Goal: Task Accomplishment & Management: Manage account settings

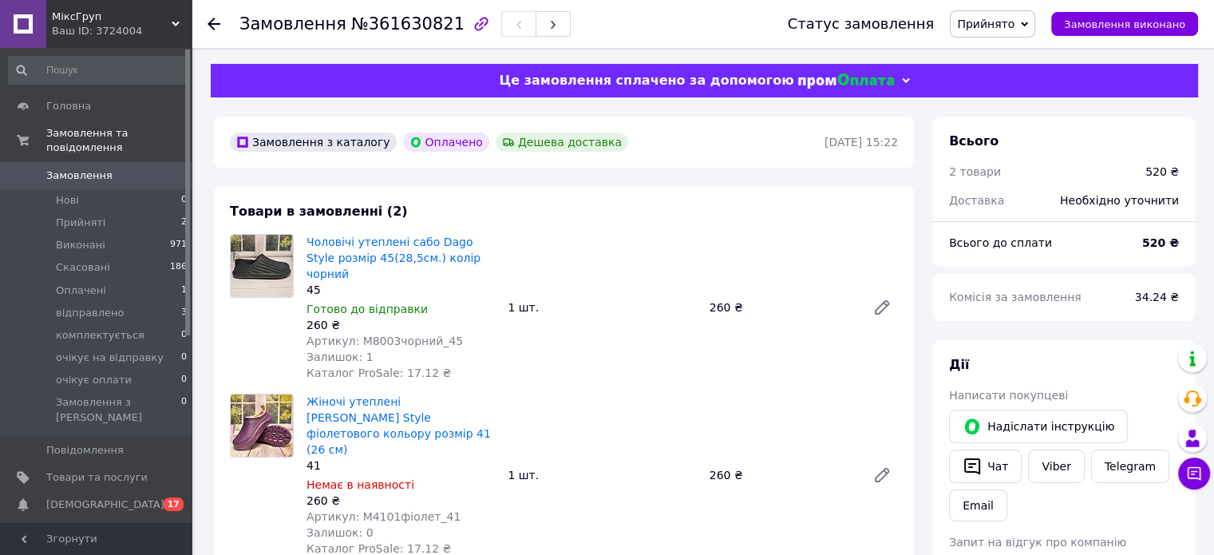
click at [212, 27] on use at bounding box center [214, 24] width 13 height 13
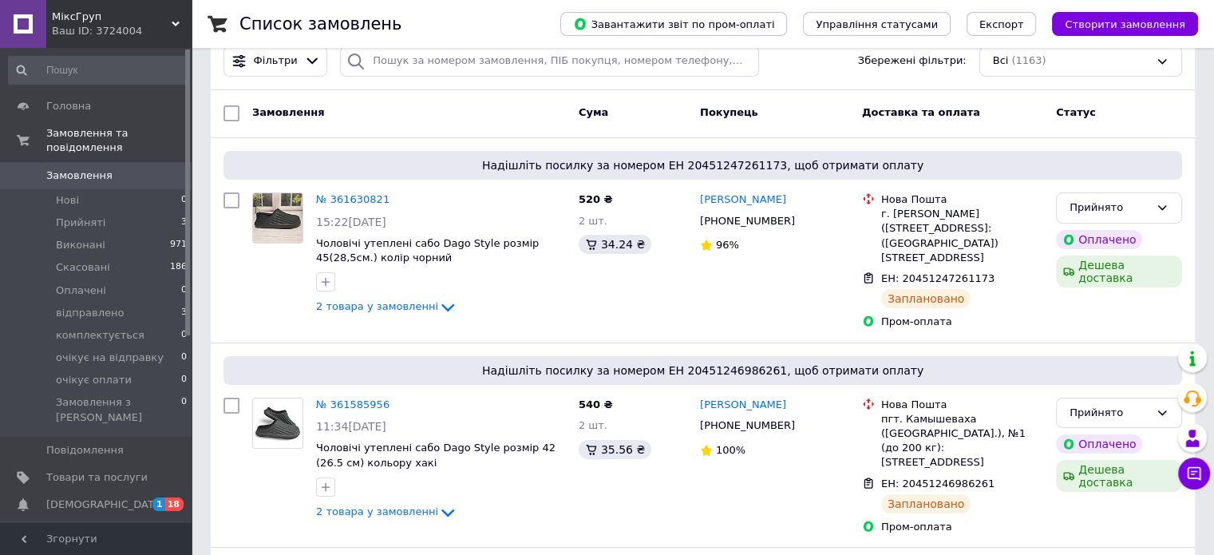
scroll to position [160, 0]
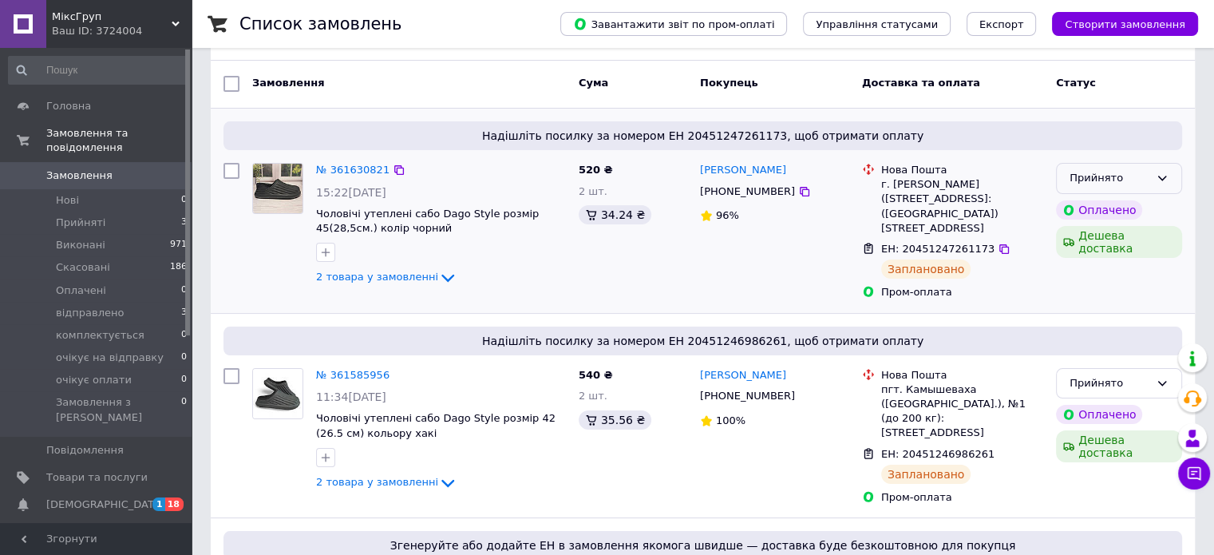
click at [1167, 172] on icon at bounding box center [1162, 178] width 13 height 13
click at [1093, 214] on li "відправлено" at bounding box center [1119, 227] width 125 height 30
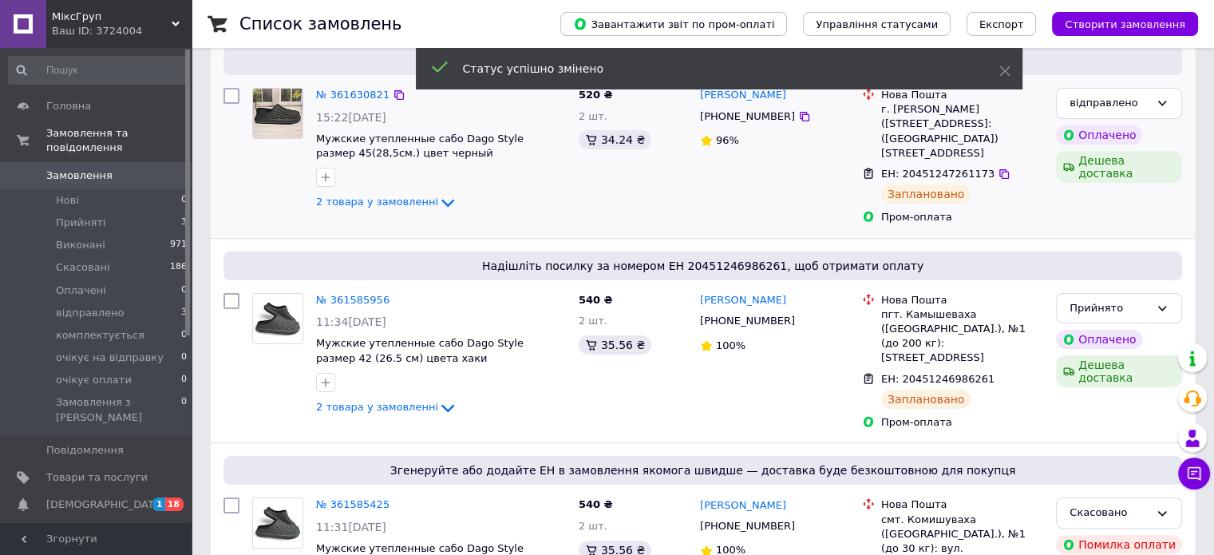
scroll to position [240, 0]
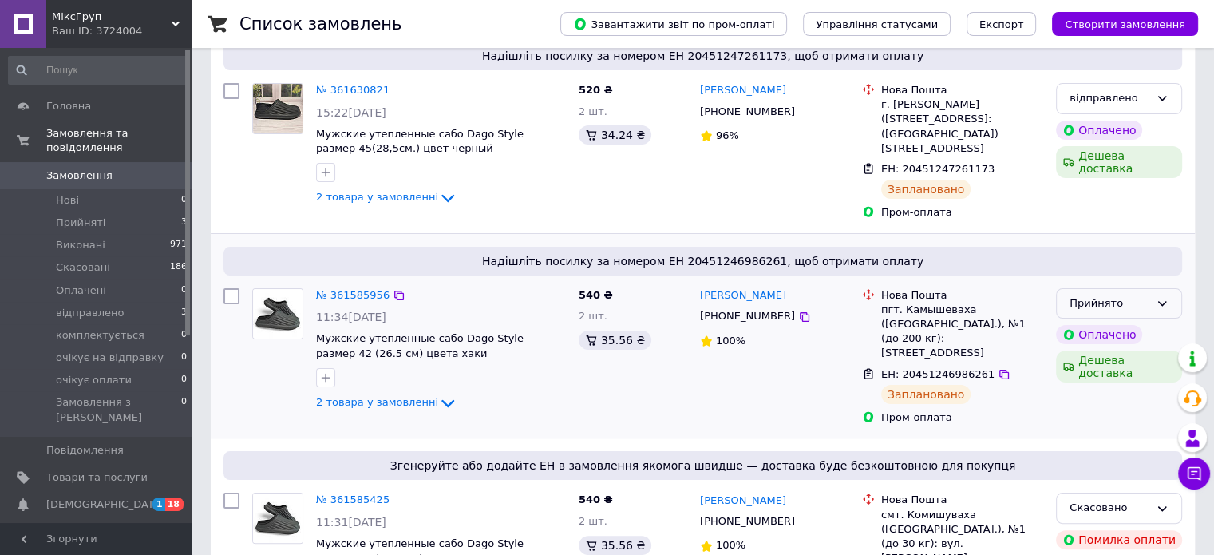
click at [1149, 295] on div "Прийнято" at bounding box center [1110, 303] width 80 height 17
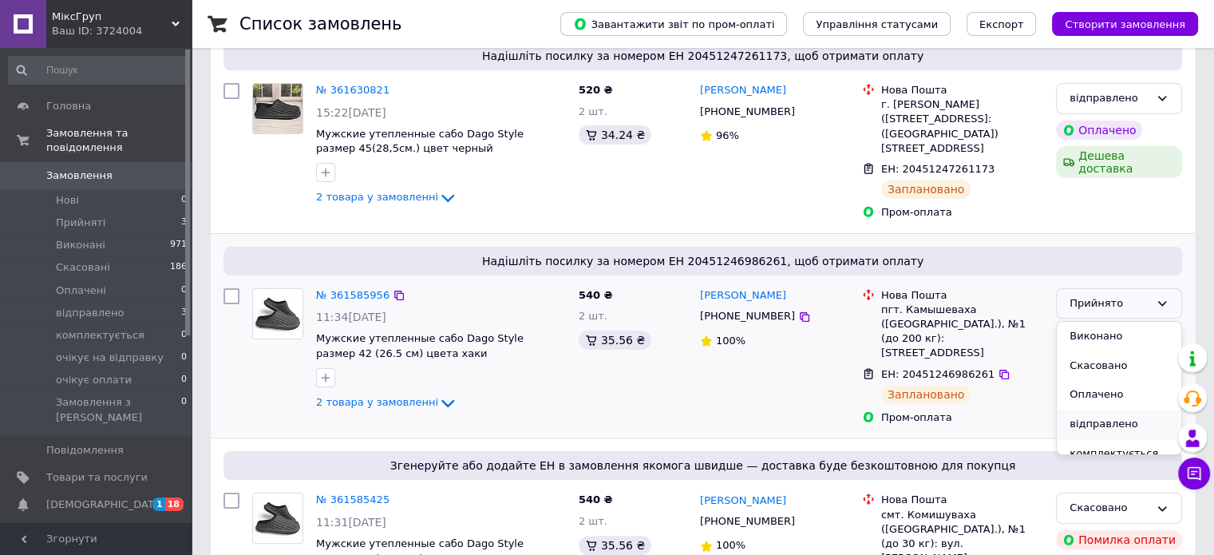
click at [1109, 410] on li "відправлено" at bounding box center [1119, 425] width 125 height 30
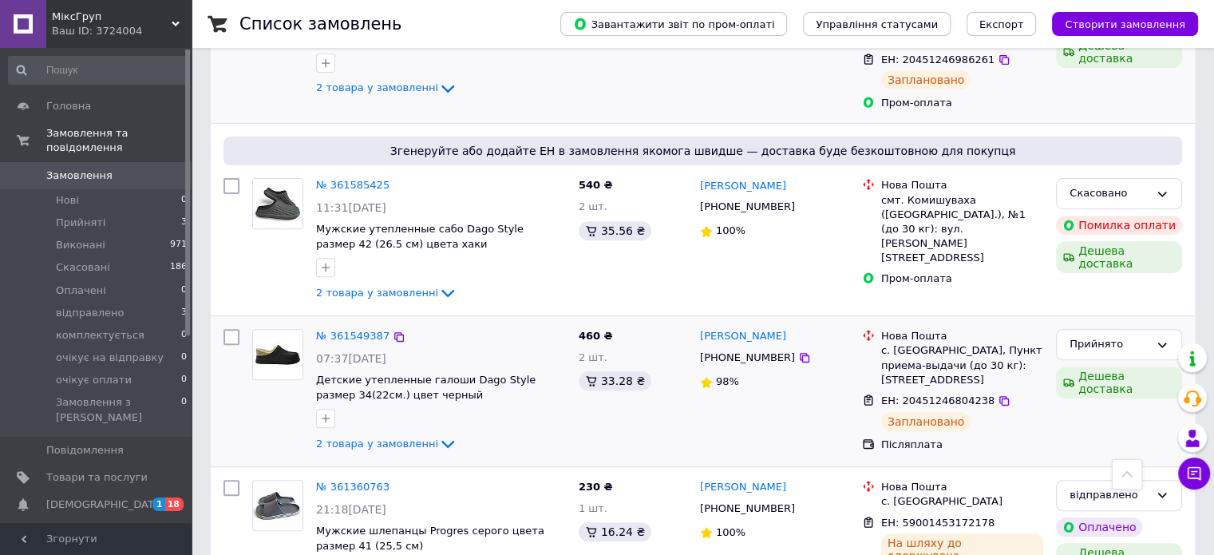
scroll to position [600, 0]
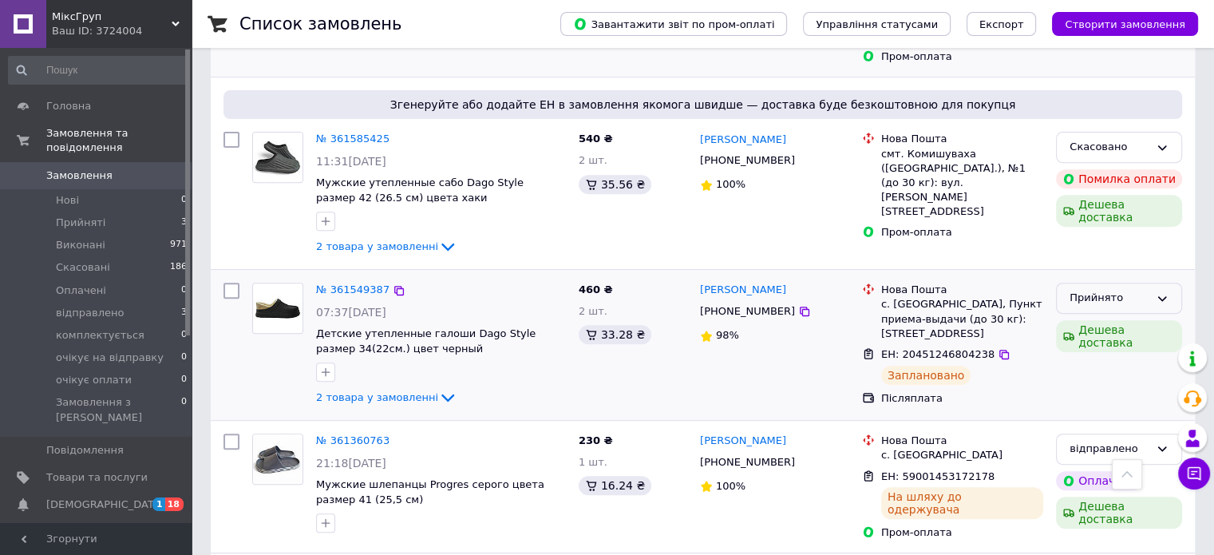
click at [1150, 283] on div "Прийнято" at bounding box center [1119, 298] width 126 height 31
click at [1115, 405] on li "відправлено" at bounding box center [1119, 420] width 125 height 30
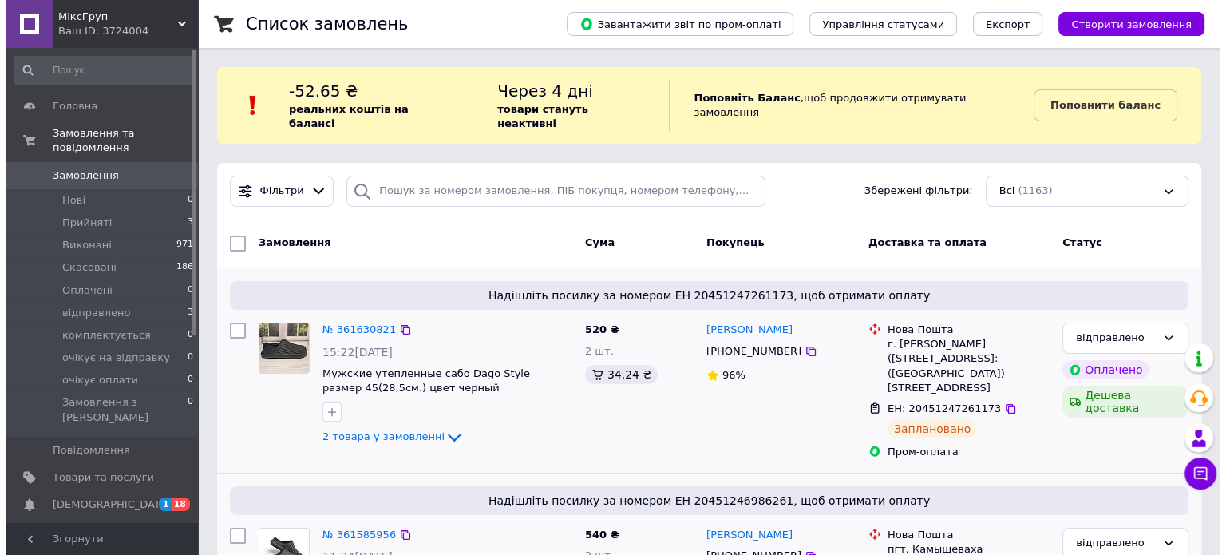
scroll to position [0, 0]
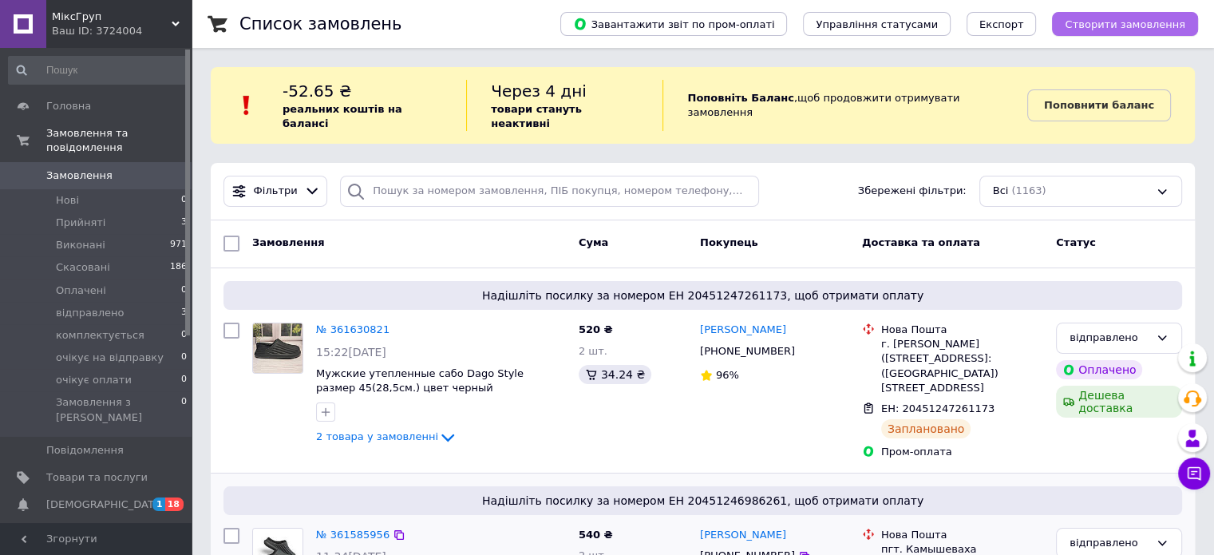
click at [1130, 26] on span "Створити замовлення" at bounding box center [1125, 24] width 121 height 12
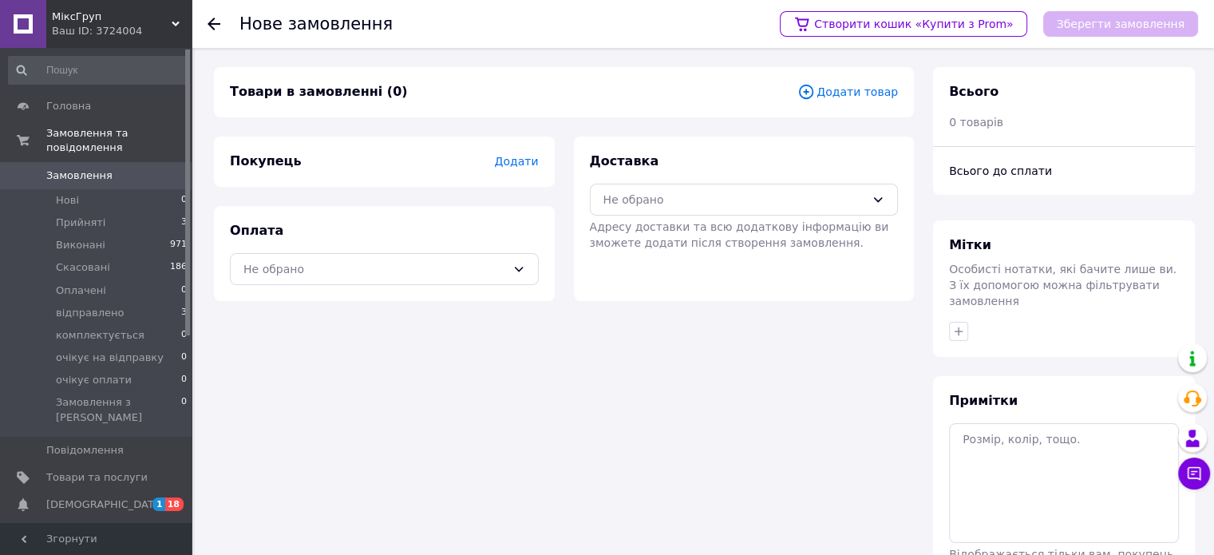
click at [836, 89] on span "Додати товар" at bounding box center [848, 92] width 101 height 18
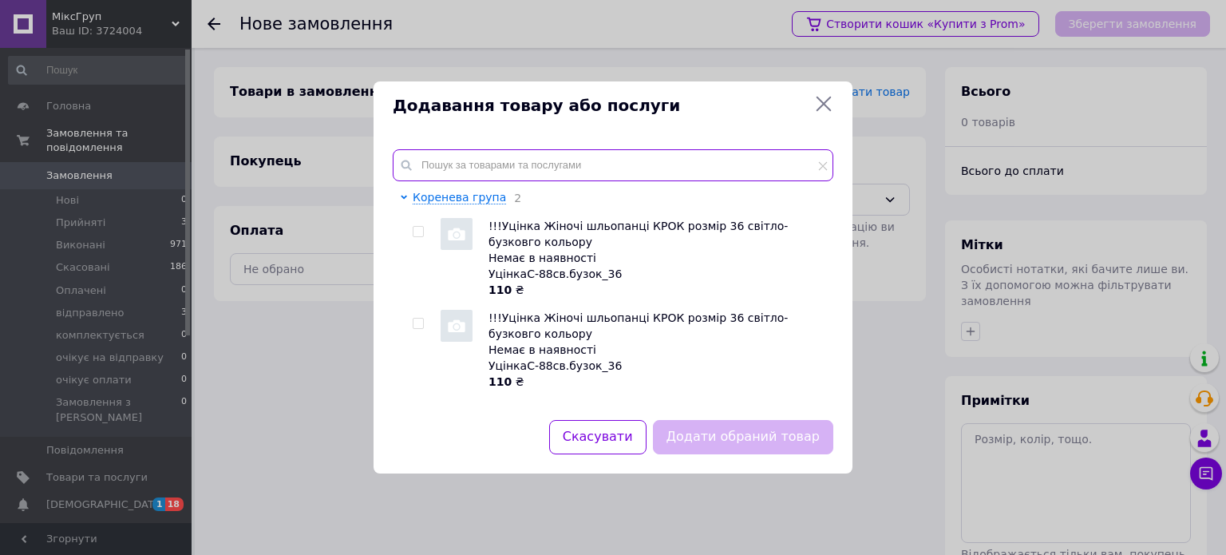
click at [510, 152] on input "text" at bounding box center [613, 165] width 441 height 32
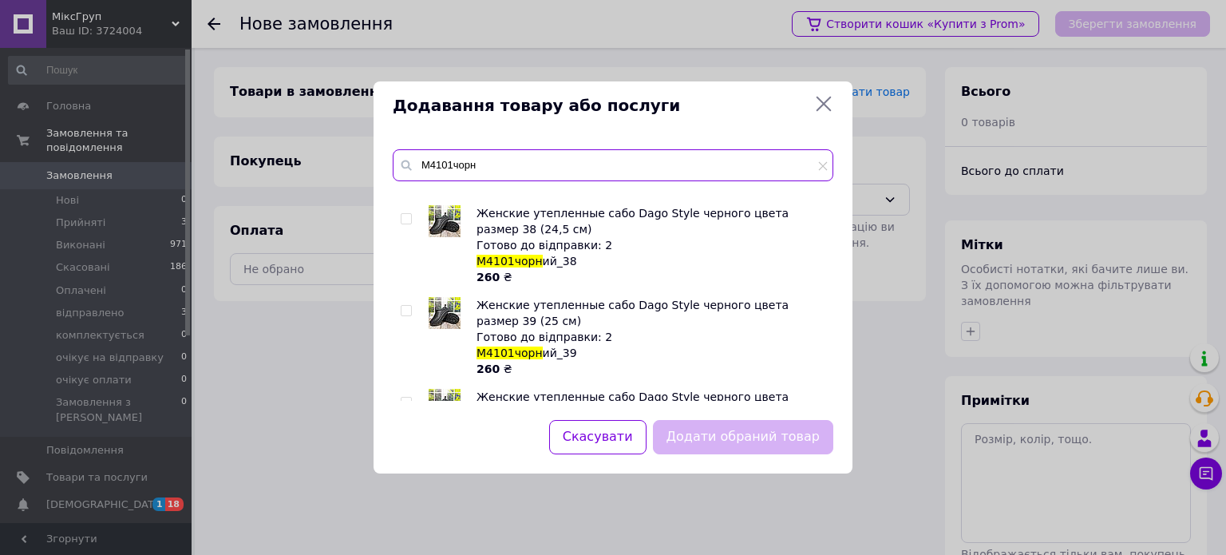
scroll to position [80, 0]
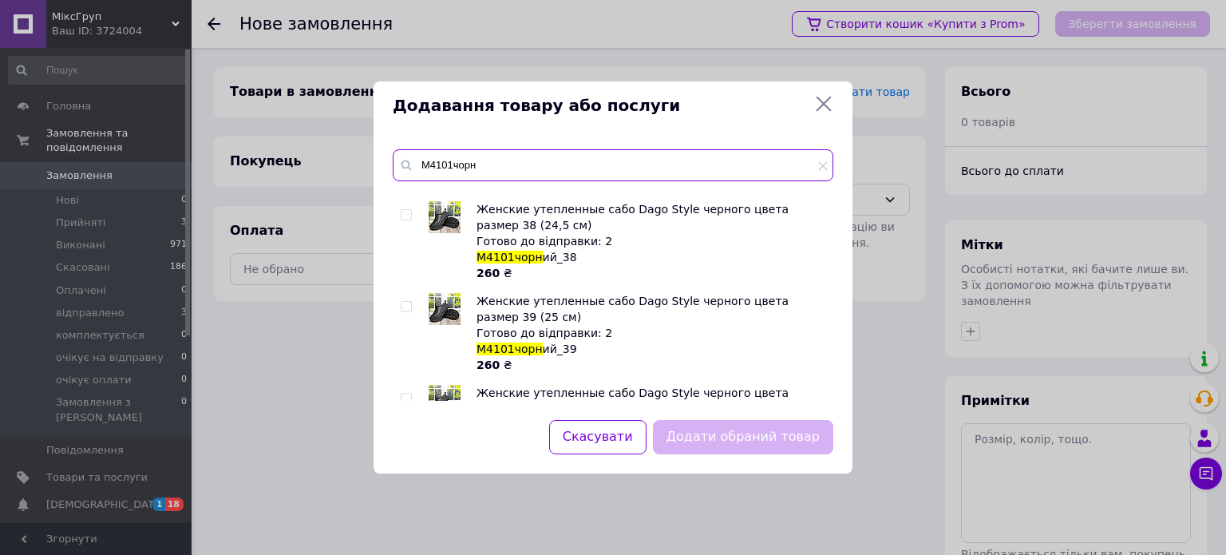
type input "М4101чорн"
click at [402, 306] on input "checkbox" at bounding box center [406, 307] width 10 height 10
checkbox input "true"
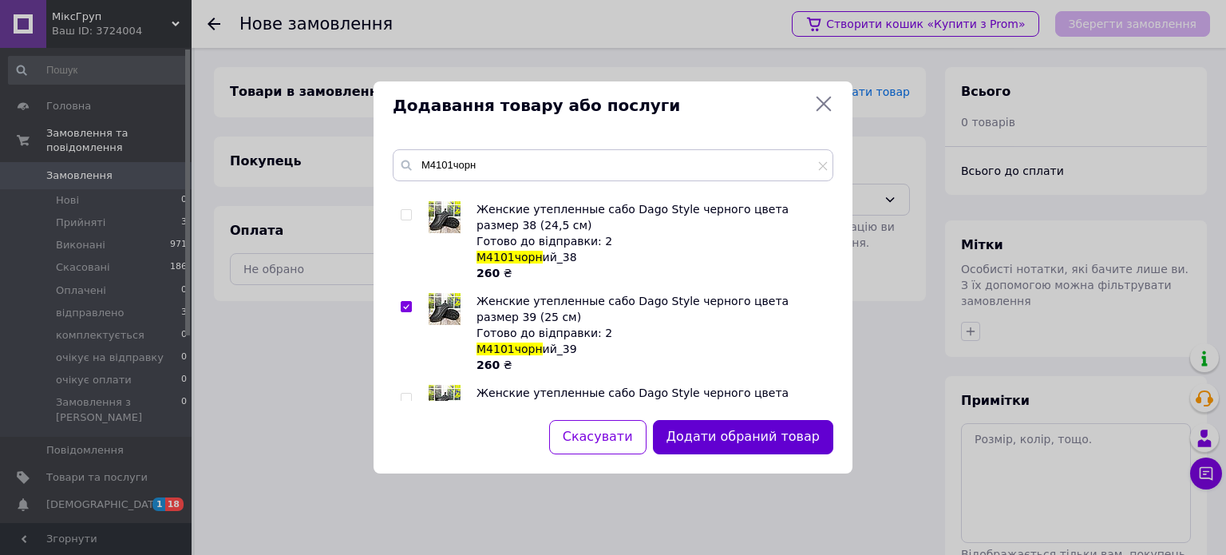
click at [755, 443] on button "Додати обраний товар" at bounding box center [743, 437] width 180 height 34
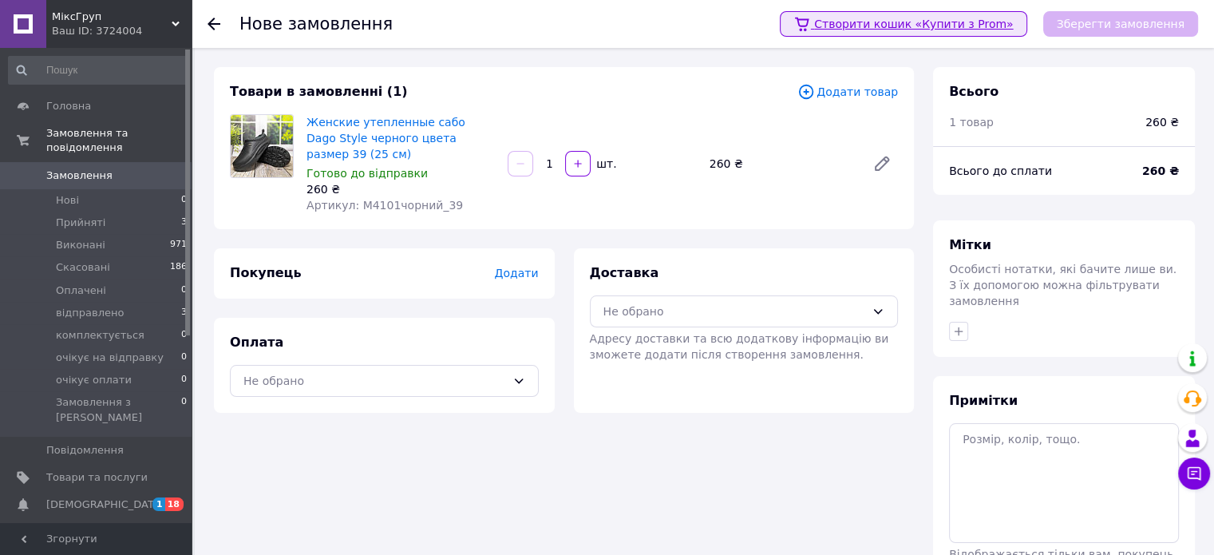
click at [1017, 31] on link "Створити кошик «Купити з Prom»" at bounding box center [903, 24] width 247 height 26
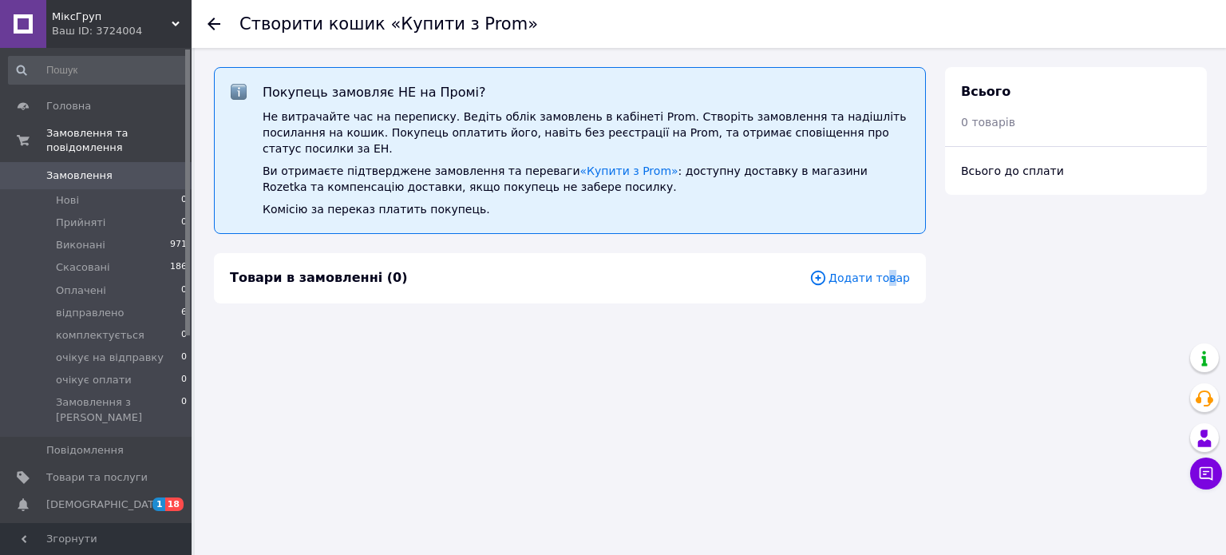
click at [895, 269] on span "Додати товар" at bounding box center [860, 278] width 101 height 18
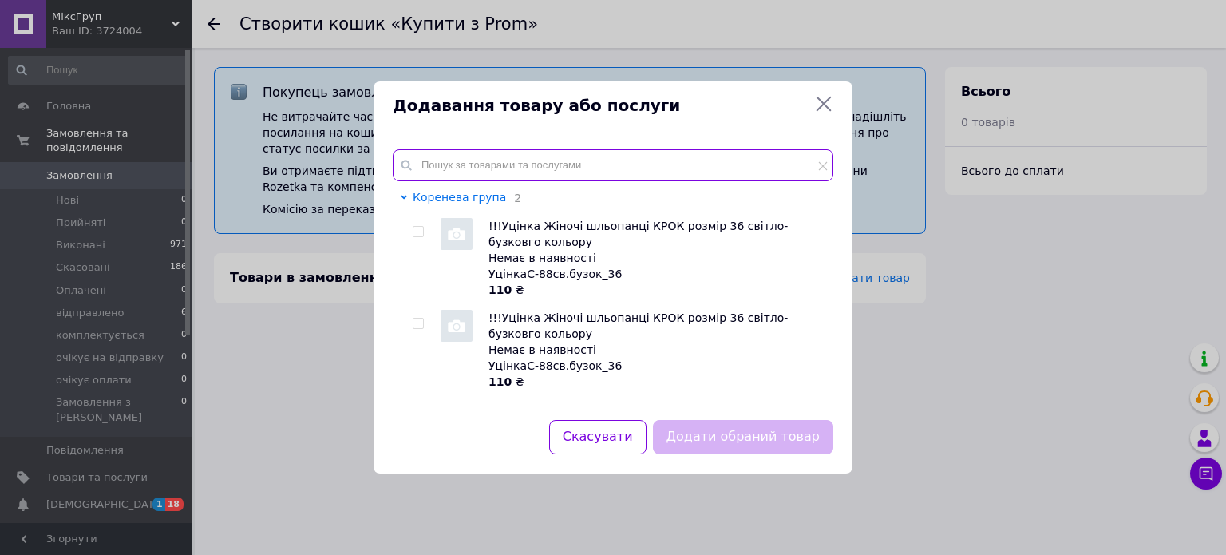
click at [548, 168] on input "text" at bounding box center [613, 165] width 441 height 32
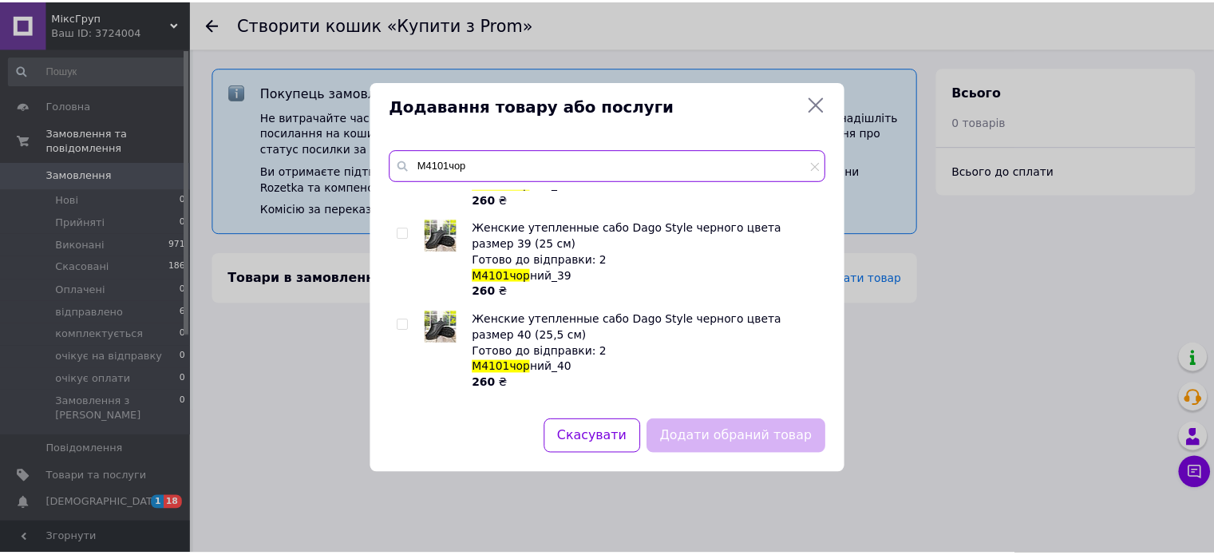
scroll to position [160, 0]
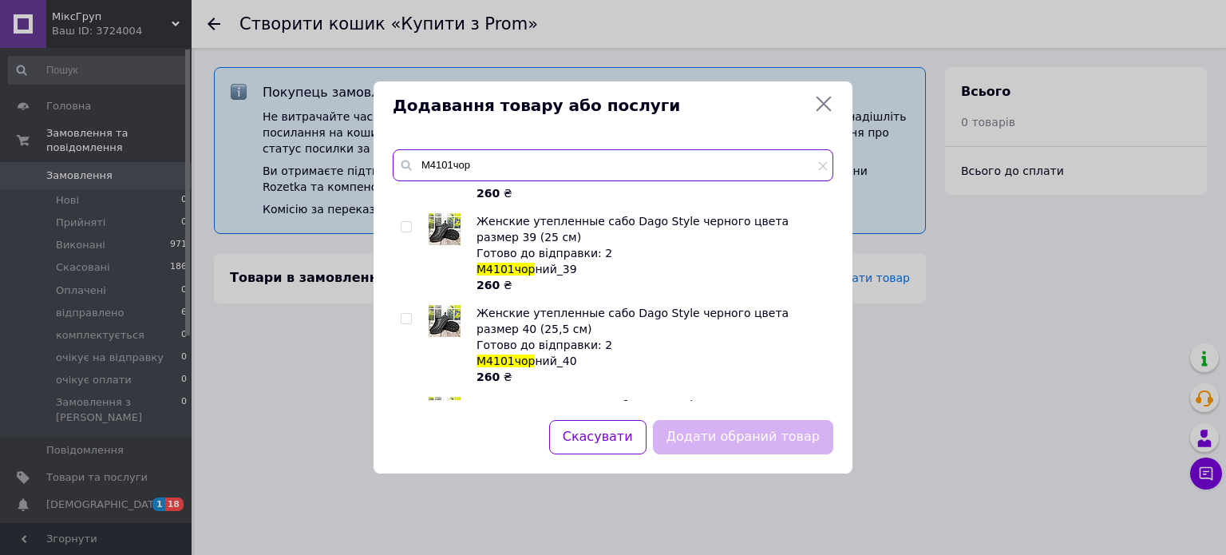
type input "М4101чор"
click at [406, 227] on input "checkbox" at bounding box center [406, 227] width 10 height 10
checkbox input "true"
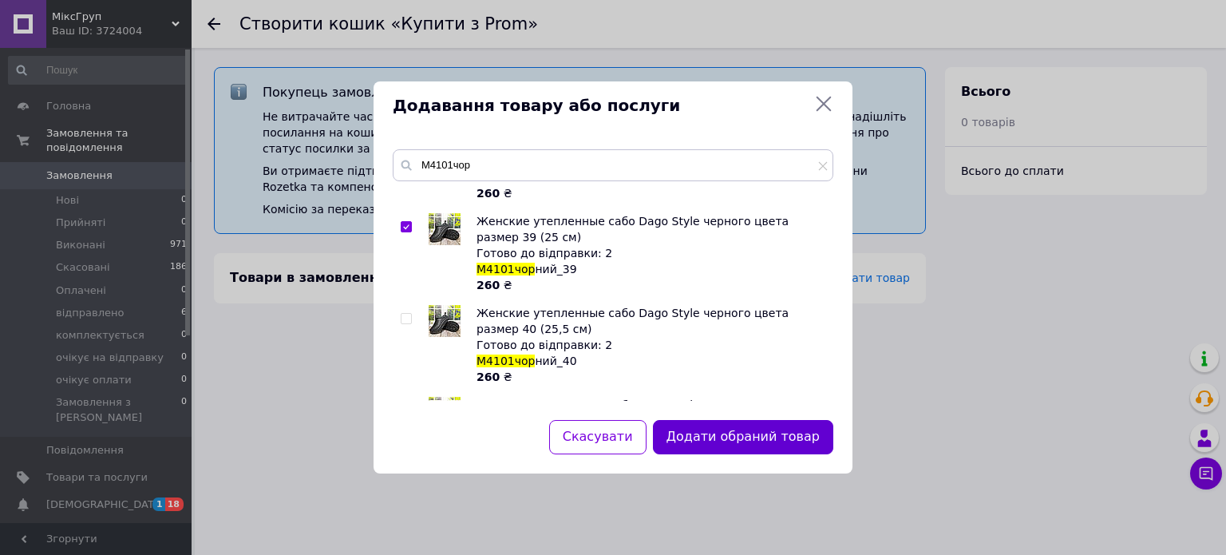
click at [746, 446] on button "Додати обраний товар" at bounding box center [743, 437] width 180 height 34
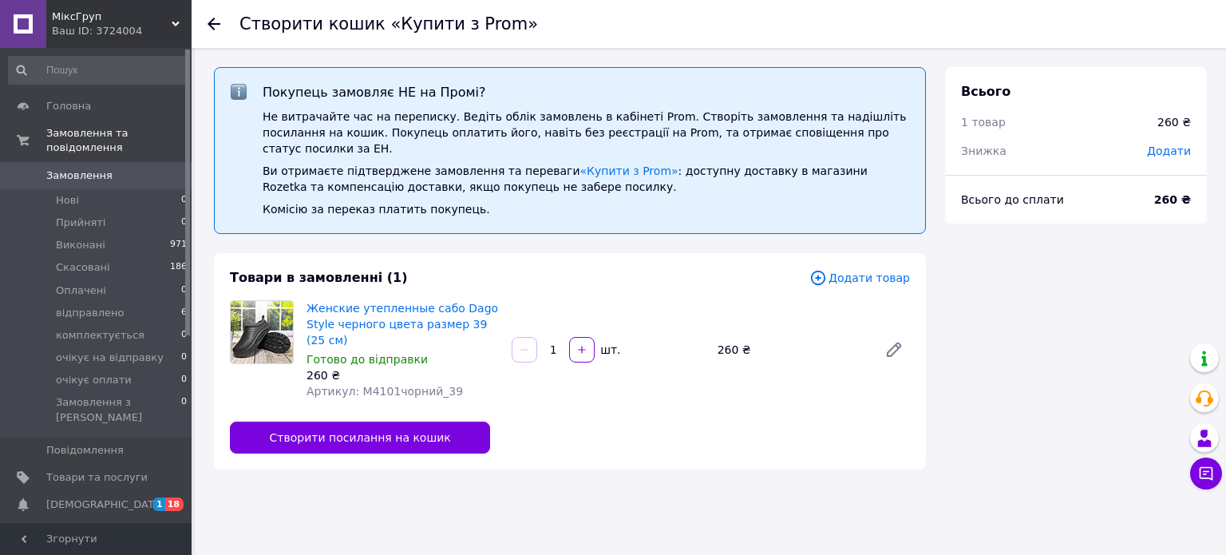
click at [213, 29] on use at bounding box center [214, 24] width 13 height 13
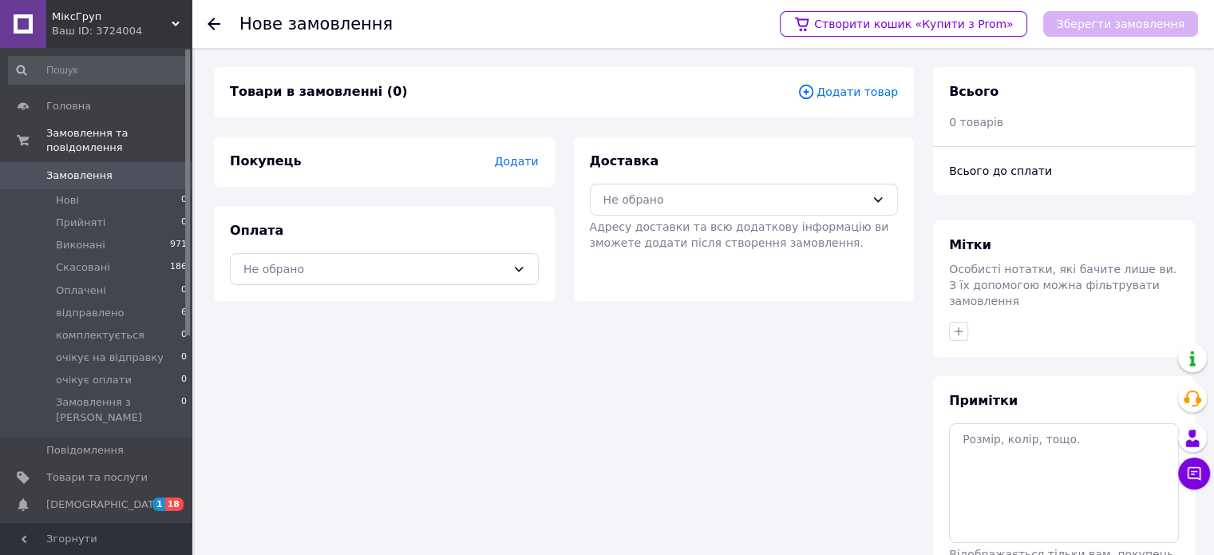
click at [214, 26] on icon at bounding box center [214, 24] width 13 height 13
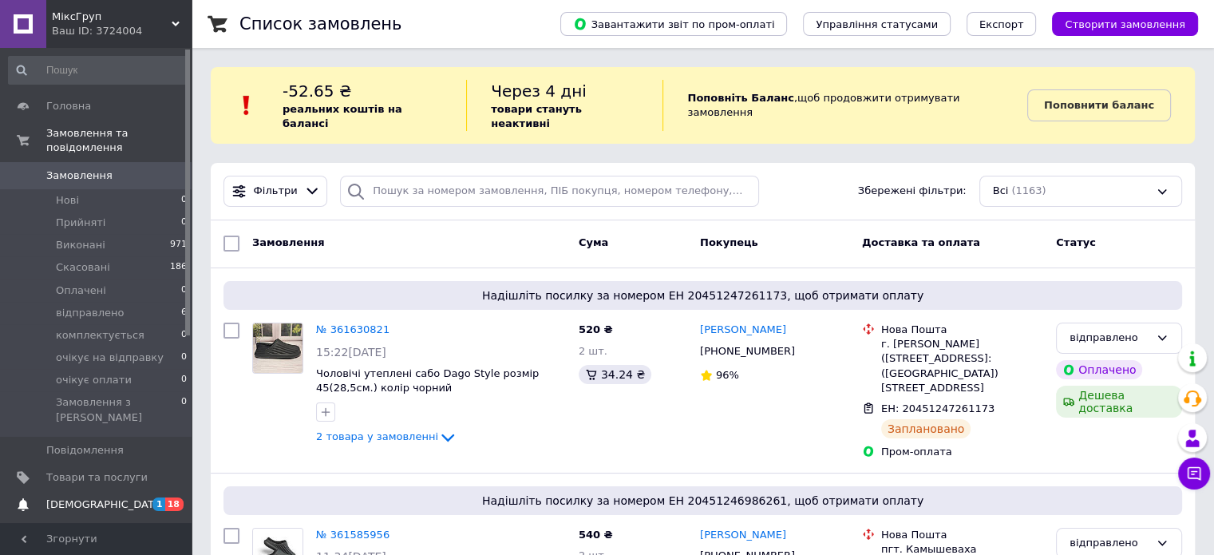
click at [96, 497] on span "[DEMOGRAPHIC_DATA]" at bounding box center [105, 504] width 118 height 14
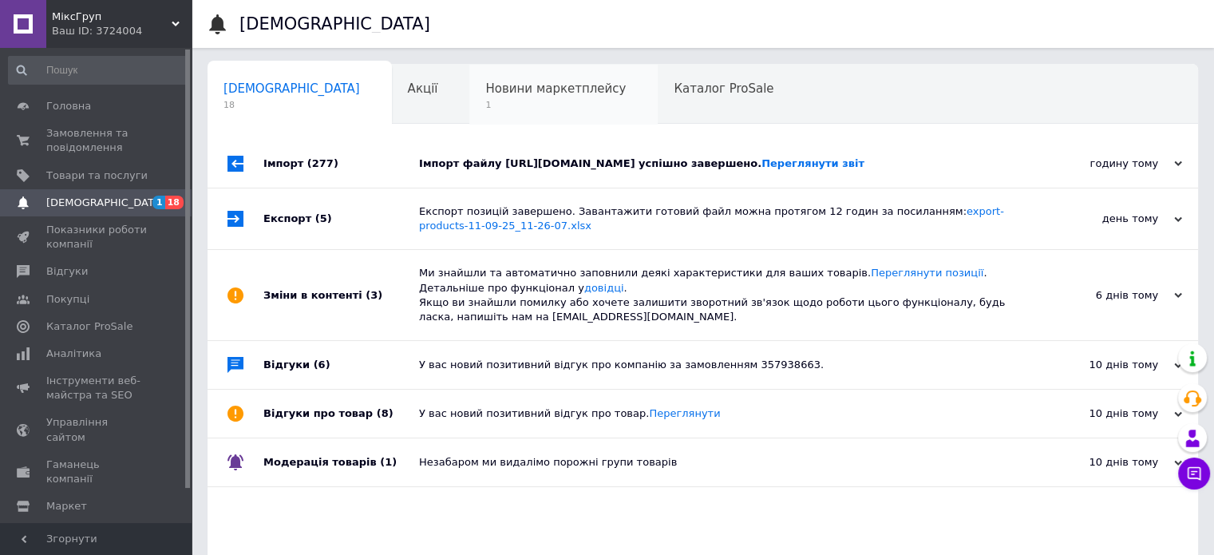
click at [485, 82] on span "Новини маркетплейсу" at bounding box center [555, 88] width 141 height 14
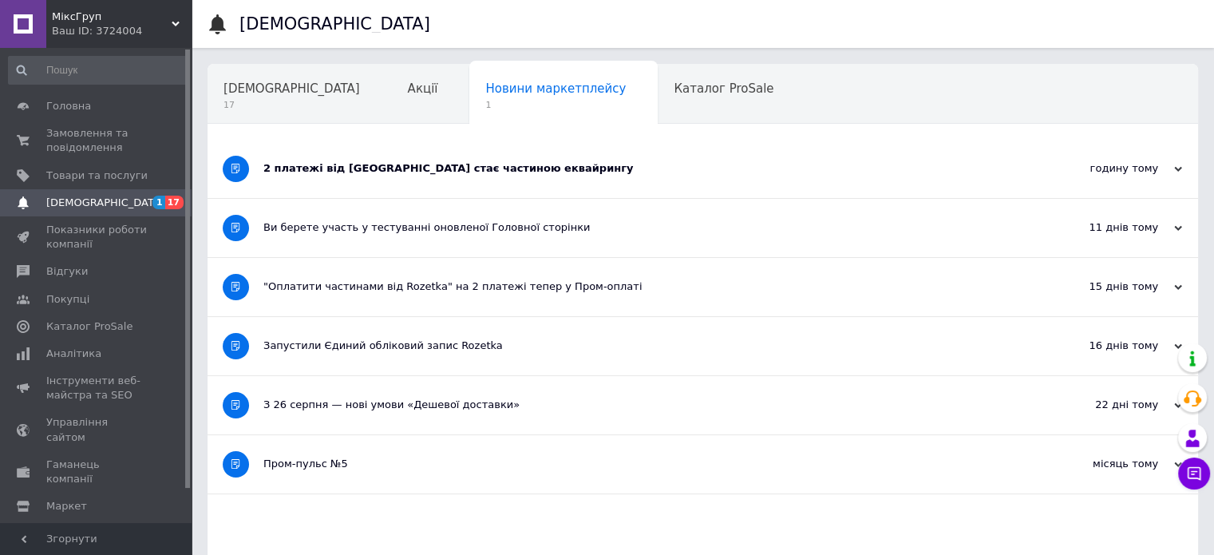
click at [398, 177] on div "2 платежі від Rozetka стає частиною еквайрингу" at bounding box center [642, 169] width 759 height 58
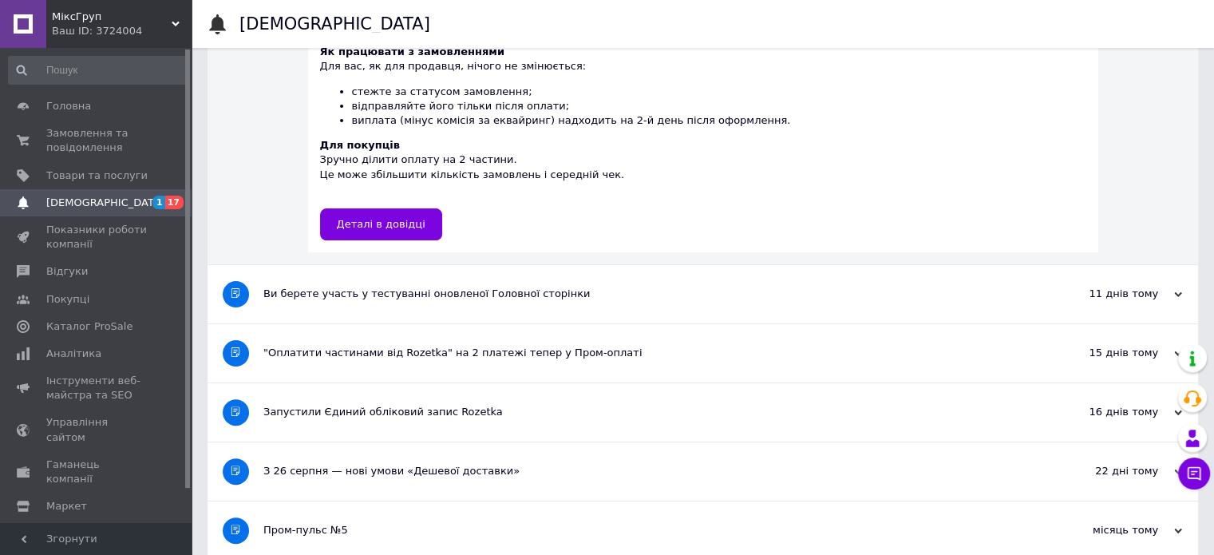
scroll to position [377, 0]
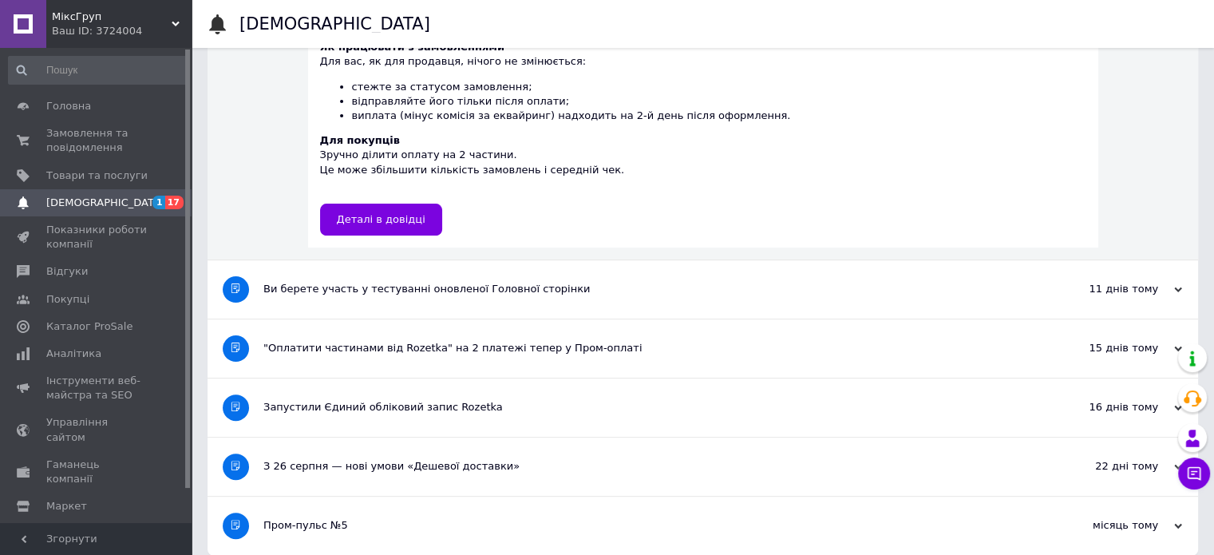
click at [364, 407] on div "Запустили Єдиний обліковий запис Rozetka" at bounding box center [642, 407] width 759 height 58
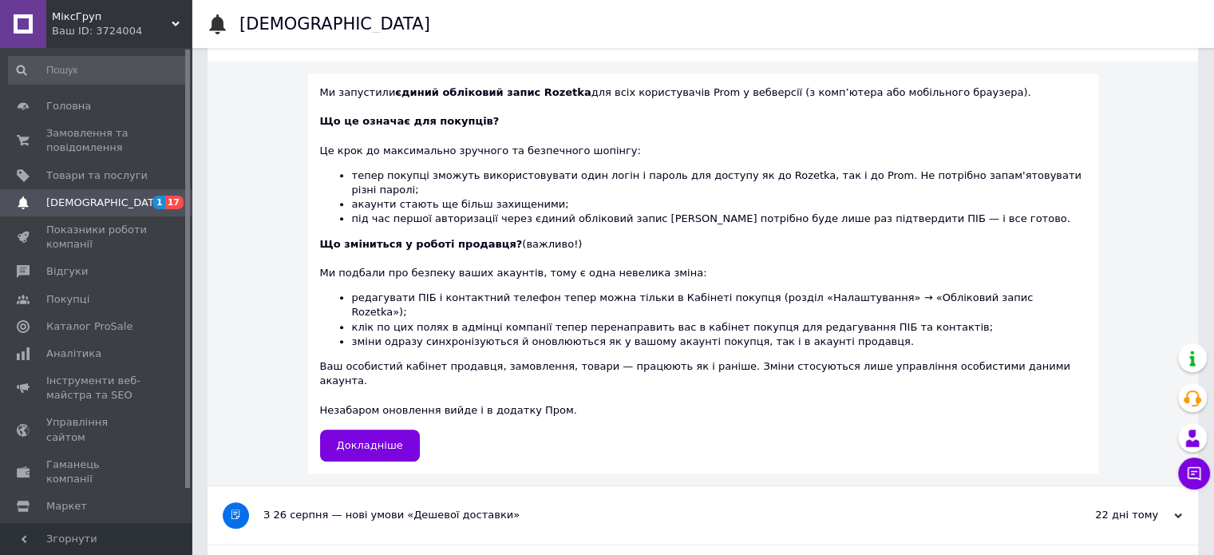
scroll to position [757, 0]
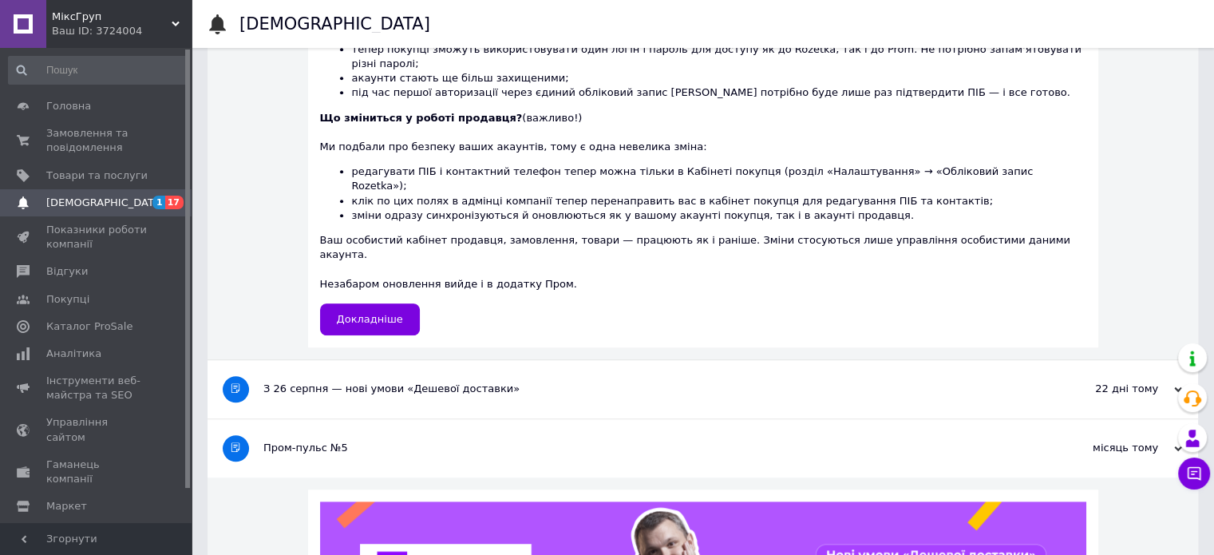
scroll to position [479, 0]
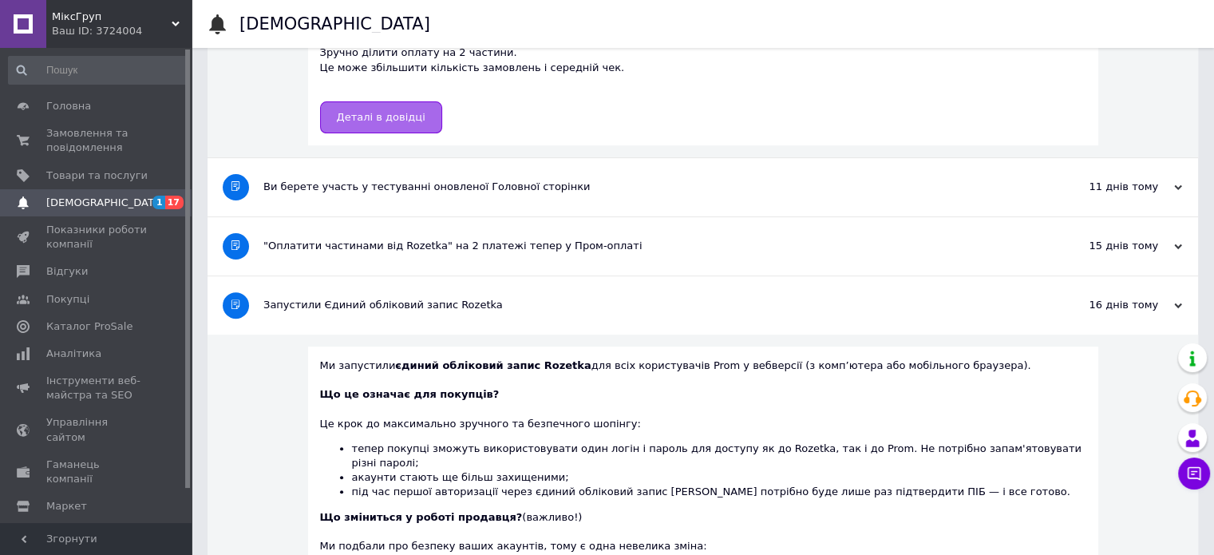
click at [405, 111] on span "Деталі в довідці" at bounding box center [381, 117] width 89 height 12
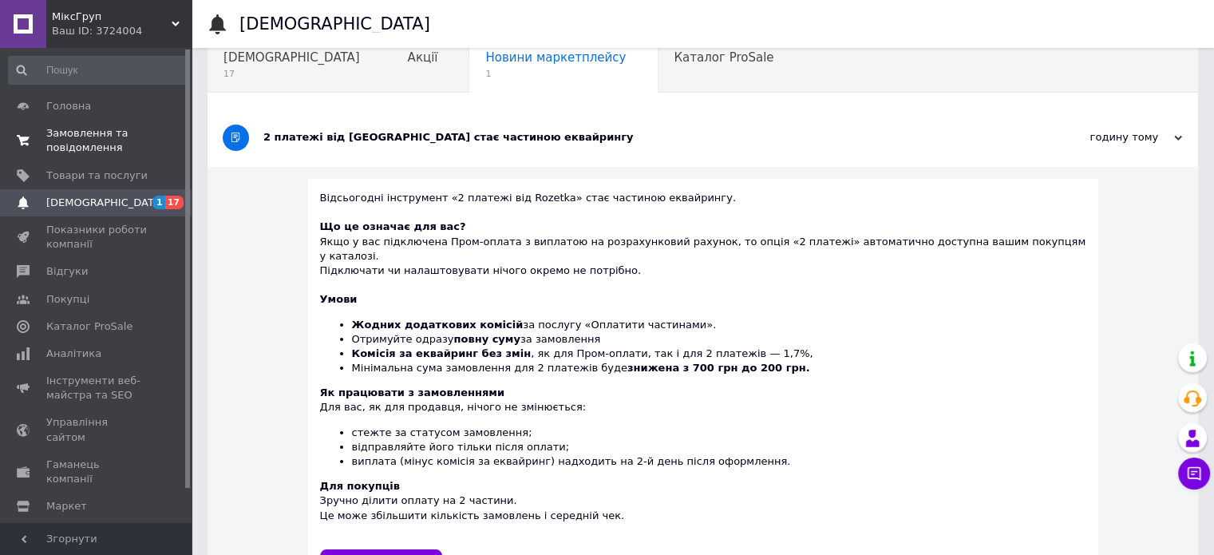
scroll to position [0, 0]
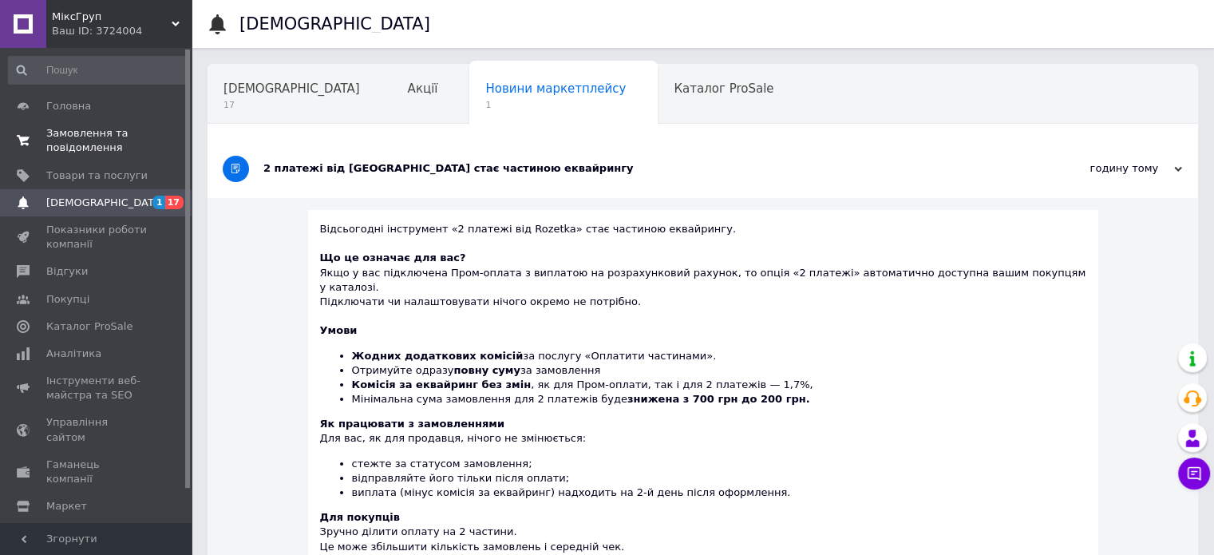
click at [85, 134] on span "Замовлення та повідомлення" at bounding box center [96, 140] width 101 height 29
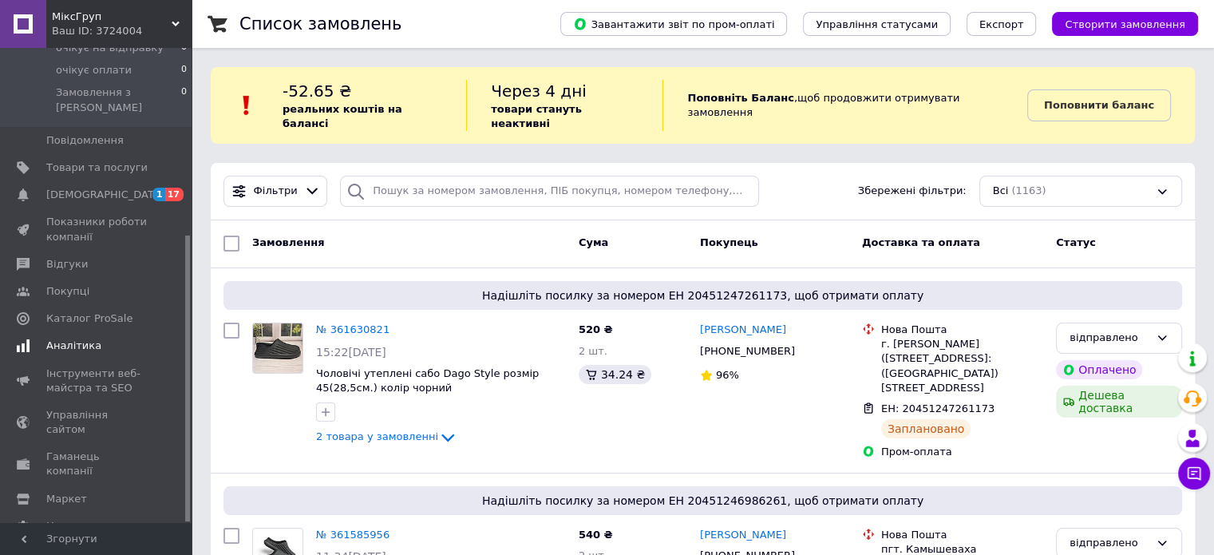
click at [69, 339] on span "Аналітика" at bounding box center [73, 346] width 55 height 14
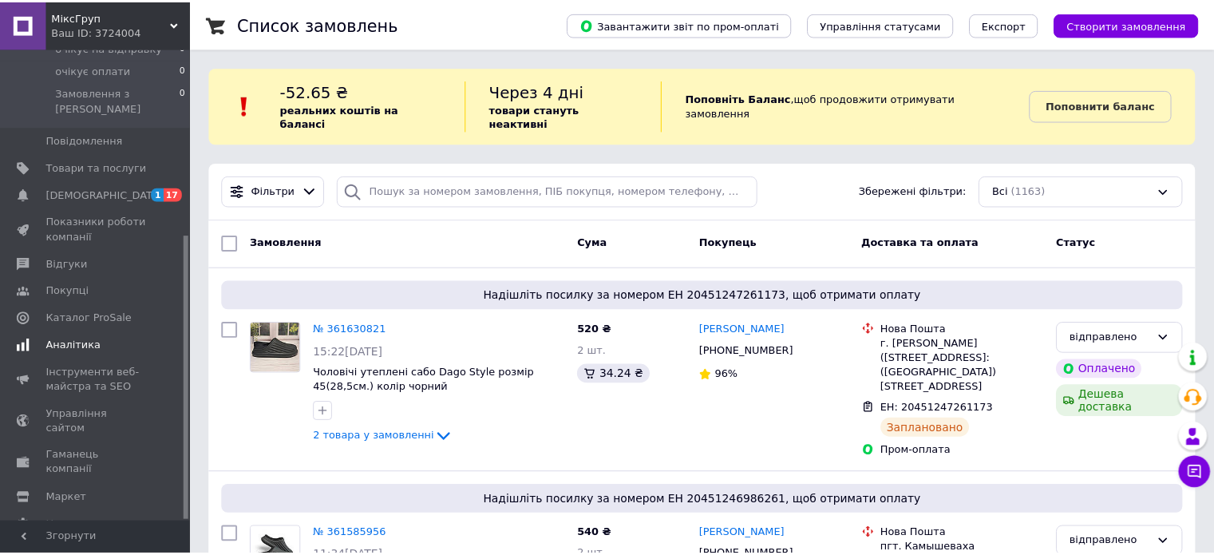
scroll to position [216, 0]
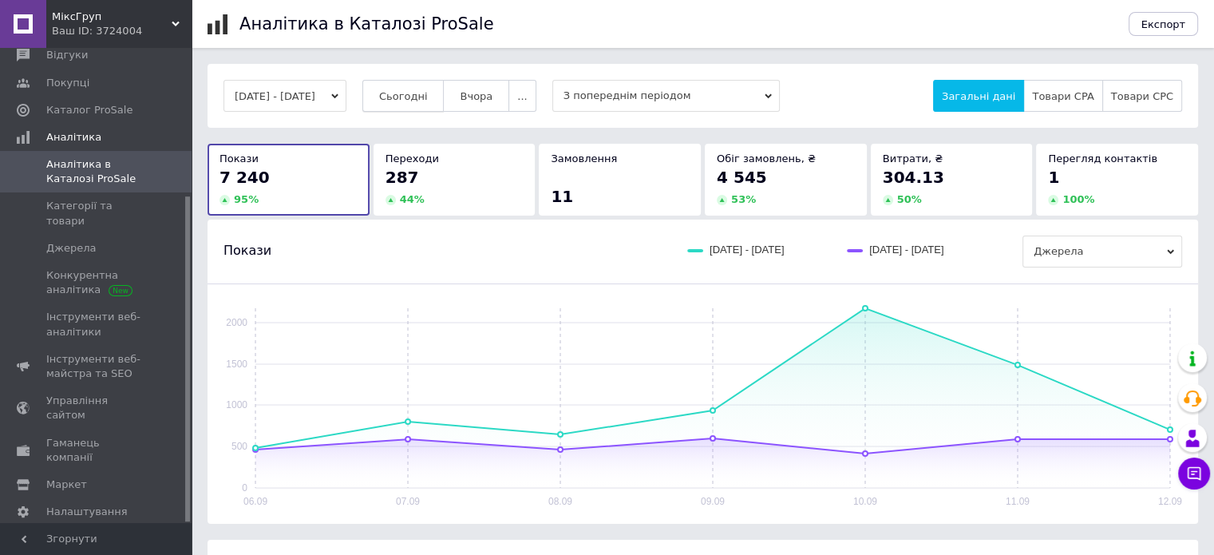
click at [428, 90] on span "Сьогодні" at bounding box center [403, 96] width 49 height 12
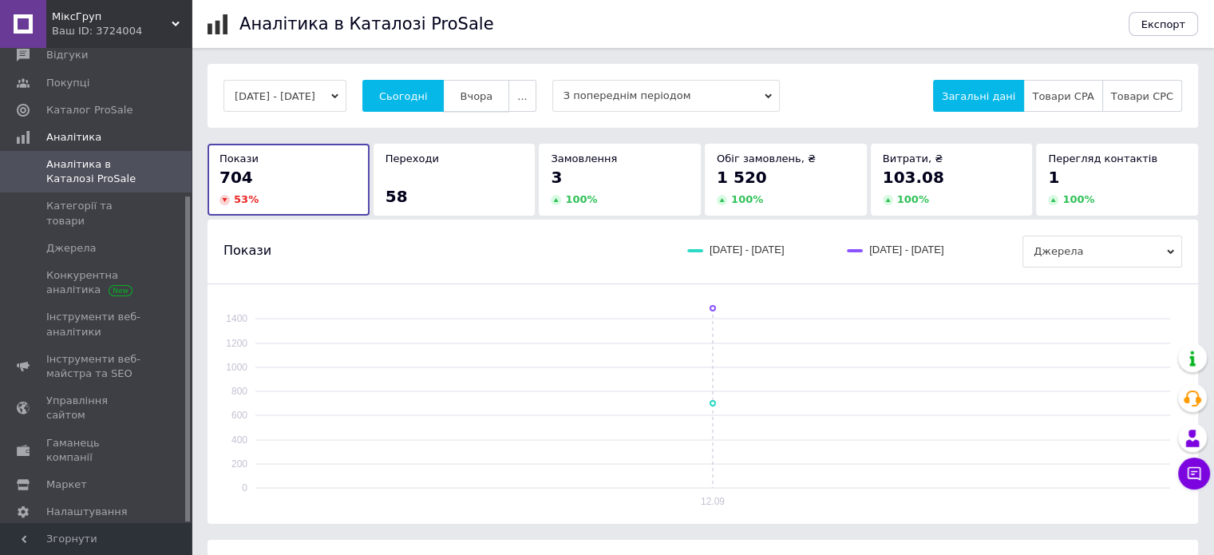
click at [485, 95] on span "Вчора" at bounding box center [476, 96] width 33 height 12
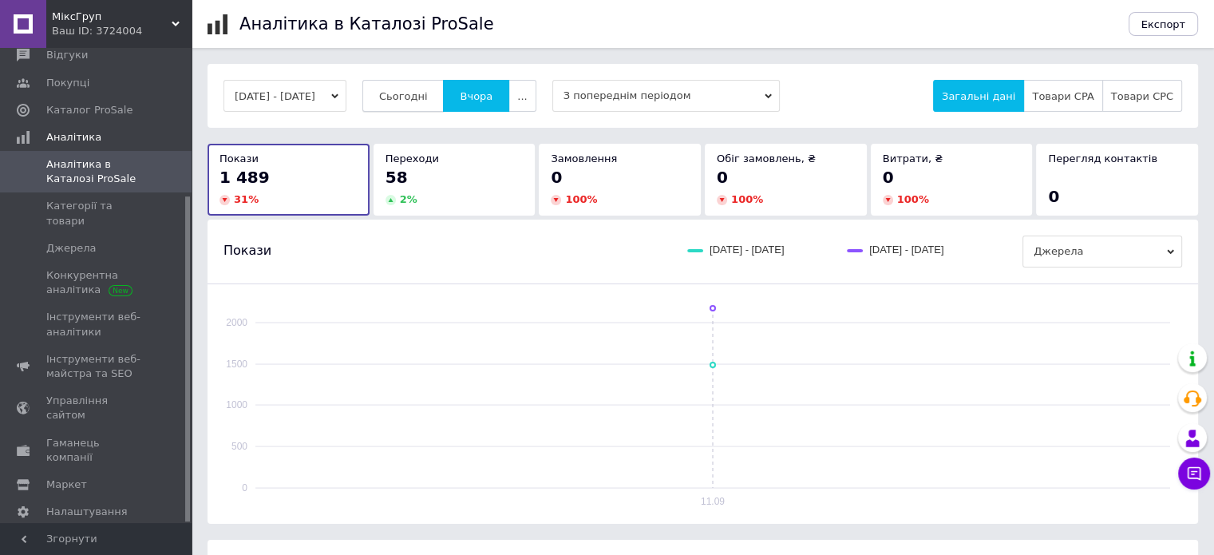
click at [434, 87] on button "Сьогодні" at bounding box center [403, 96] width 82 height 32
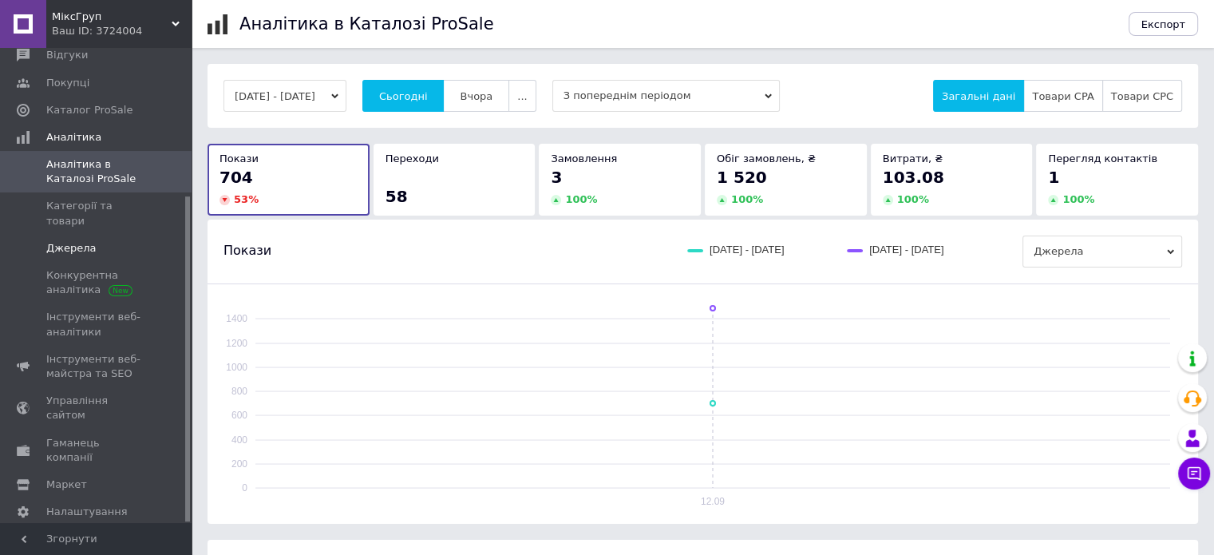
click at [81, 241] on span "Джерела" at bounding box center [70, 248] width 49 height 14
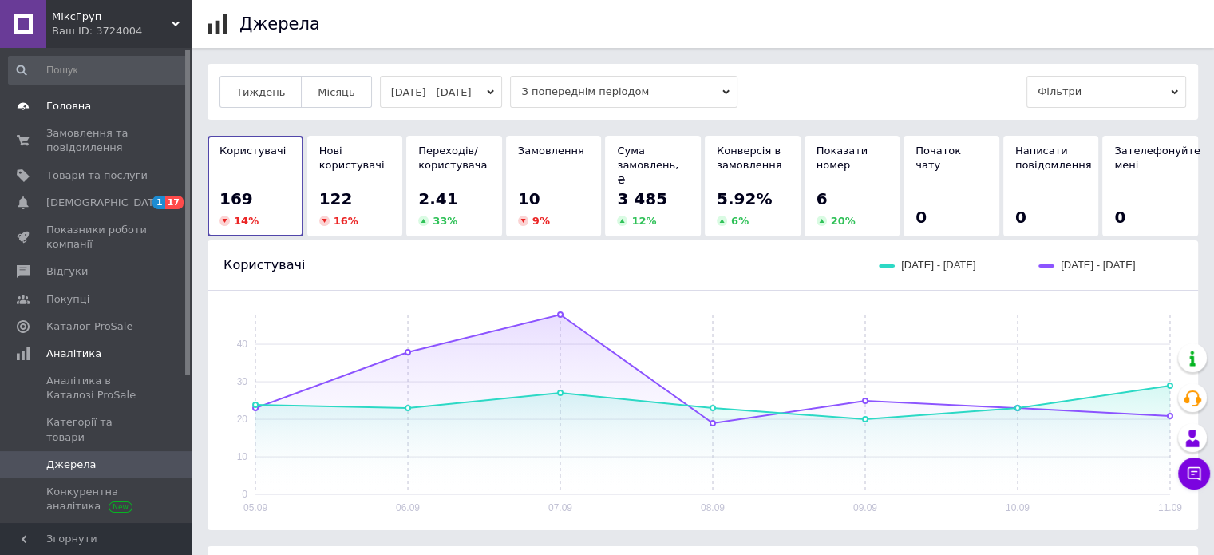
click at [62, 110] on span "Головна" at bounding box center [68, 106] width 45 height 14
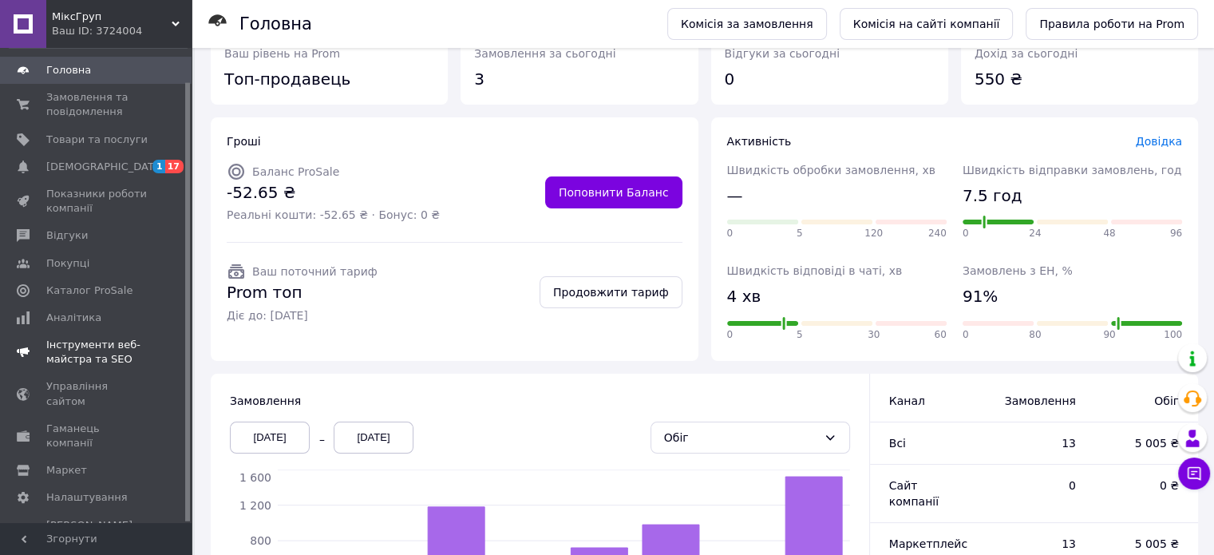
scroll to position [80, 0]
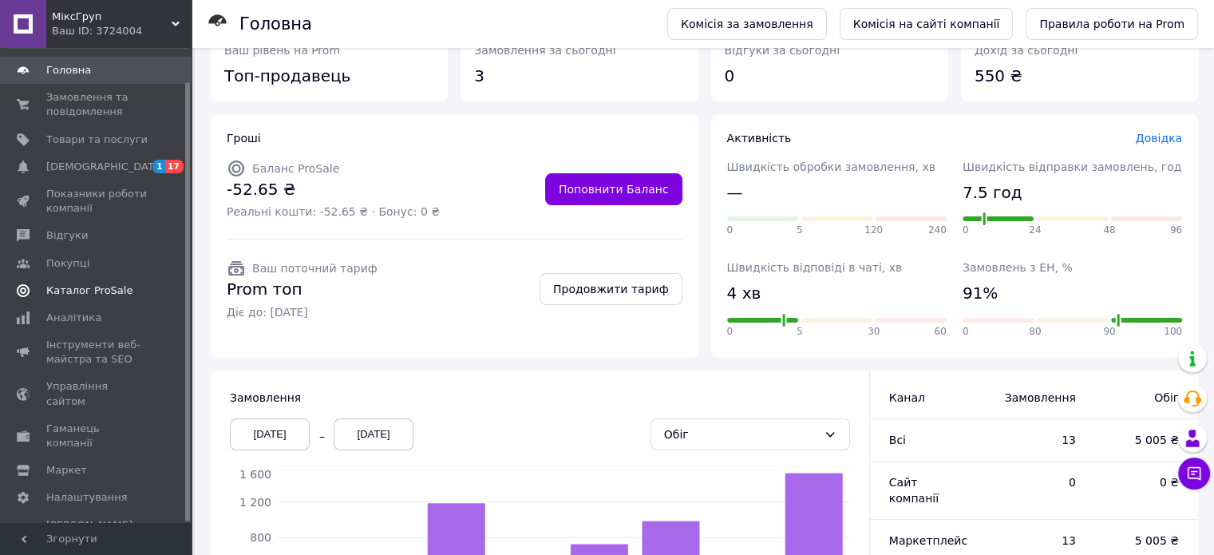
click at [63, 292] on span "Каталог ProSale" at bounding box center [89, 290] width 86 height 14
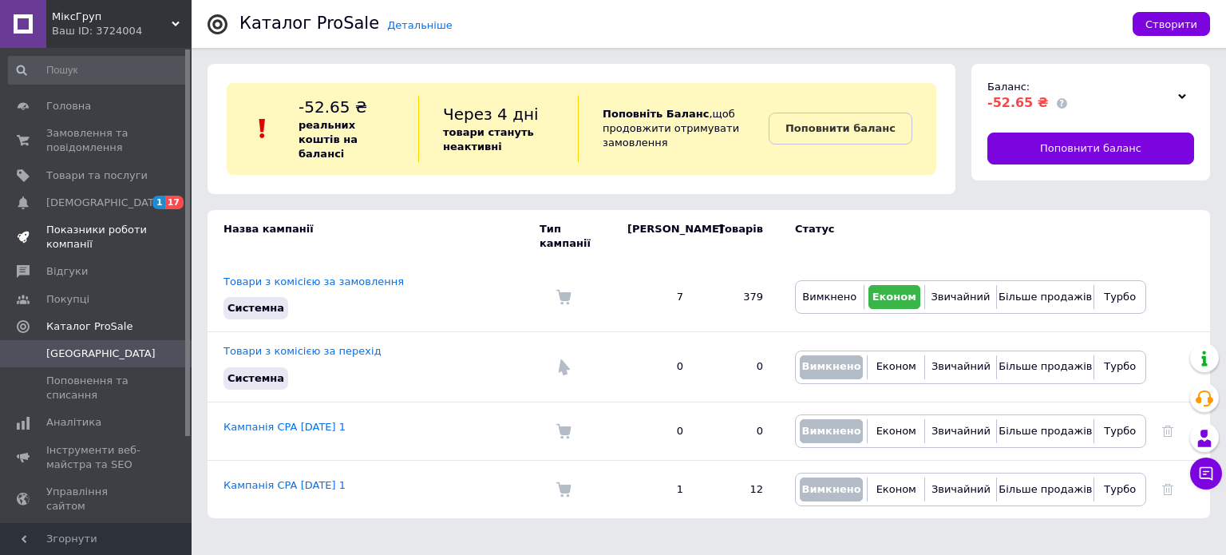
click at [79, 232] on span "Показники роботи компанії" at bounding box center [96, 237] width 101 height 29
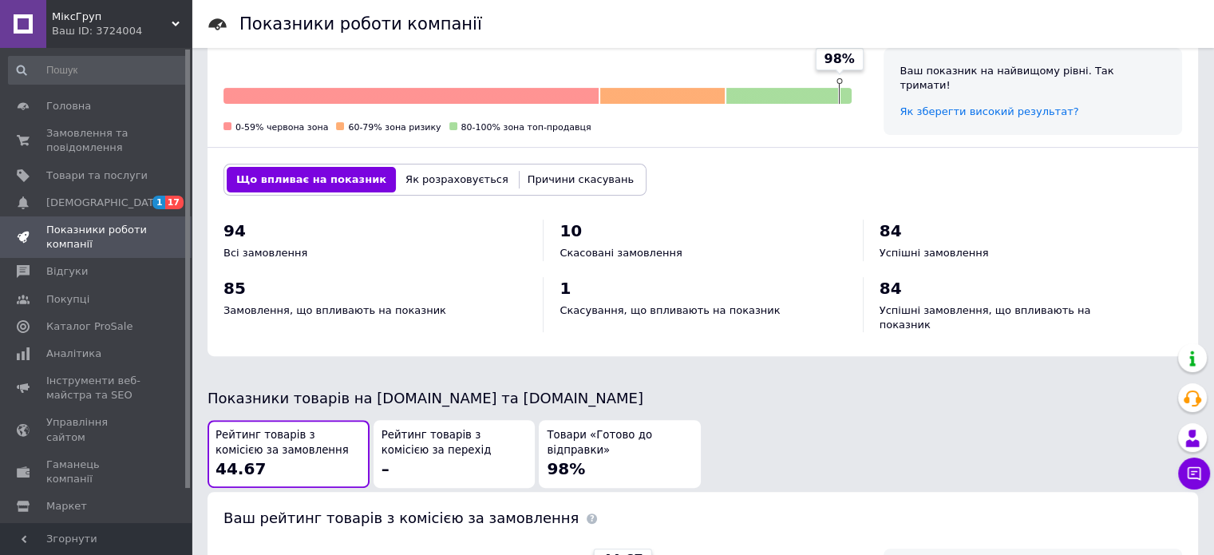
scroll to position [537, 0]
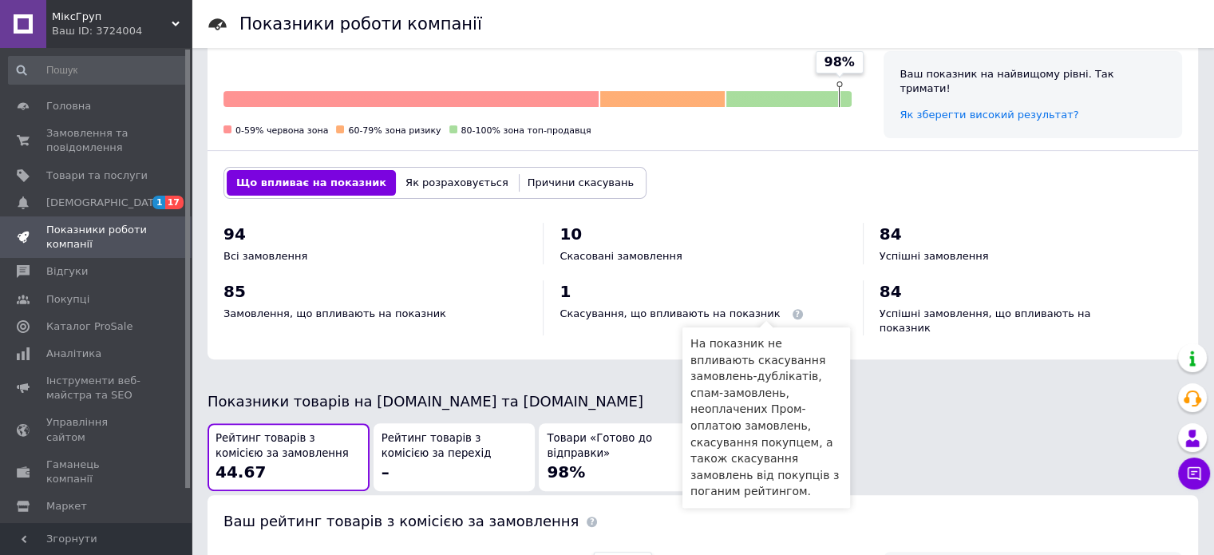
click at [793, 312] on span at bounding box center [798, 314] width 10 height 10
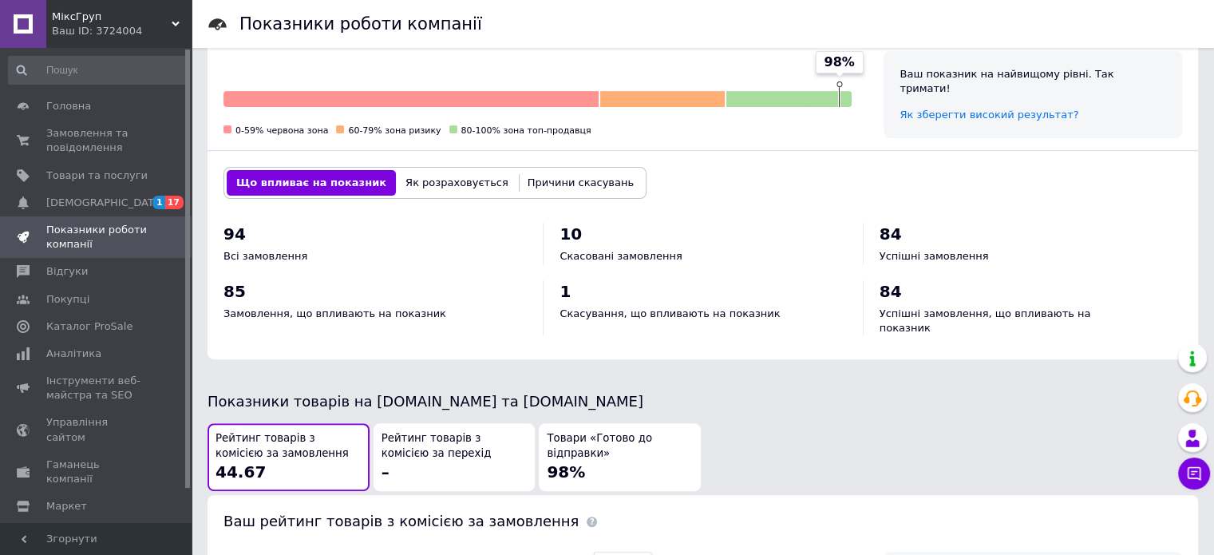
click at [529, 187] on button "Причини скасувань" at bounding box center [580, 183] width 125 height 26
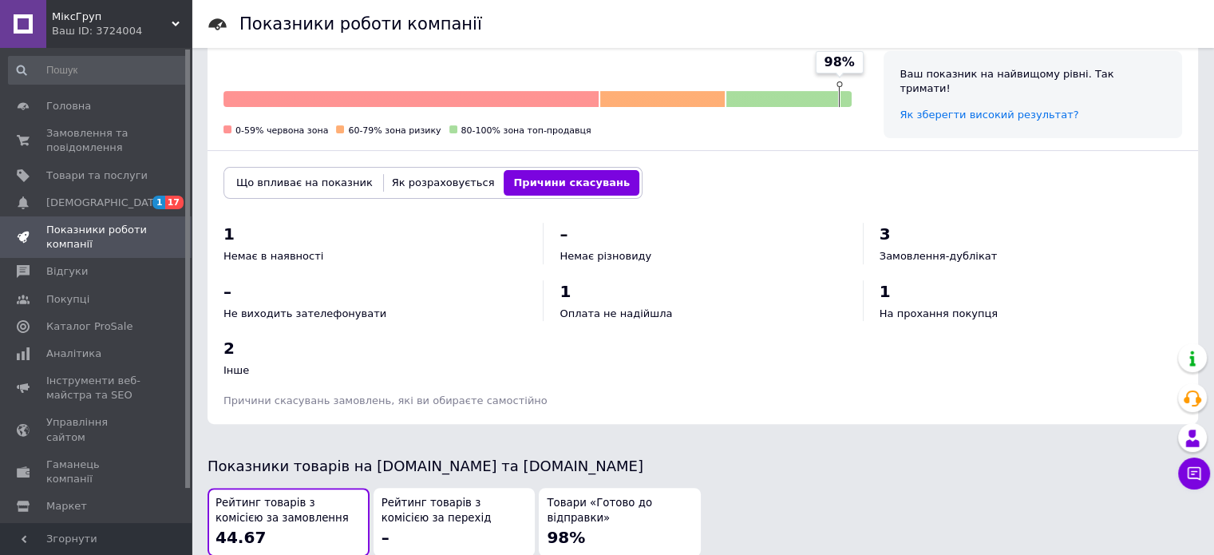
click at [293, 188] on button "Що впливає на показник" at bounding box center [305, 183] width 156 height 26
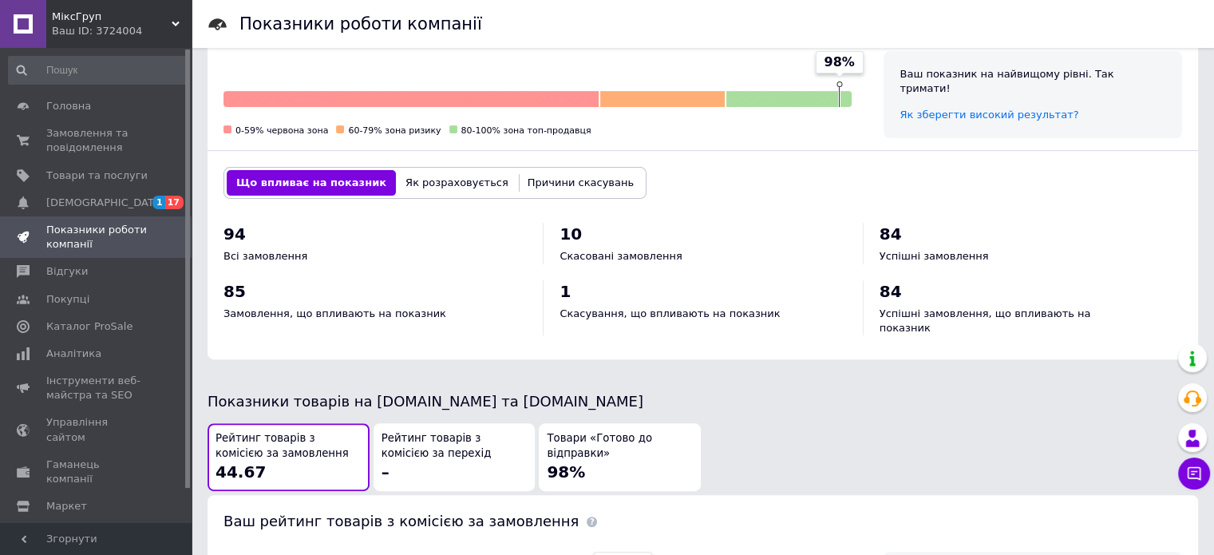
click at [418, 182] on button "Як розраховується" at bounding box center [457, 183] width 122 height 26
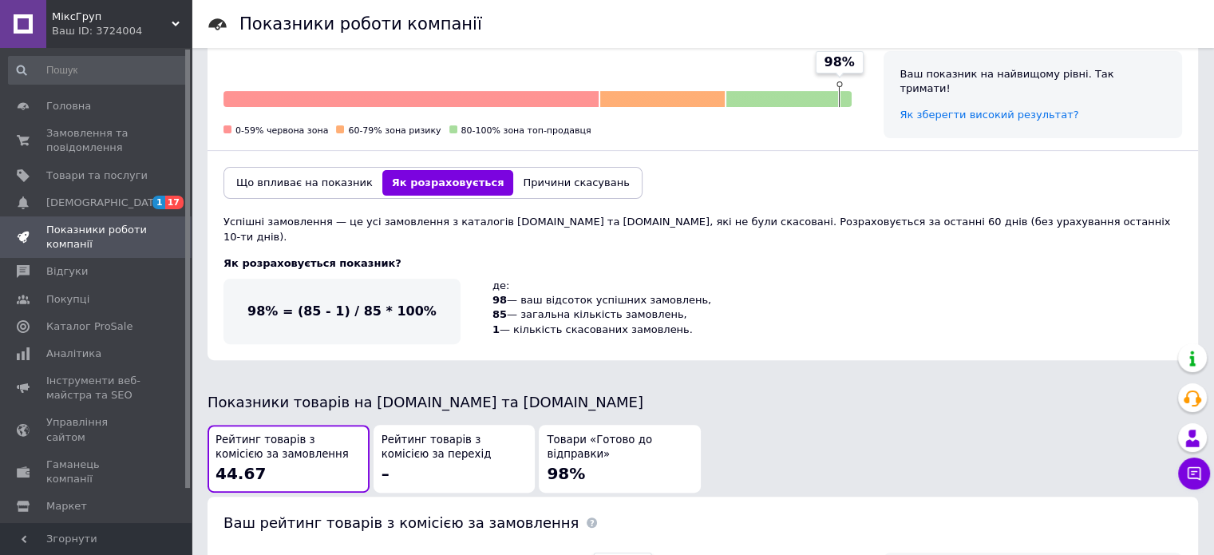
click at [284, 184] on button "Що впливає на показник" at bounding box center [305, 183] width 156 height 26
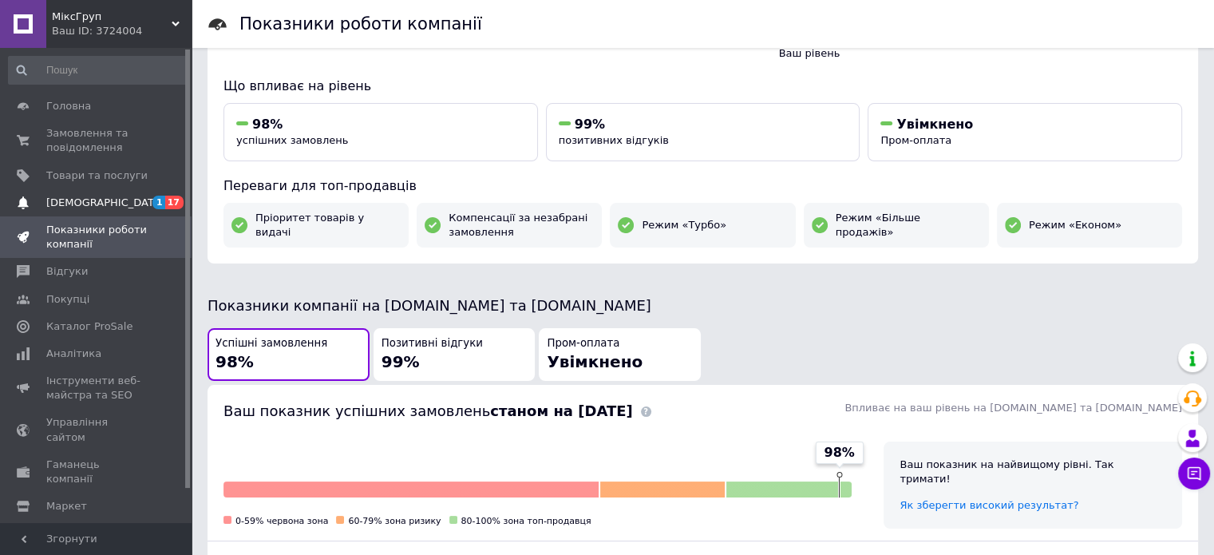
scroll to position [138, 0]
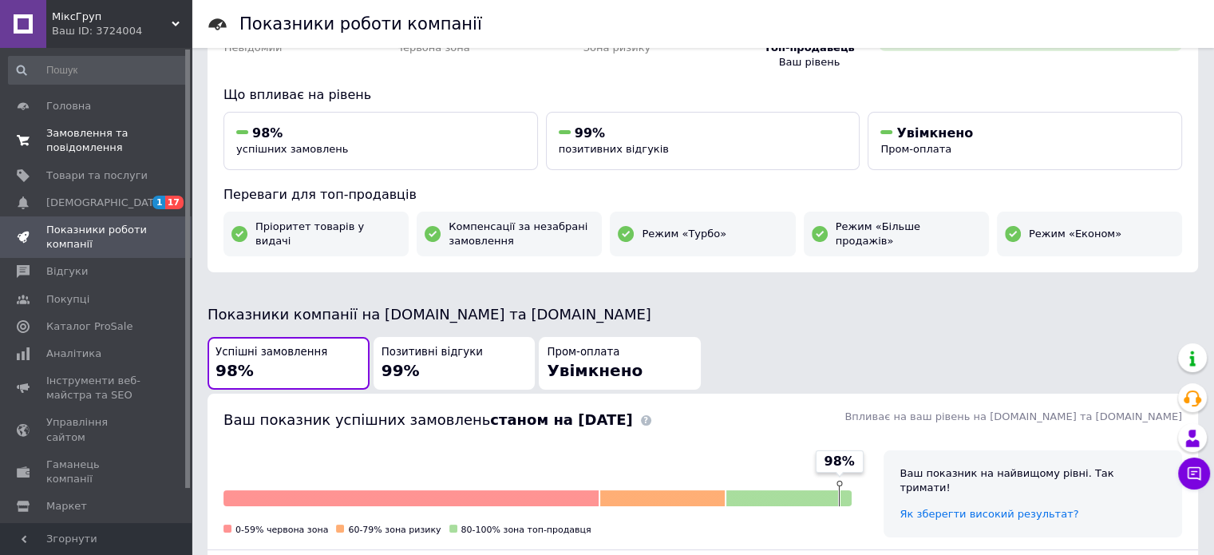
click at [61, 134] on span "Замовлення та повідомлення" at bounding box center [96, 140] width 101 height 29
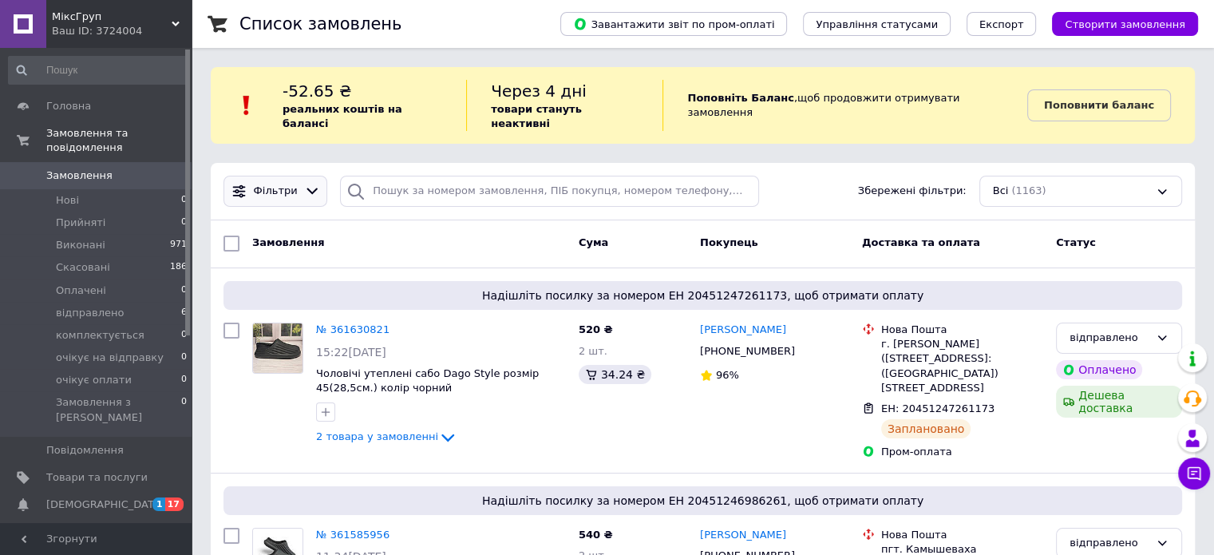
click at [311, 183] on icon at bounding box center [312, 191] width 17 height 17
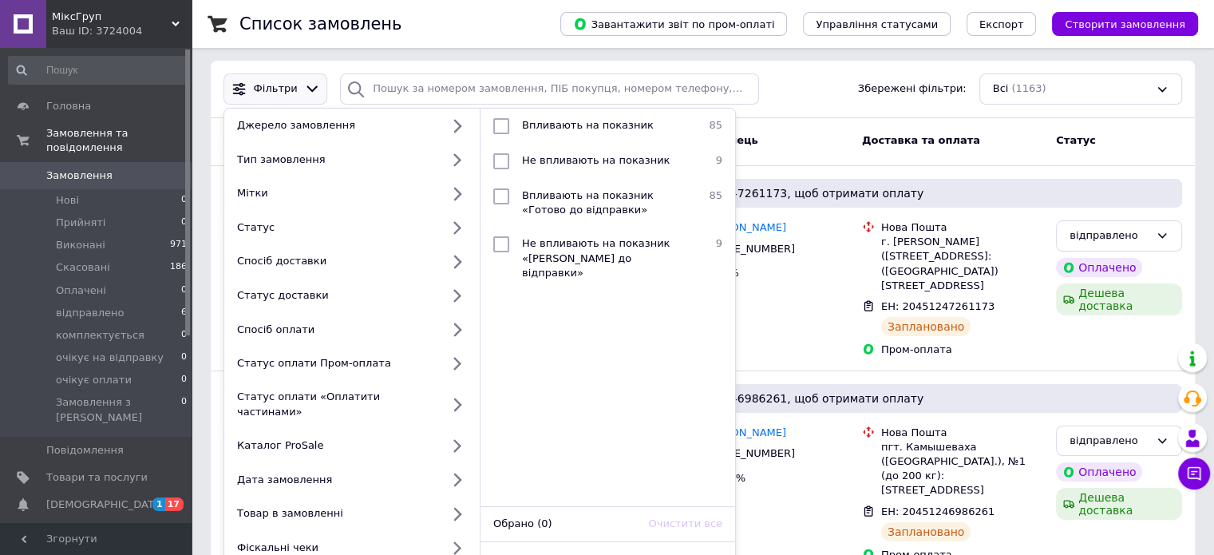
scroll to position [80, 0]
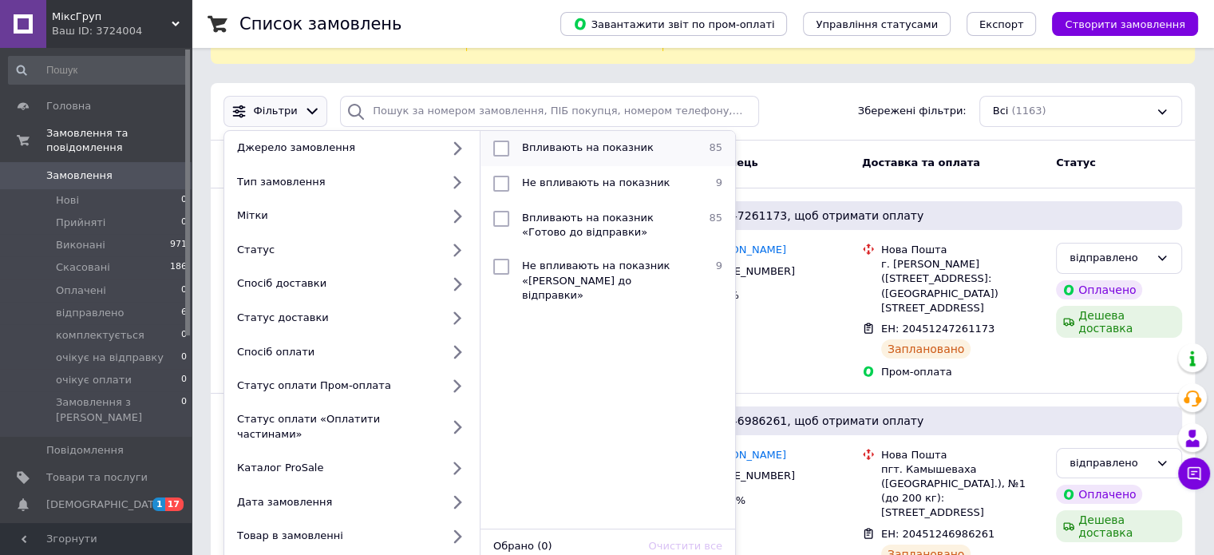
click at [501, 141] on input "checkbox" at bounding box center [501, 149] width 16 height 16
checkbox input "true"
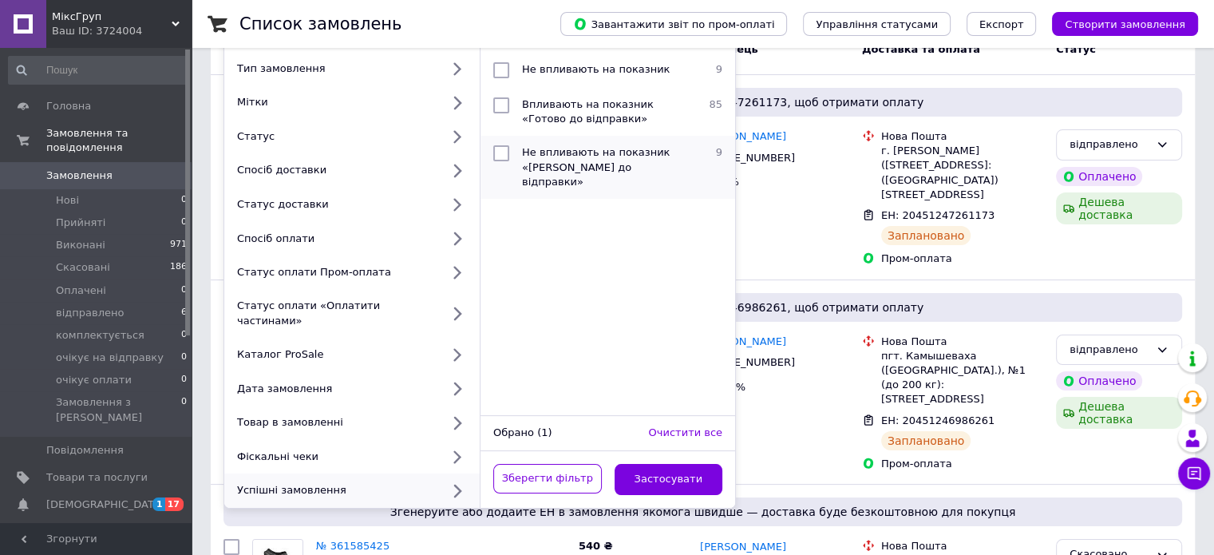
scroll to position [240, 0]
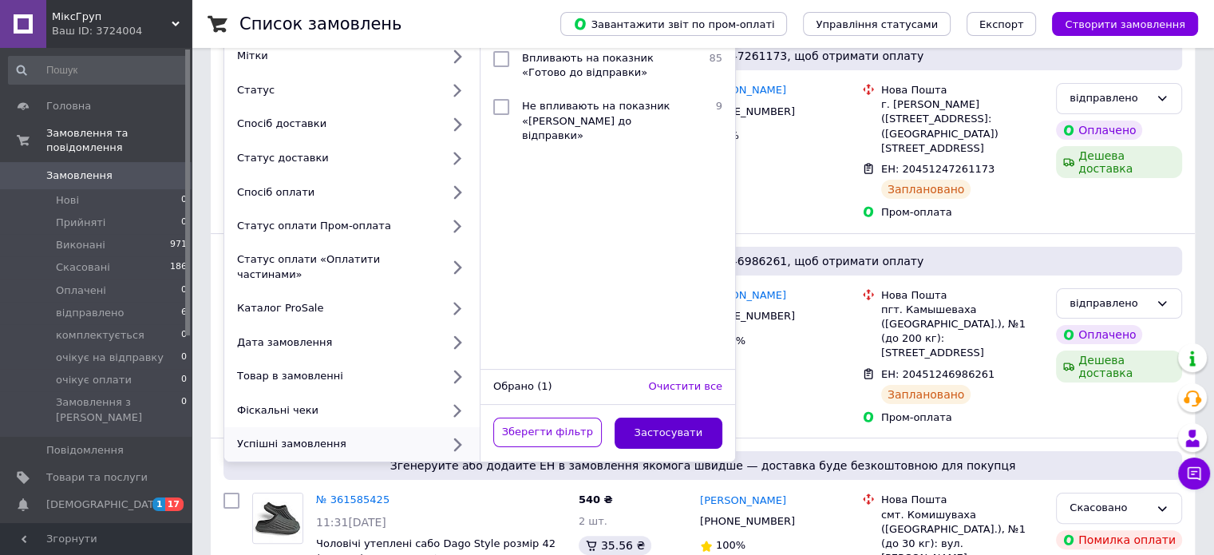
click at [663, 418] on button "Застосувати" at bounding box center [669, 433] width 109 height 31
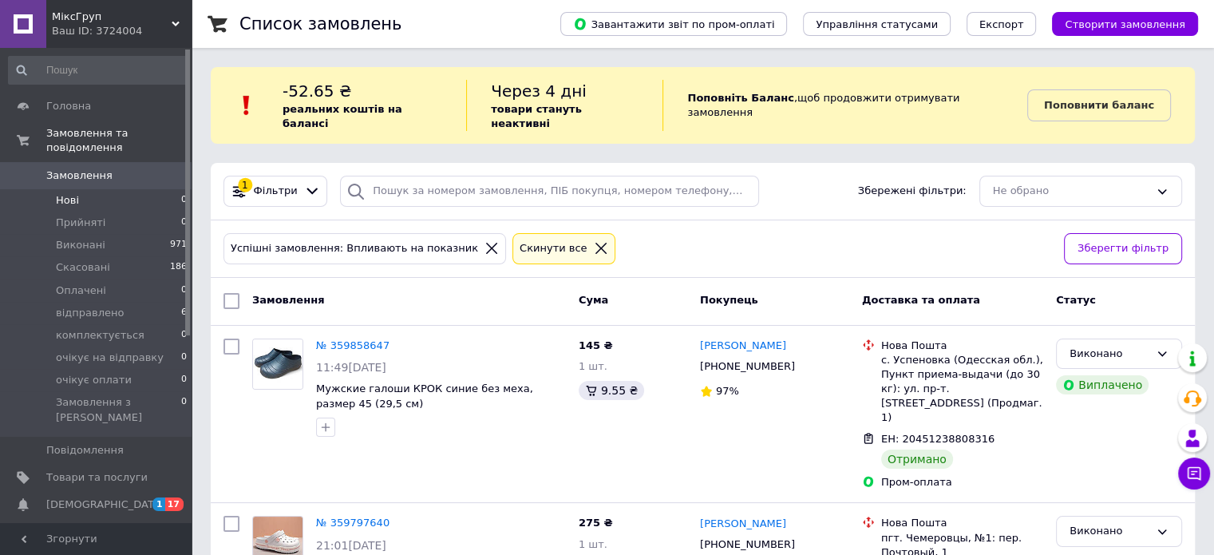
click at [60, 193] on span "Нові" at bounding box center [67, 200] width 23 height 14
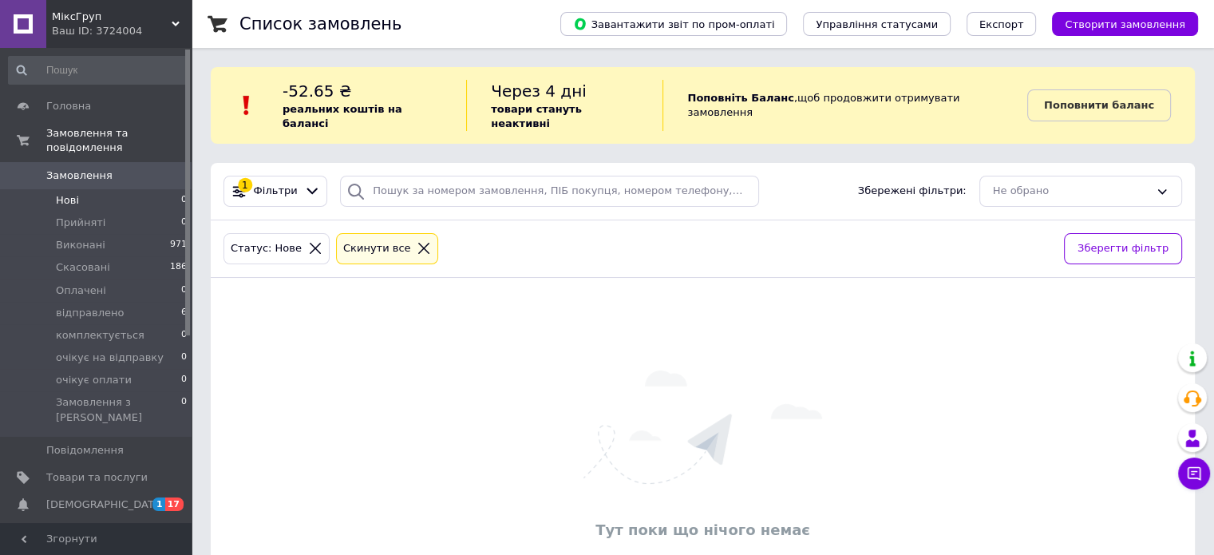
click at [417, 241] on icon at bounding box center [424, 248] width 14 height 14
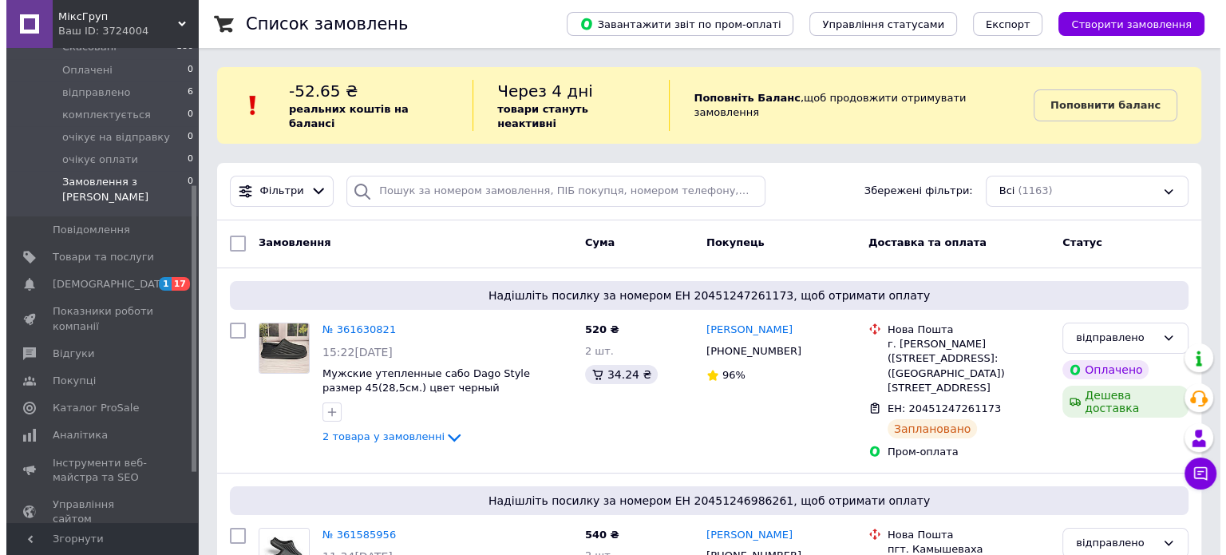
scroll to position [240, 0]
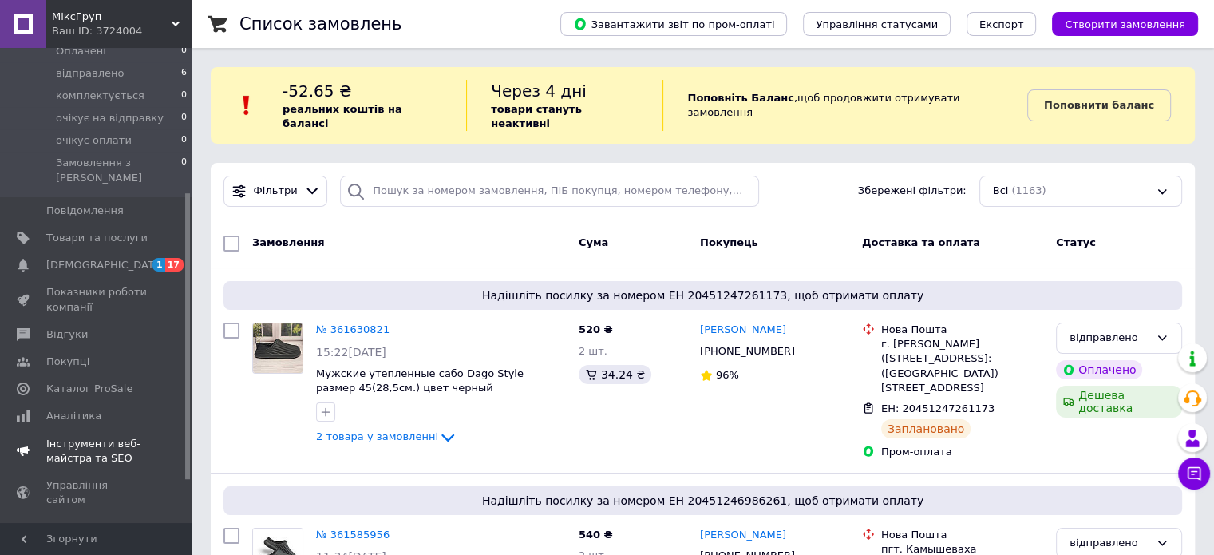
click at [64, 354] on span "Покупці" at bounding box center [67, 361] width 43 height 14
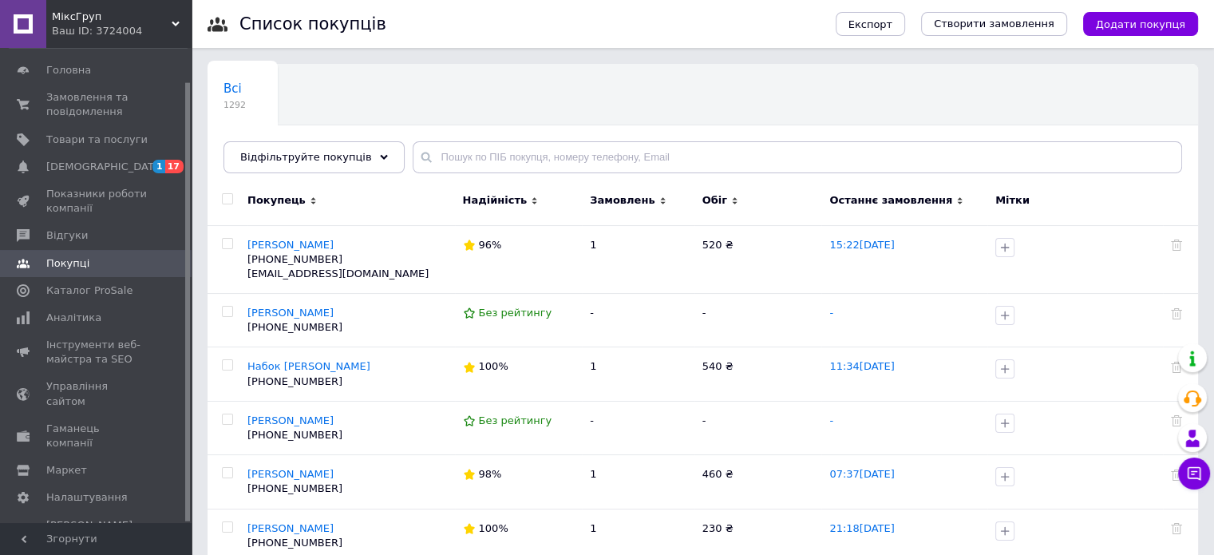
click at [45, 258] on span at bounding box center [23, 263] width 46 height 14
click at [1143, 25] on span "Додати покупця" at bounding box center [1140, 24] width 89 height 12
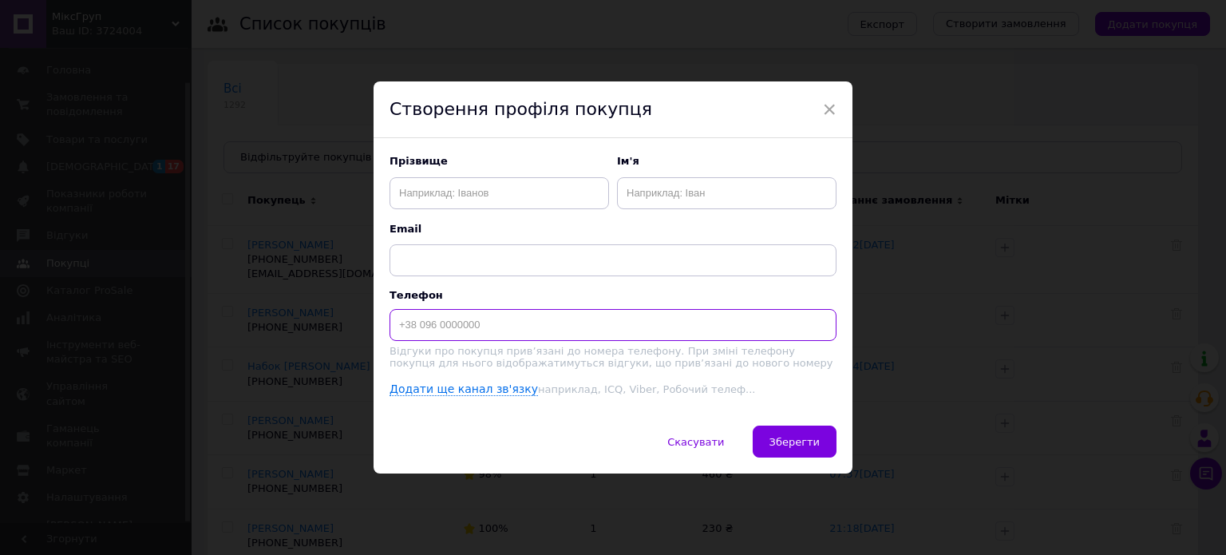
click at [431, 319] on input at bounding box center [613, 325] width 447 height 32
type input "[PHONE_NUMBER]"
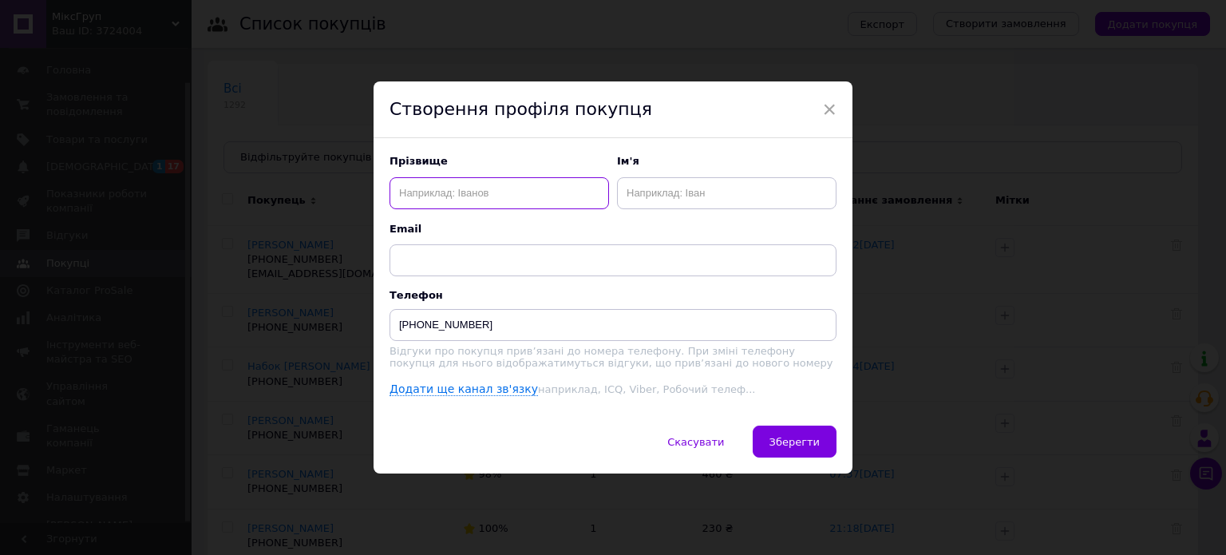
click at [458, 182] on input "text" at bounding box center [500, 193] width 220 height 32
type input "S"
type input "І"
click at [762, 198] on input "text" at bounding box center [727, 193] width 220 height 32
type input "І"
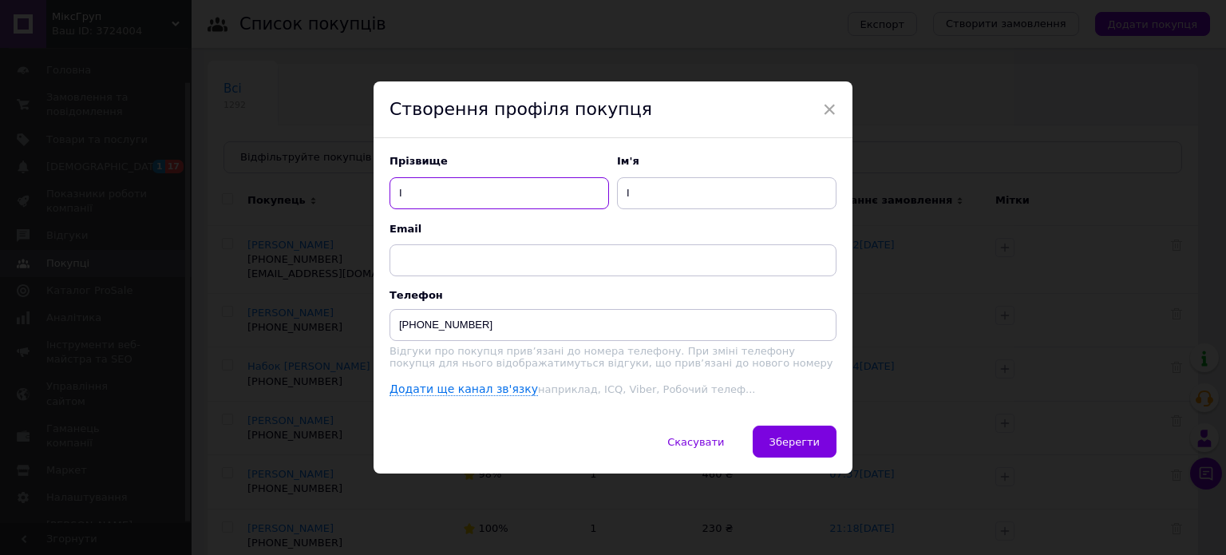
click at [445, 192] on input "І" at bounding box center [500, 193] width 220 height 32
type input "Інна"
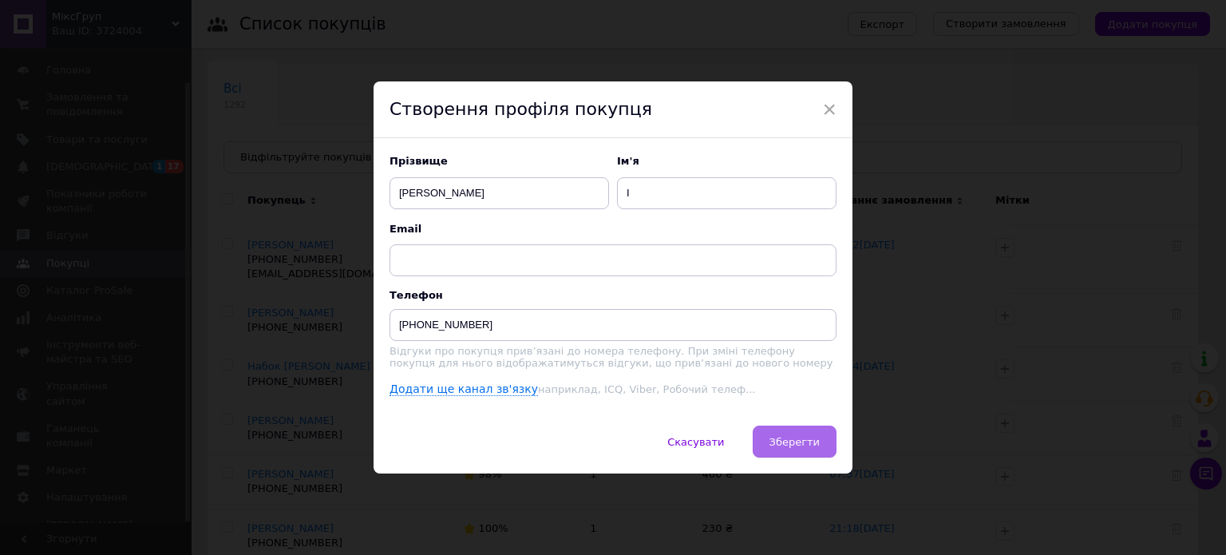
click at [792, 448] on span "Зберегти" at bounding box center [795, 442] width 50 height 12
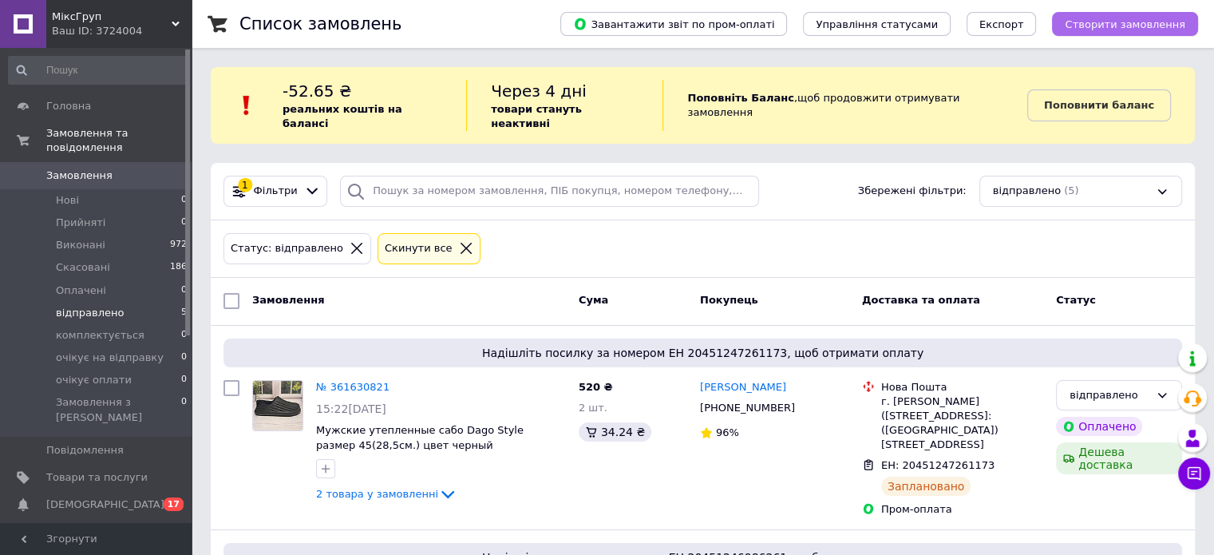
click at [1118, 31] on button "Створити замовлення" at bounding box center [1125, 24] width 146 height 24
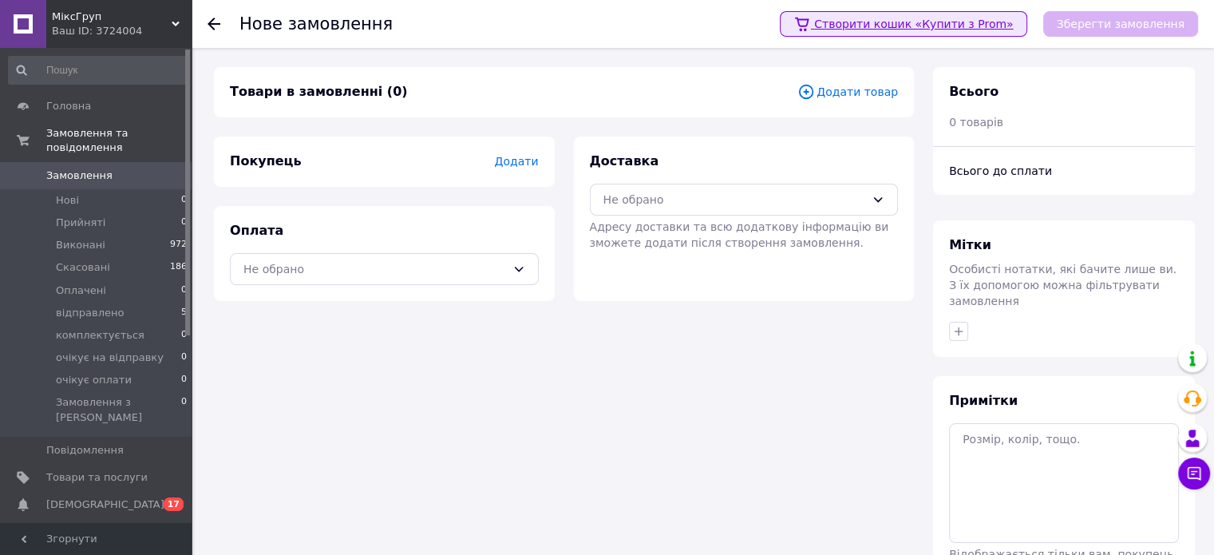
click at [952, 22] on link "Створити кошик «Купити з Prom»" at bounding box center [903, 24] width 247 height 26
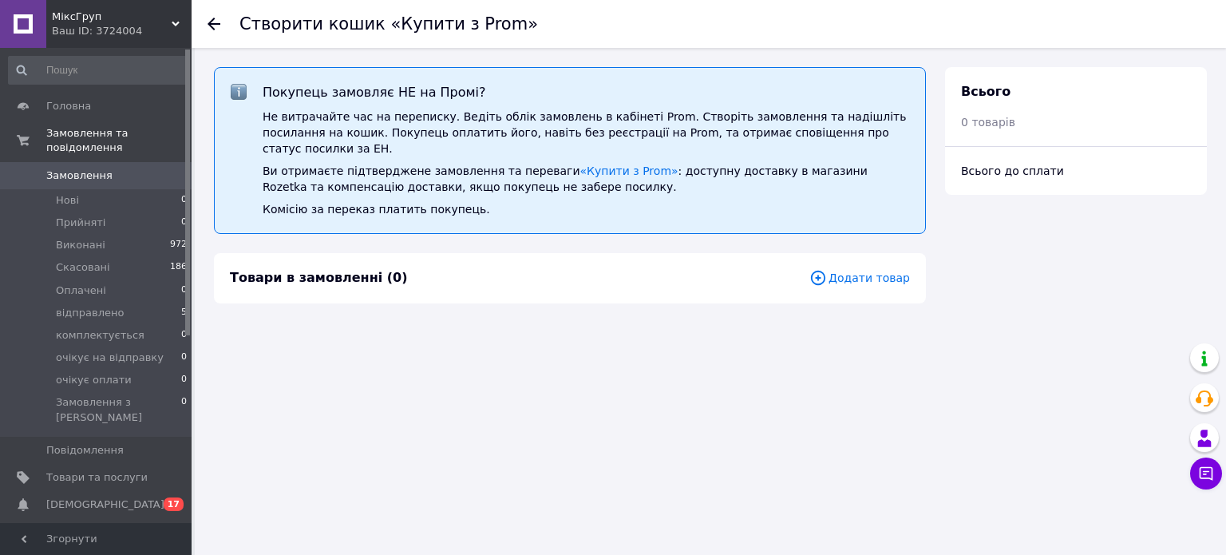
click at [888, 269] on span "Додати товар" at bounding box center [860, 278] width 101 height 18
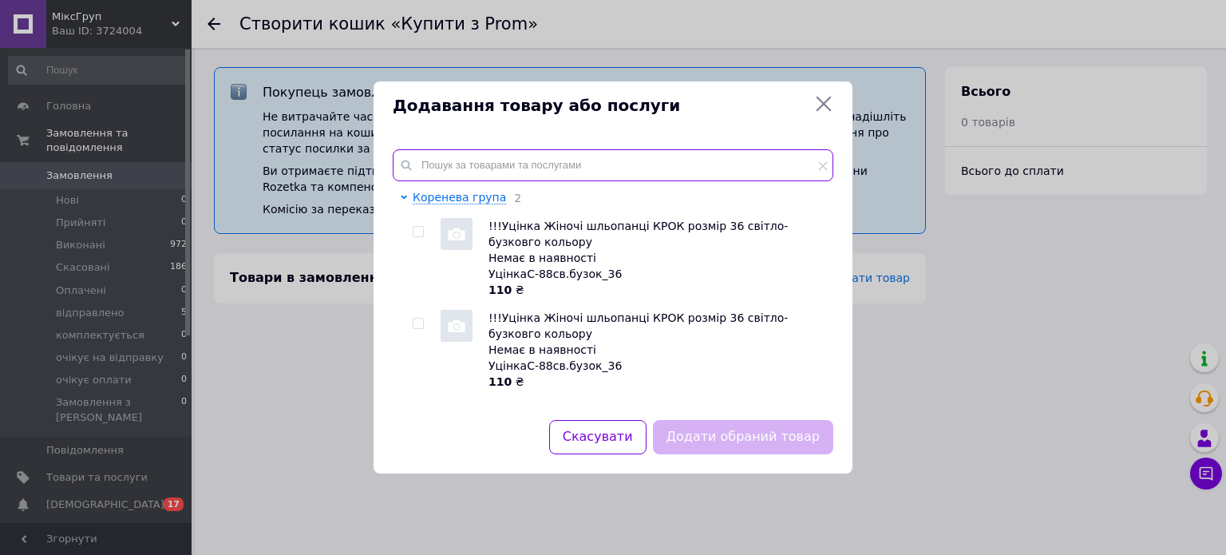
click at [500, 150] on input "text" at bounding box center [613, 165] width 441 height 32
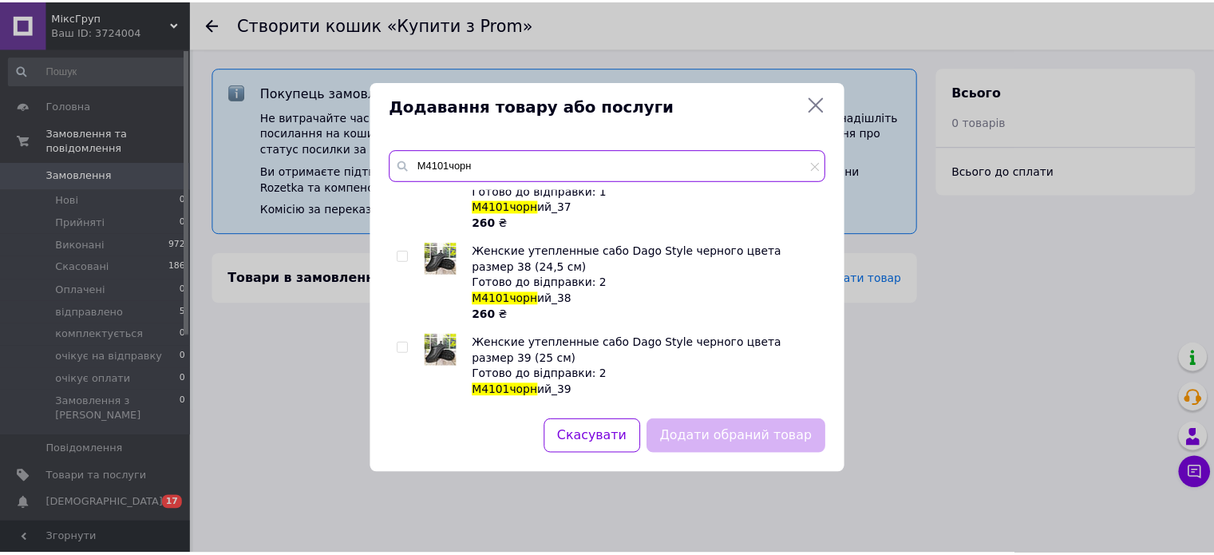
scroll to position [160, 0]
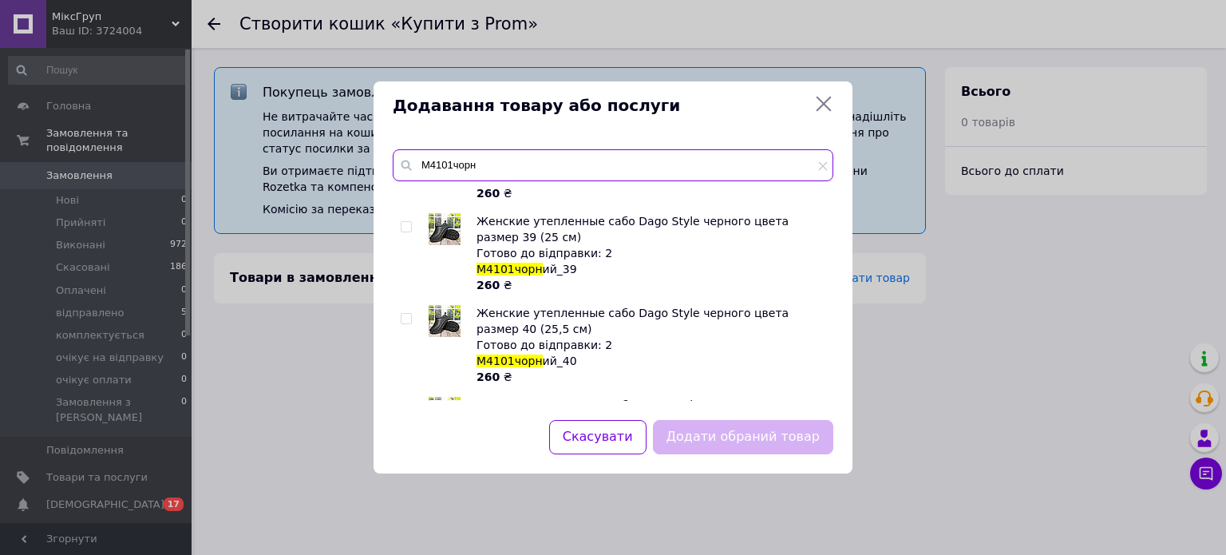
type input "М4101чорн"
click at [408, 226] on input "checkbox" at bounding box center [406, 227] width 10 height 10
checkbox input "true"
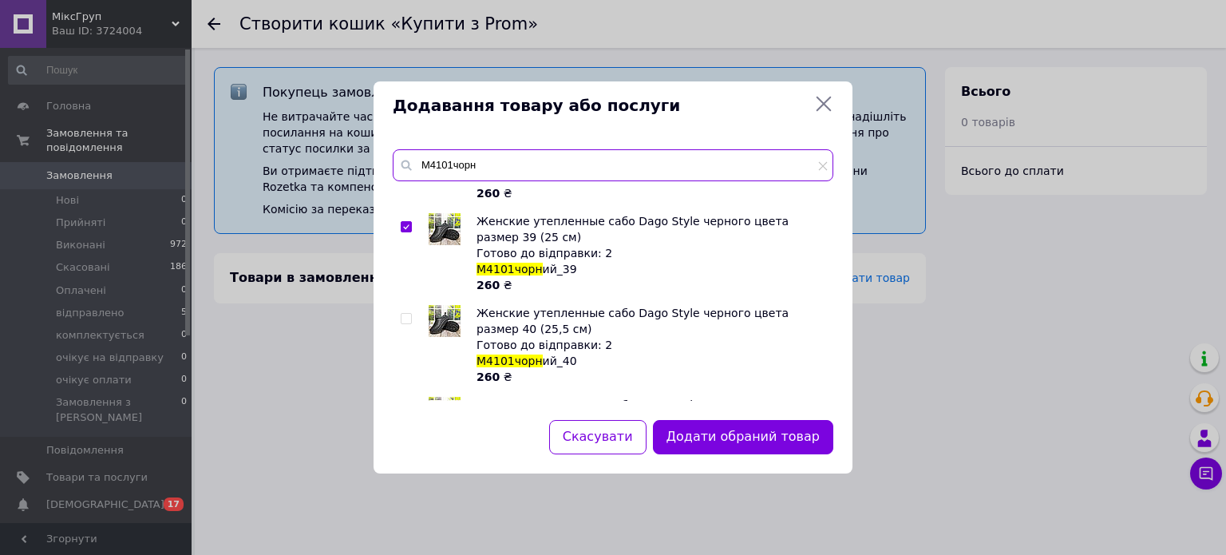
click at [492, 157] on input "М4101чорн" at bounding box center [613, 165] width 441 height 32
type input "М4101хакі"
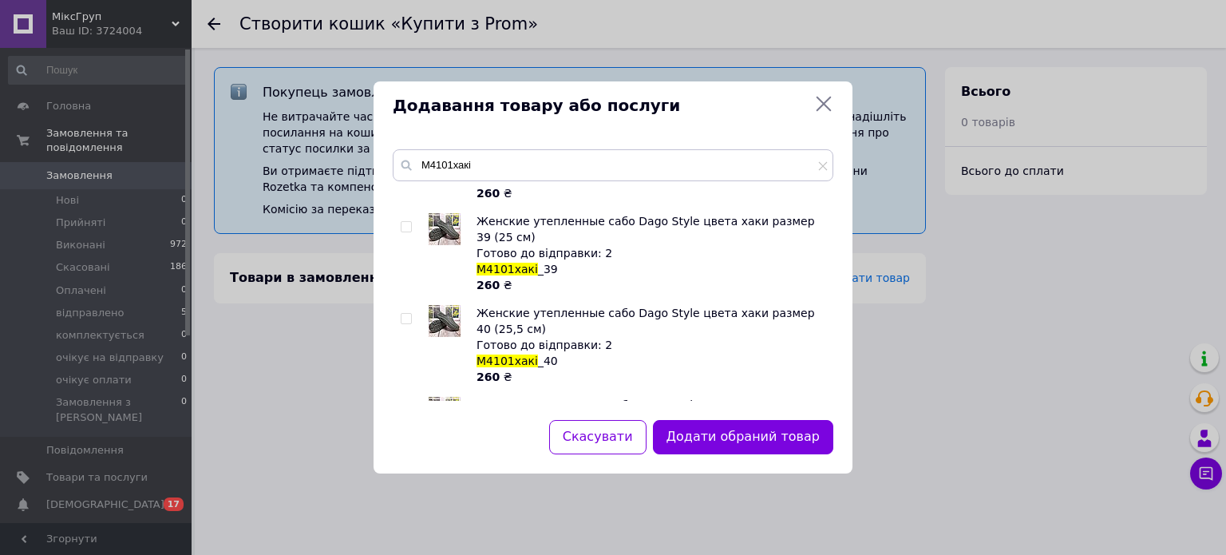
click at [406, 314] on input "checkbox" at bounding box center [406, 319] width 10 height 10
checkbox input "true"
click at [727, 443] on button "Додати обрані товари" at bounding box center [746, 437] width 176 height 34
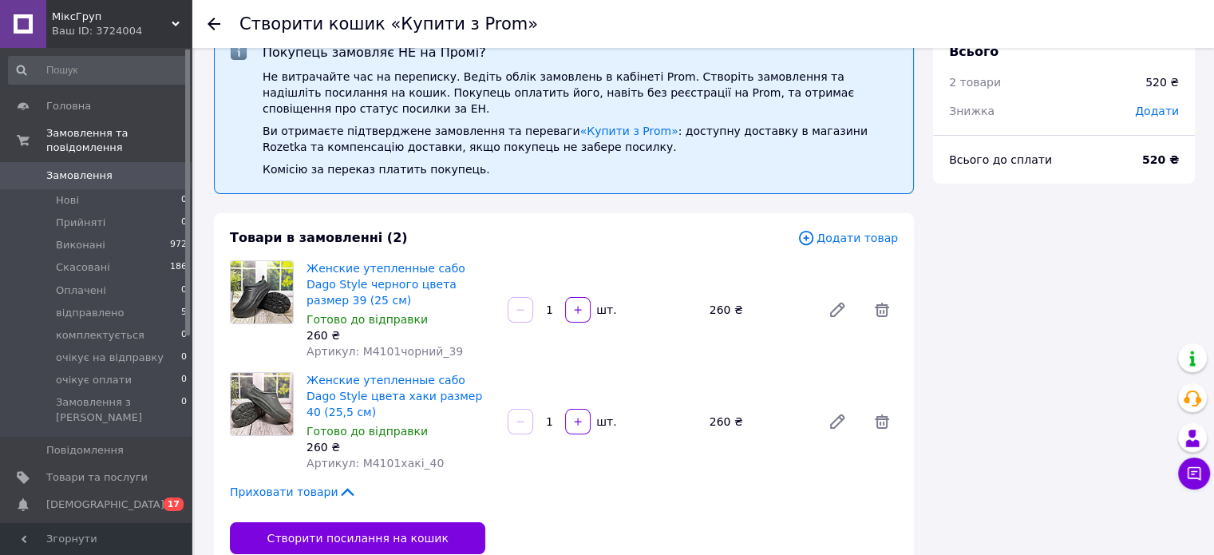
scroll to position [42, 0]
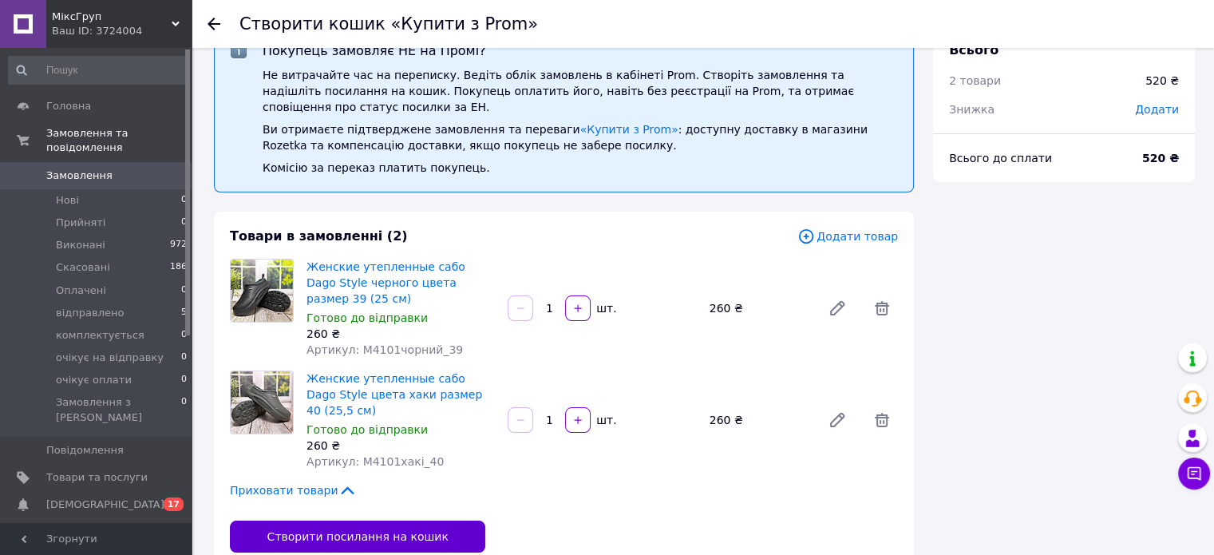
click at [413, 521] on button "Створити посилання на кошик" at bounding box center [357, 537] width 255 height 32
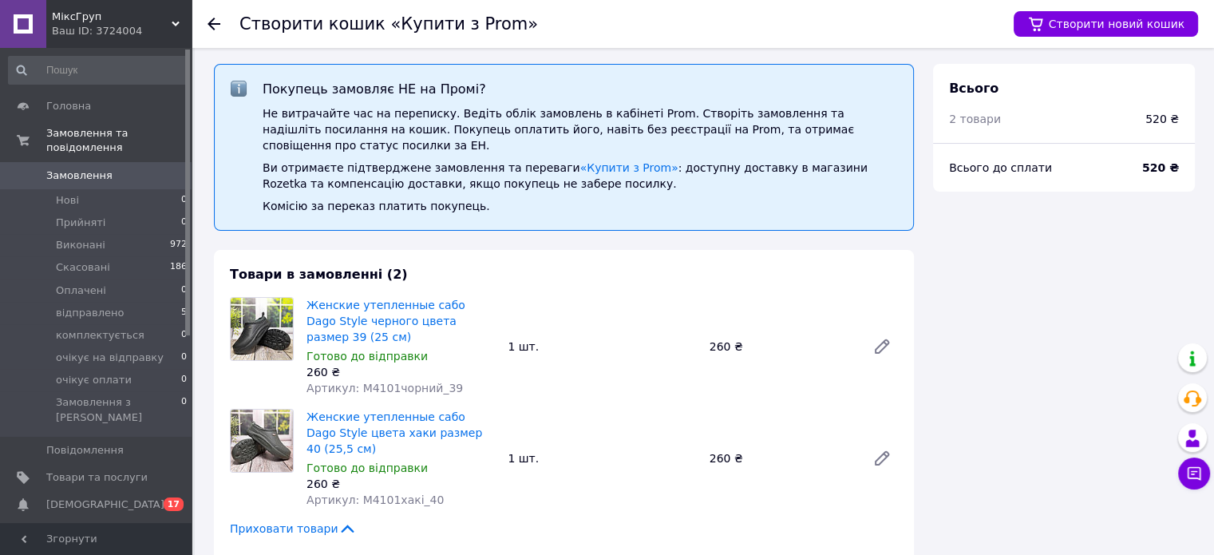
scroll to position [0, 0]
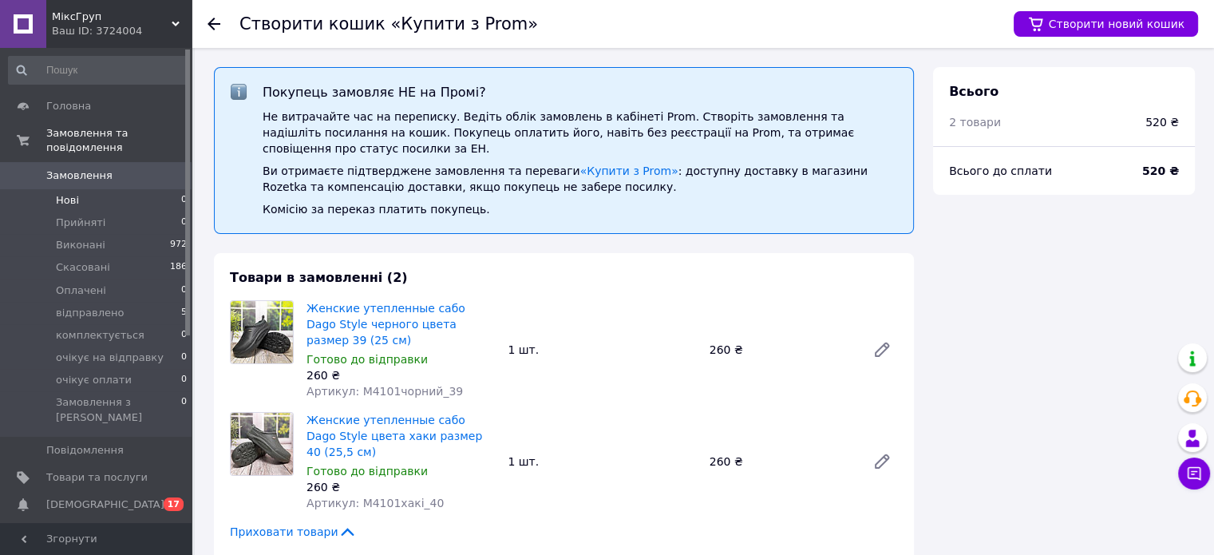
click at [72, 193] on span "Нові" at bounding box center [67, 200] width 23 height 14
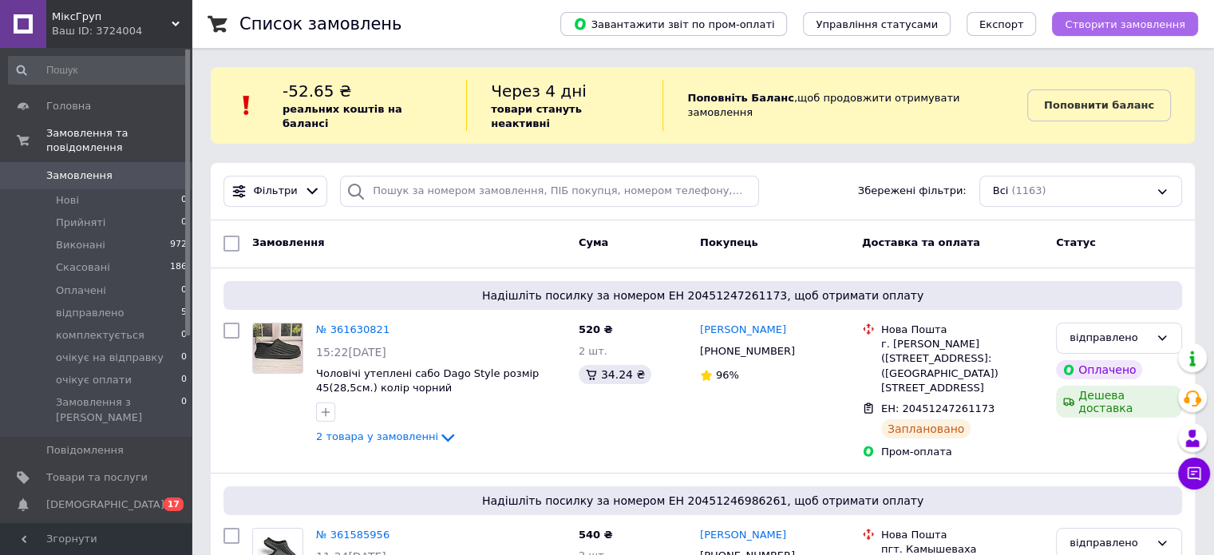
click at [1099, 30] on span "Створити замовлення" at bounding box center [1125, 24] width 121 height 12
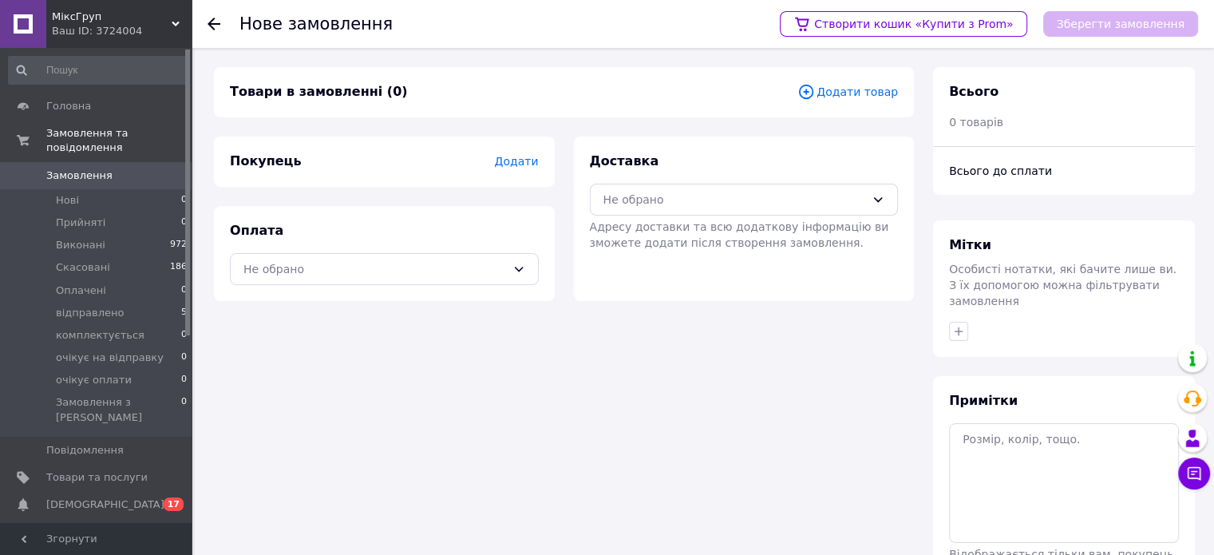
click at [845, 97] on span "Додати товар" at bounding box center [848, 92] width 101 height 18
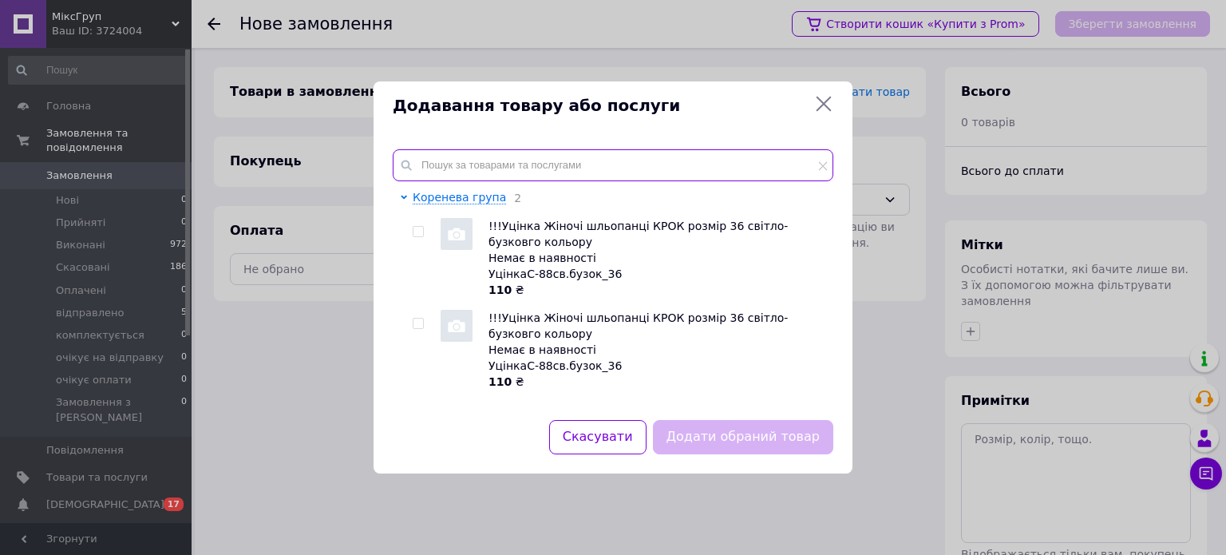
click at [600, 168] on input "text" at bounding box center [613, 165] width 441 height 32
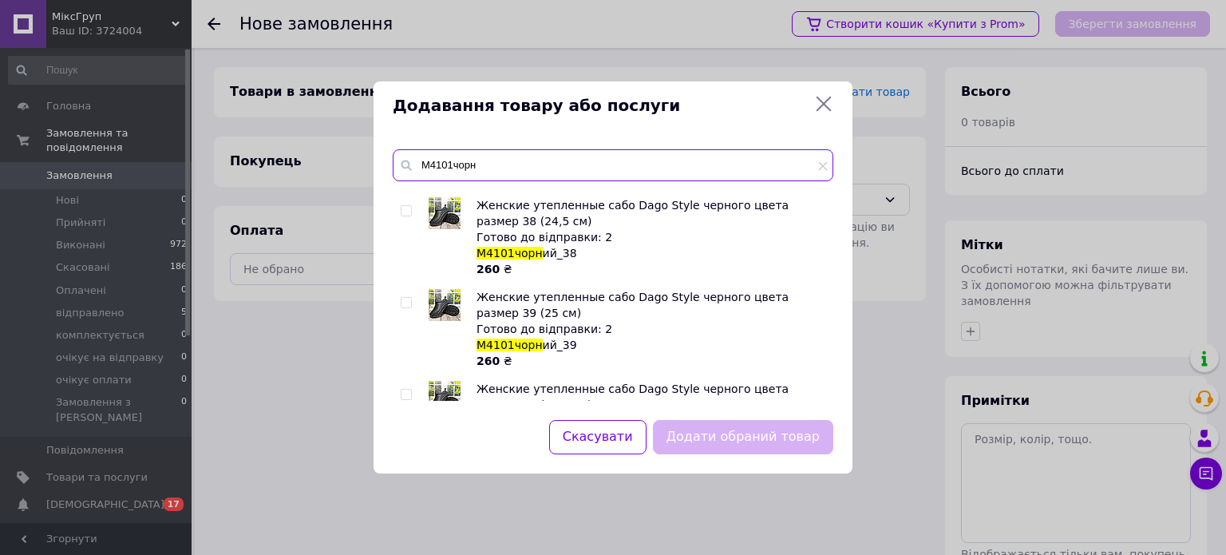
scroll to position [80, 0]
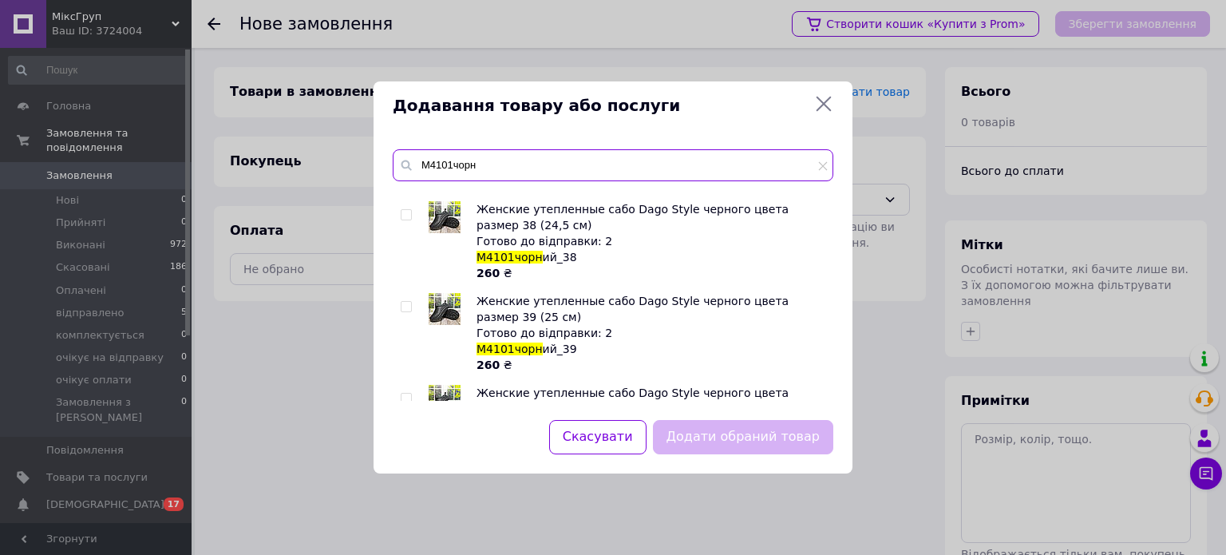
type input "М4101чорн"
click at [408, 307] on input "checkbox" at bounding box center [406, 307] width 10 height 10
checkbox input "true"
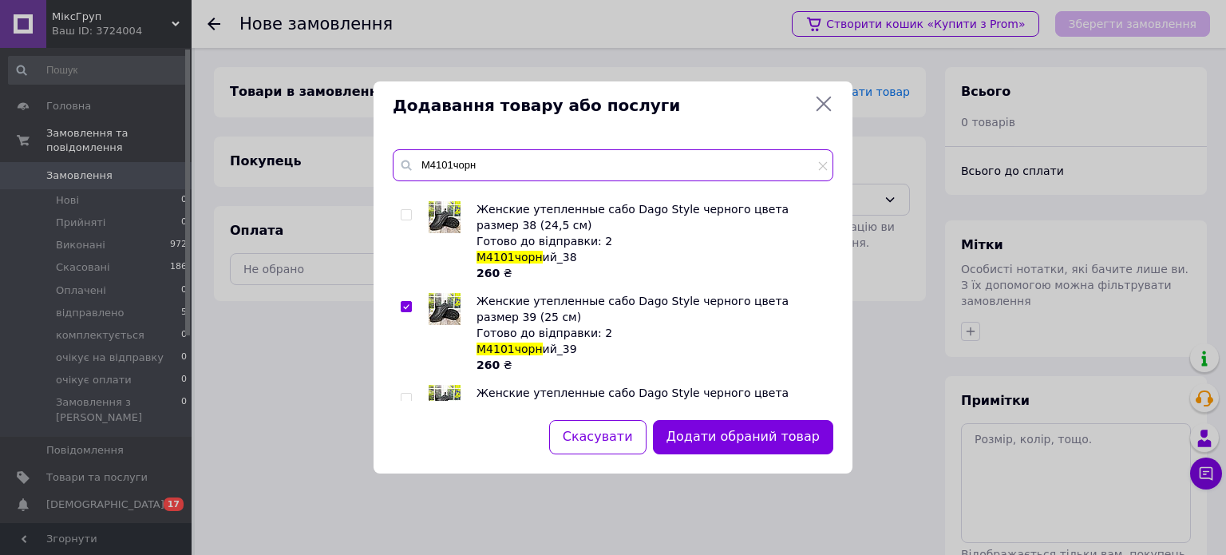
click at [493, 157] on input "М4101чорн" at bounding box center [613, 165] width 441 height 32
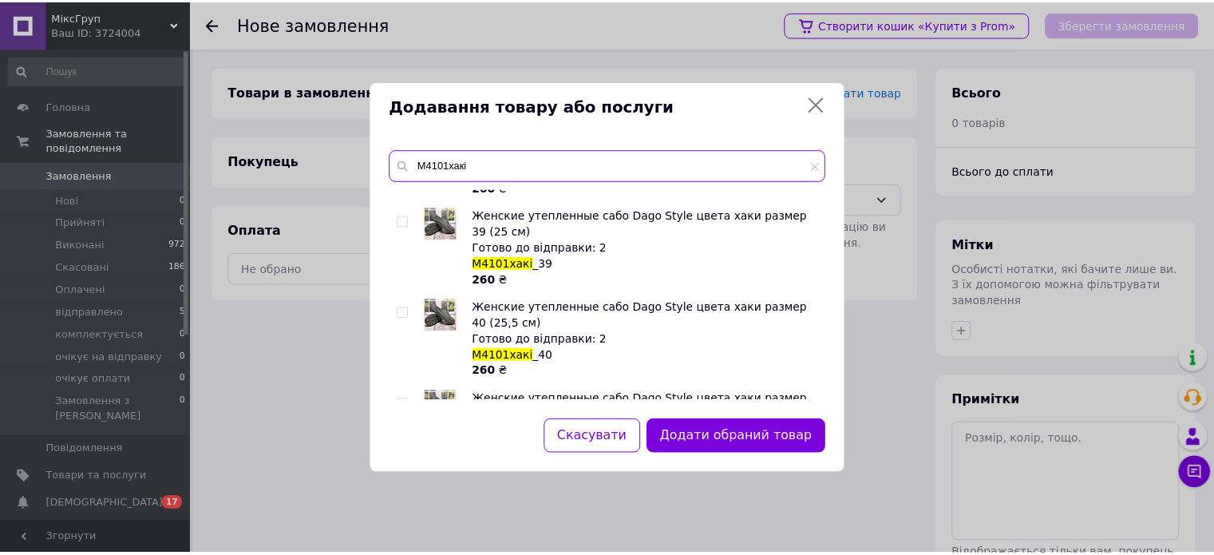
scroll to position [204, 0]
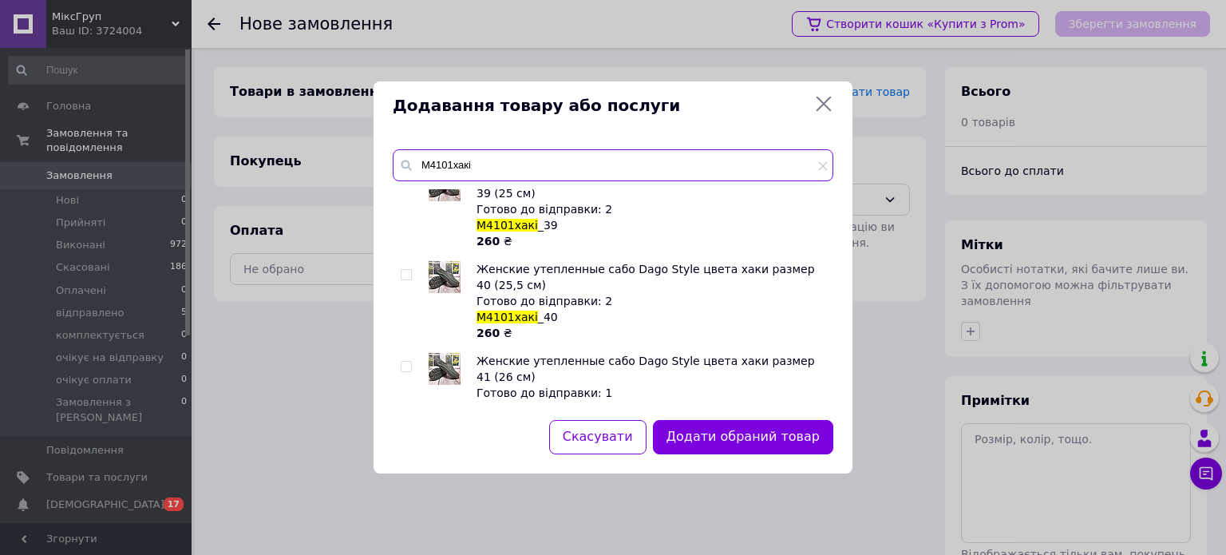
type input "М4101хакі"
click at [408, 270] on input "checkbox" at bounding box center [406, 275] width 10 height 10
checkbox input "true"
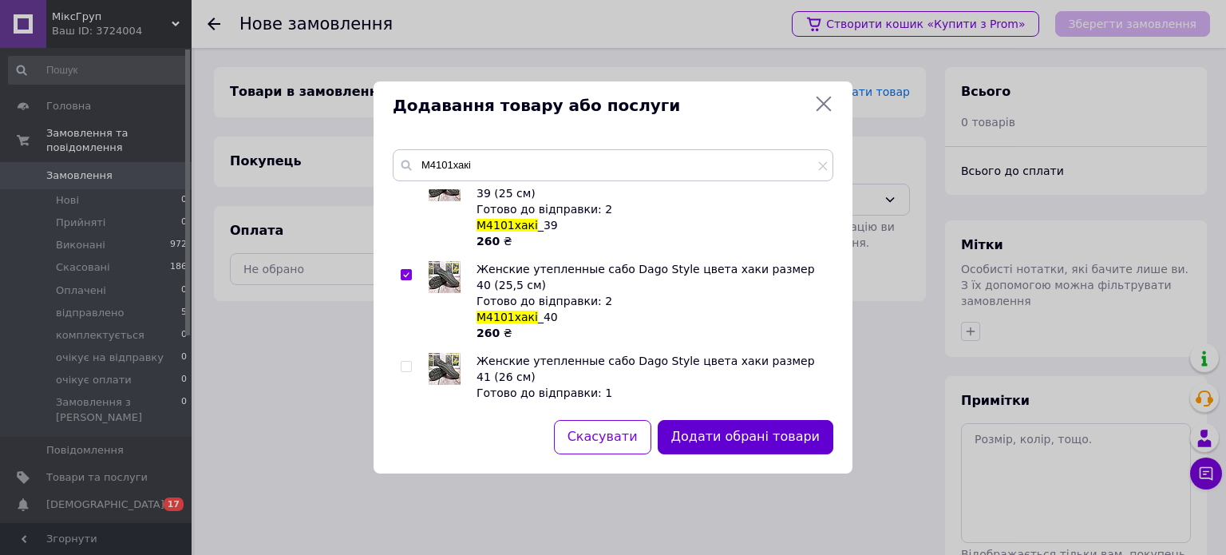
click at [749, 435] on button "Додати обрані товари" at bounding box center [746, 437] width 176 height 34
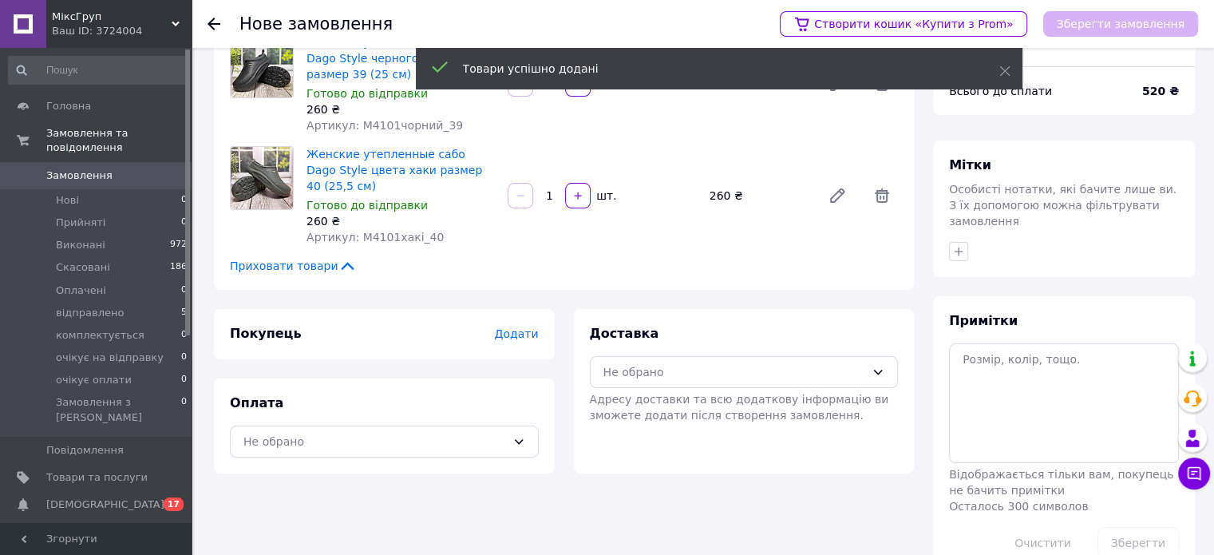
scroll to position [102, 0]
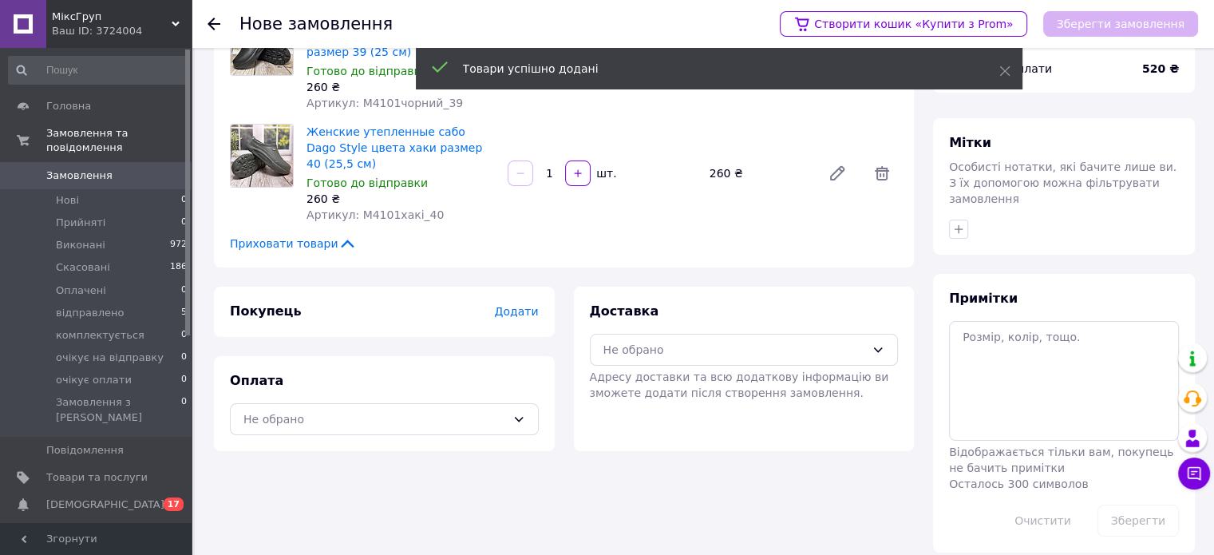
click at [514, 305] on span "Додати" at bounding box center [516, 311] width 44 height 13
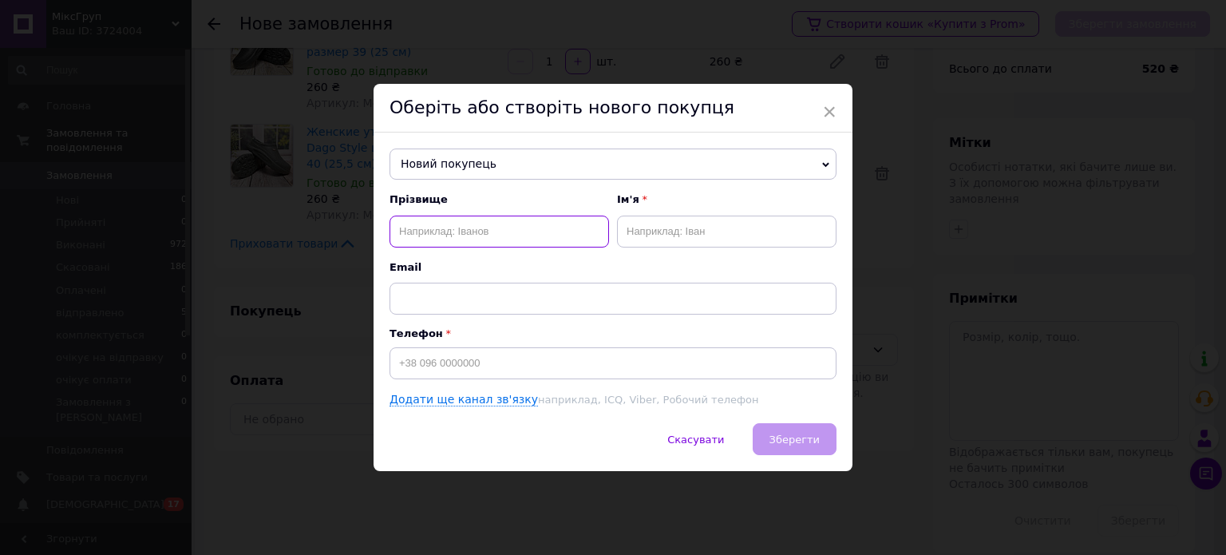
click at [457, 232] on input "text" at bounding box center [500, 232] width 220 height 32
type input "[PERSON_NAME]"
click at [663, 220] on input "text" at bounding box center [727, 232] width 220 height 32
type input "[PERSON_NAME]"
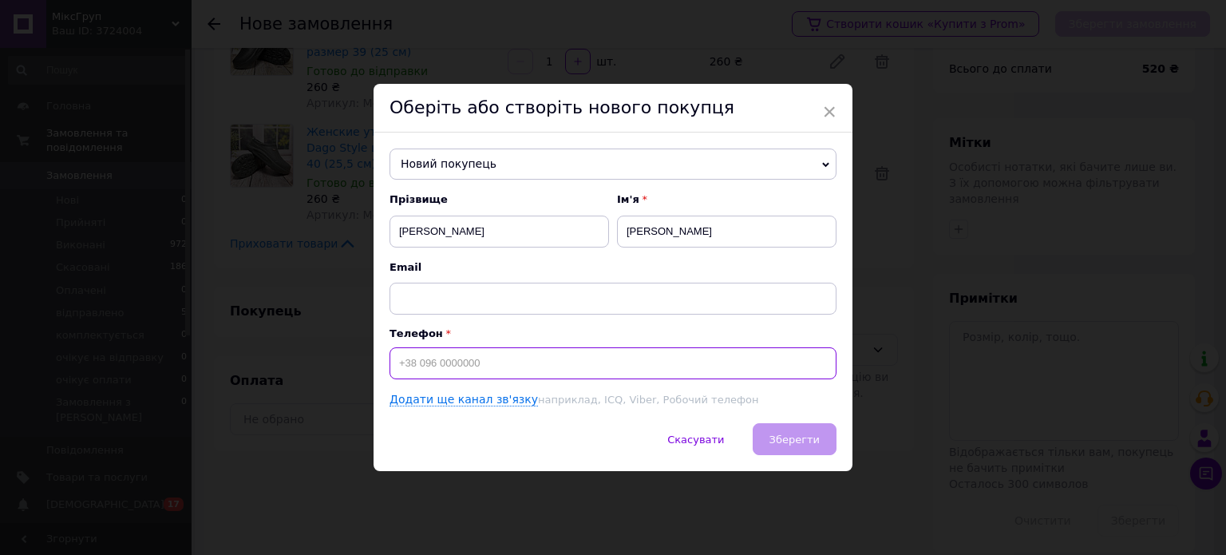
click at [482, 364] on input at bounding box center [613, 363] width 447 height 32
type input "[PHONE_NUMBER]"
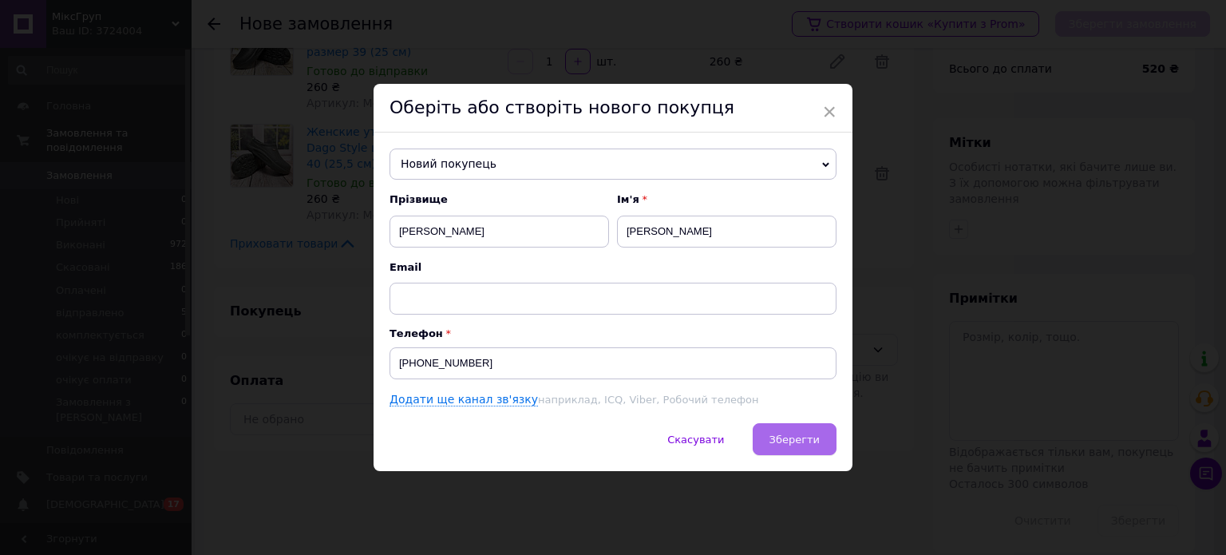
click at [808, 440] on span "Зберегти" at bounding box center [795, 440] width 50 height 12
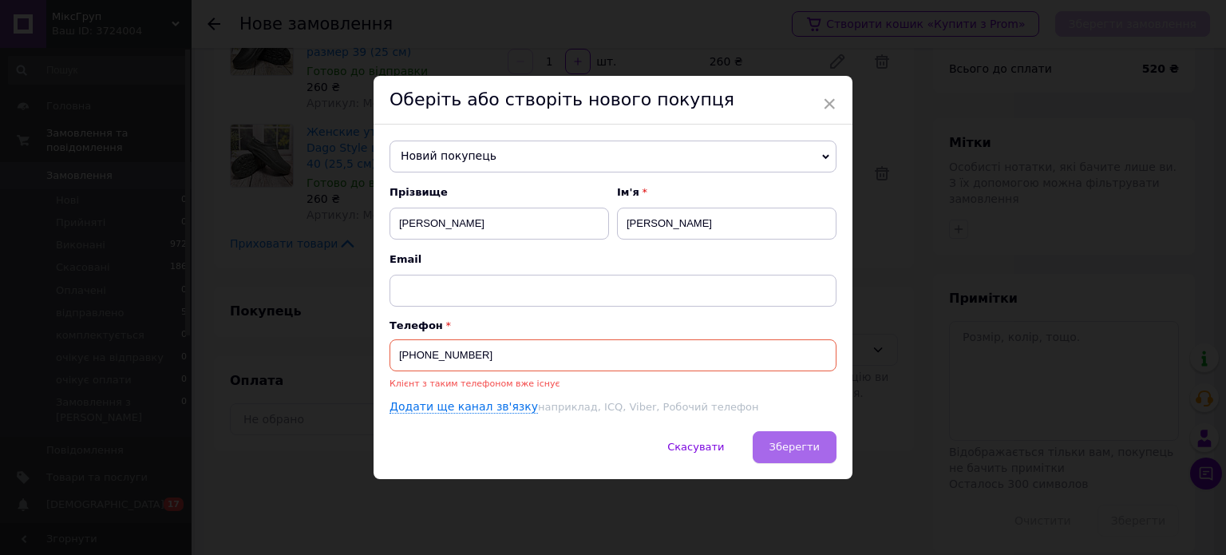
click at [802, 445] on span "Зберегти" at bounding box center [795, 447] width 50 height 12
drag, startPoint x: 484, startPoint y: 358, endPoint x: 394, endPoint y: 354, distance: 89.5
click at [394, 354] on input "[PHONE_NUMBER]" at bounding box center [613, 355] width 447 height 32
click at [830, 97] on span "×" at bounding box center [829, 103] width 14 height 27
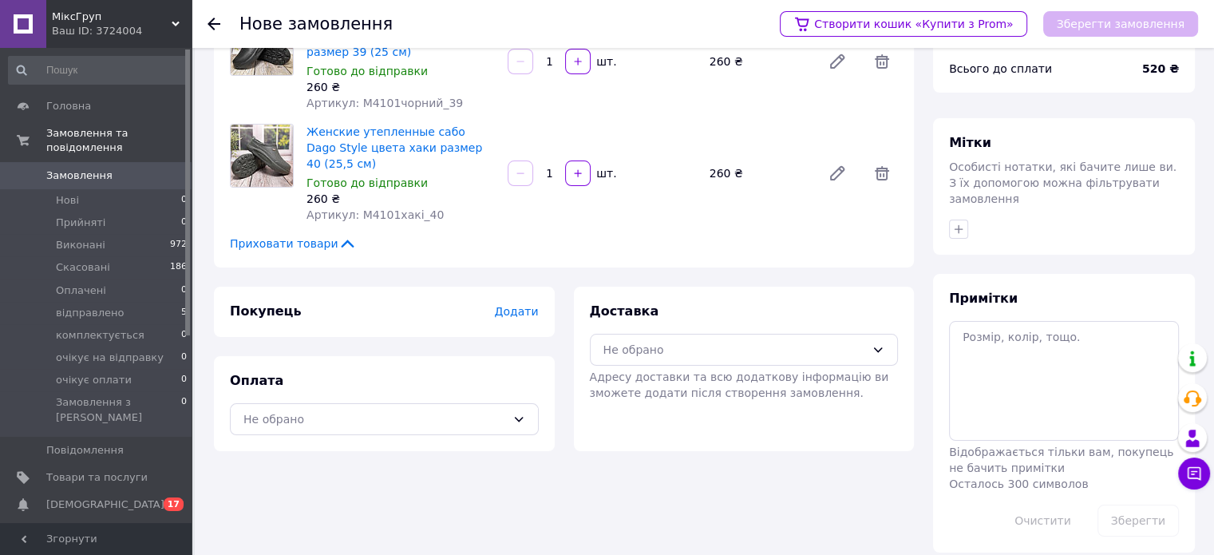
click at [527, 305] on span "Додати" at bounding box center [516, 311] width 44 height 13
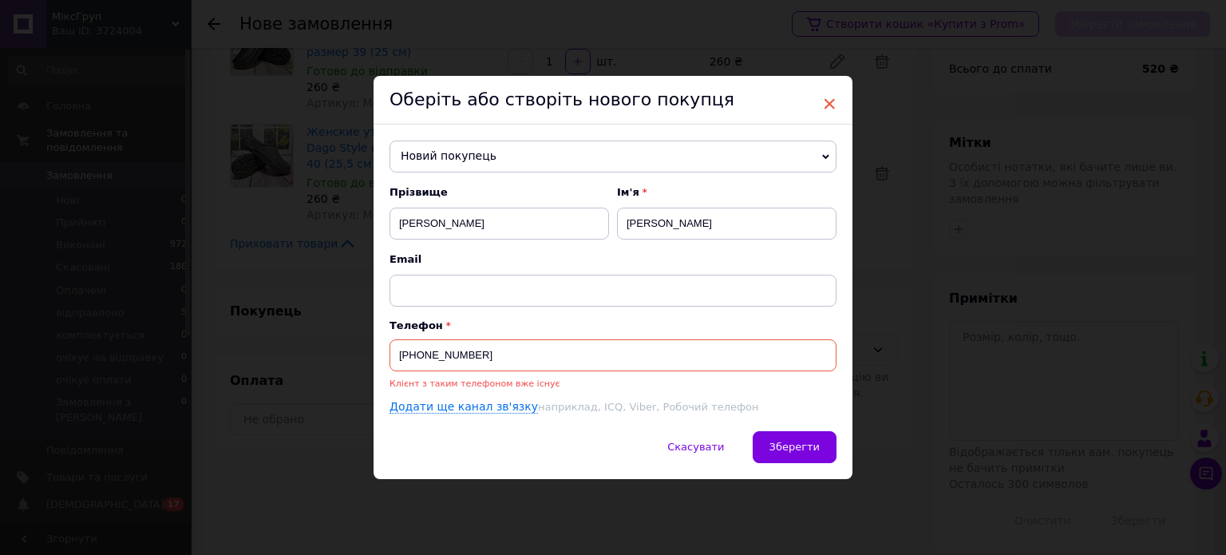
click at [830, 95] on span "×" at bounding box center [829, 103] width 14 height 27
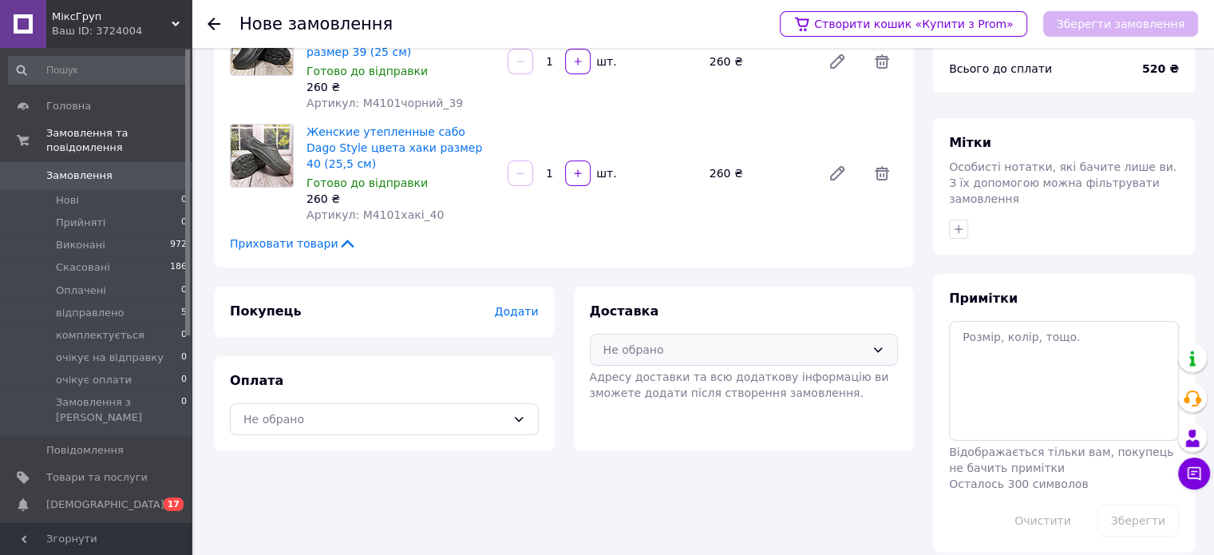
click at [671, 341] on div "Не обрано" at bounding box center [735, 350] width 263 height 18
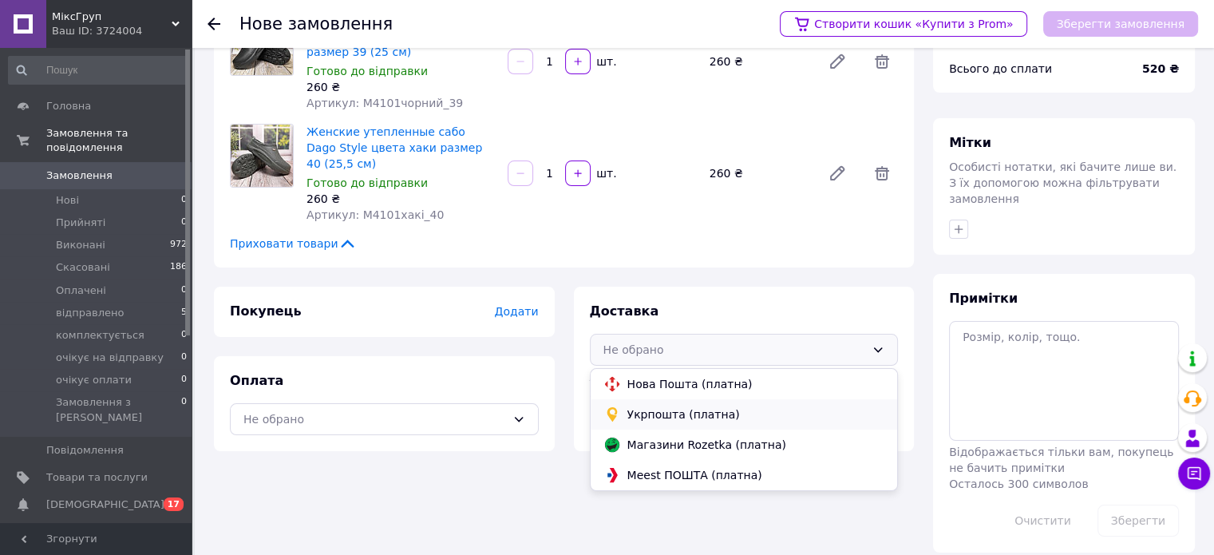
click at [661, 406] on span "Укрпошта (платна)" at bounding box center [757, 414] width 258 height 16
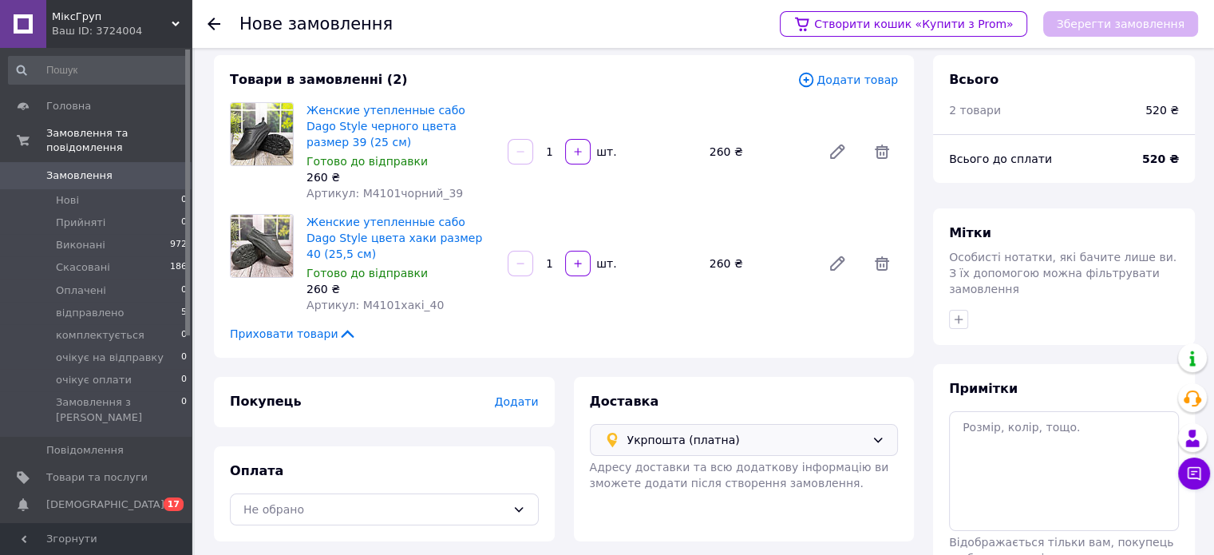
scroll to position [0, 0]
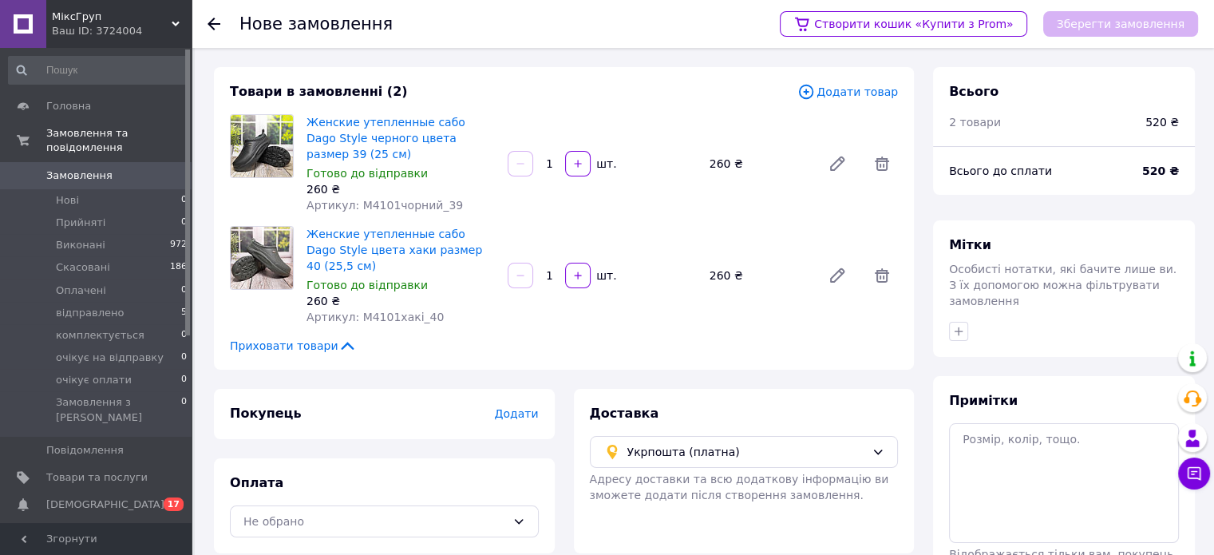
click at [524, 407] on span "Додати" at bounding box center [516, 413] width 44 height 13
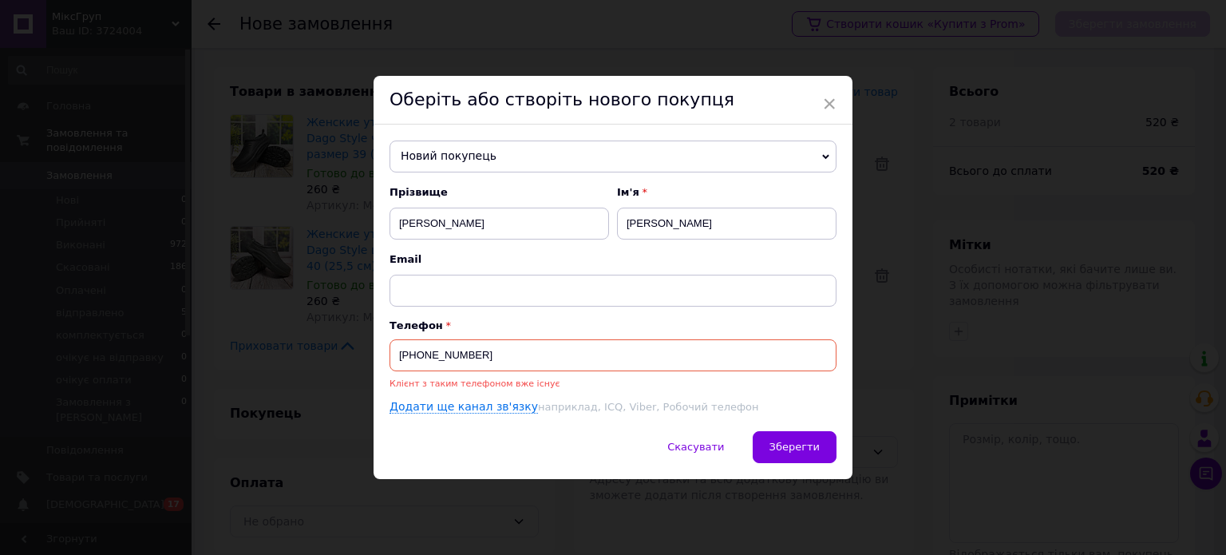
click at [412, 361] on input "[PHONE_NUMBER]" at bounding box center [613, 355] width 447 height 32
type input "0679438572"
click at [784, 443] on span "Зберегти" at bounding box center [795, 447] width 50 height 12
click at [828, 101] on span "×" at bounding box center [829, 103] width 14 height 27
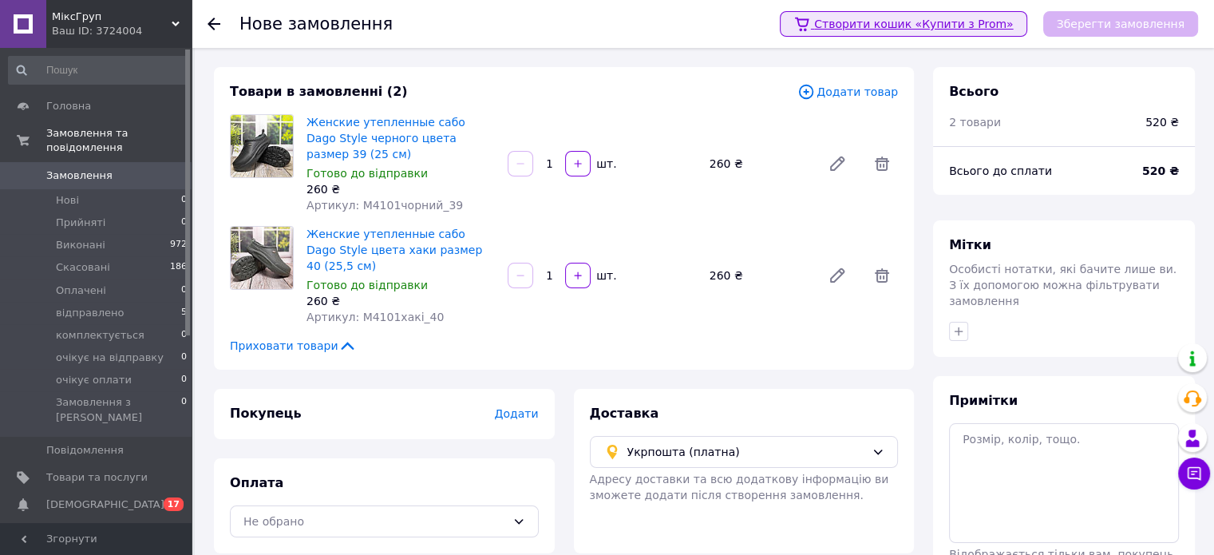
click at [927, 34] on link "Створити кошик «Купити з Prom»" at bounding box center [903, 24] width 247 height 26
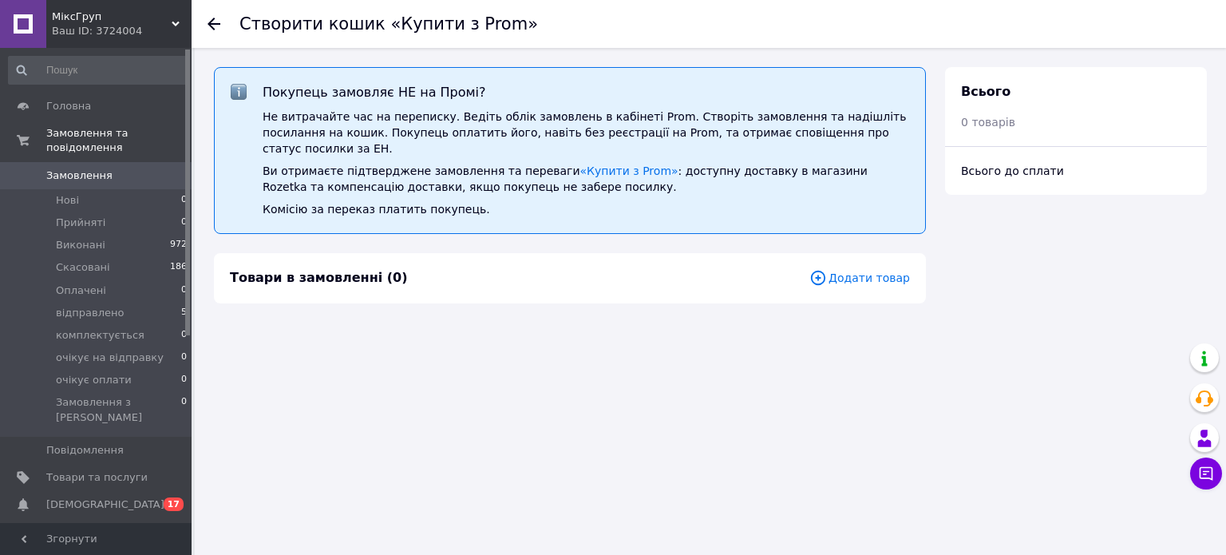
click at [889, 269] on span "Додати товар" at bounding box center [860, 278] width 101 height 18
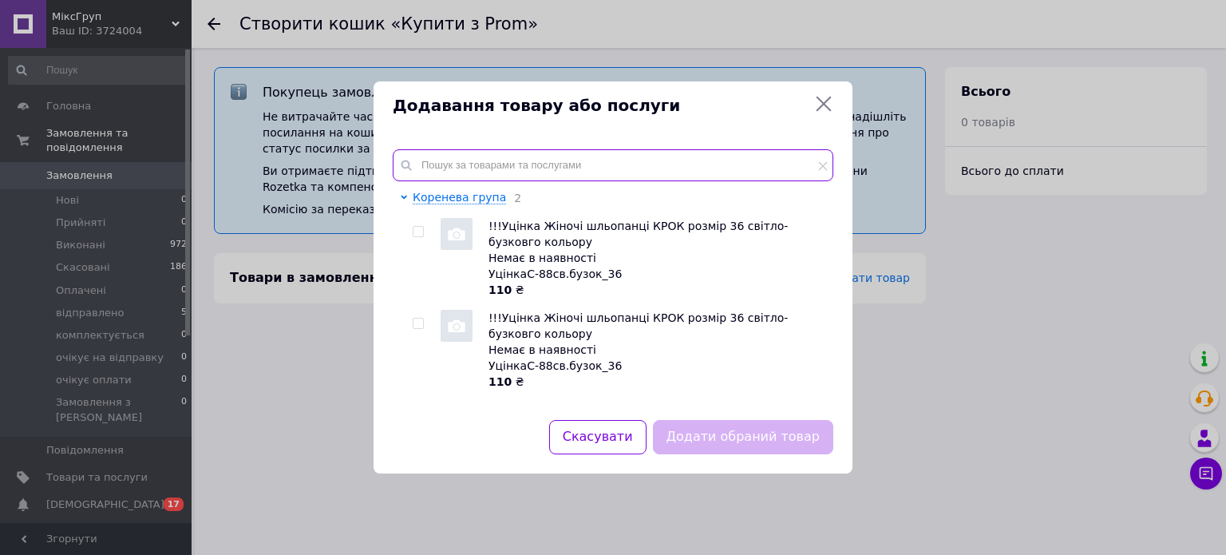
click at [450, 160] on input "text" at bounding box center [613, 165] width 441 height 32
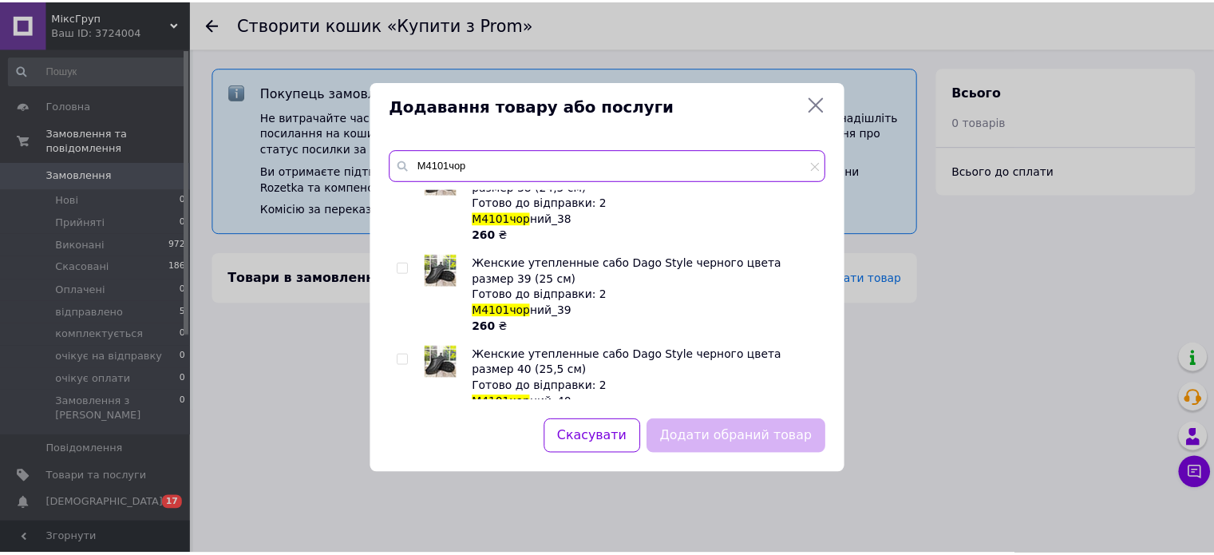
scroll to position [160, 0]
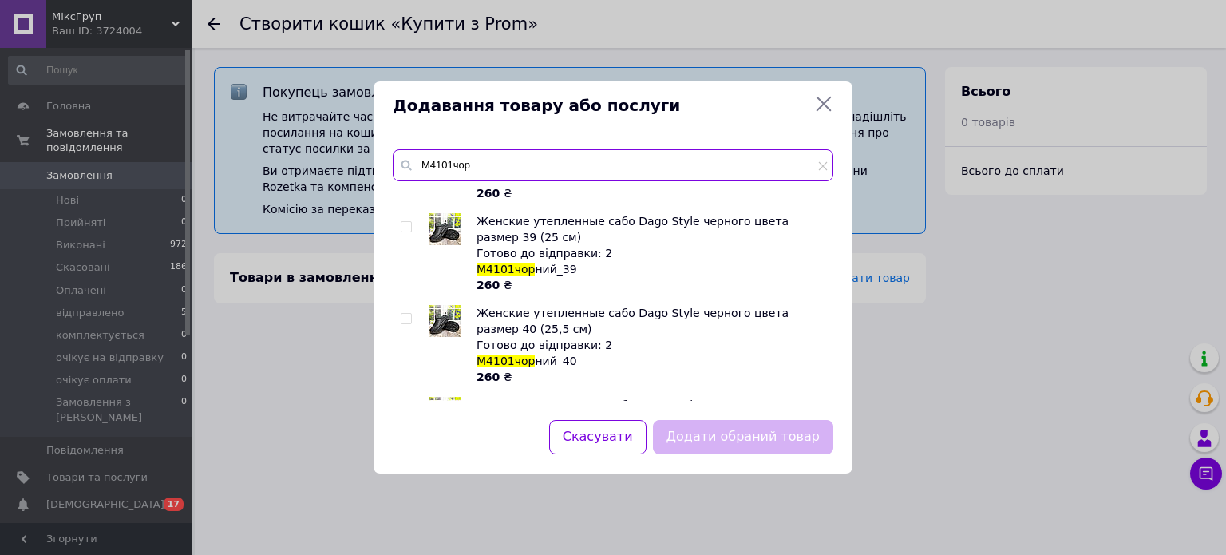
type input "М4101чор"
click at [406, 224] on input "checkbox" at bounding box center [406, 227] width 10 height 10
checkbox input "true"
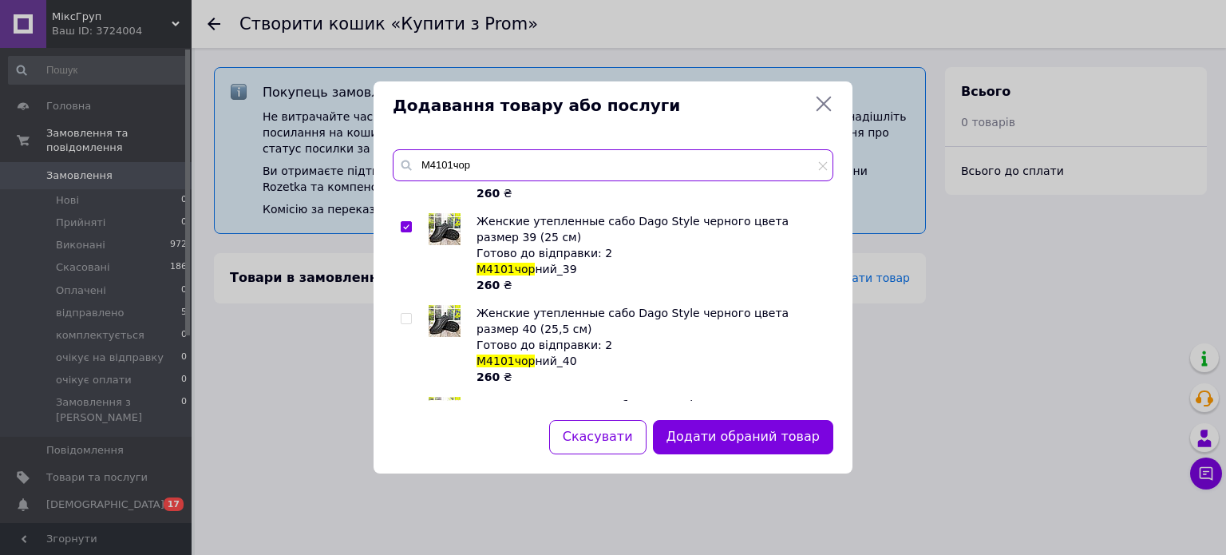
click at [481, 162] on input "М4101чор" at bounding box center [613, 165] width 441 height 32
type input "М4101хакі"
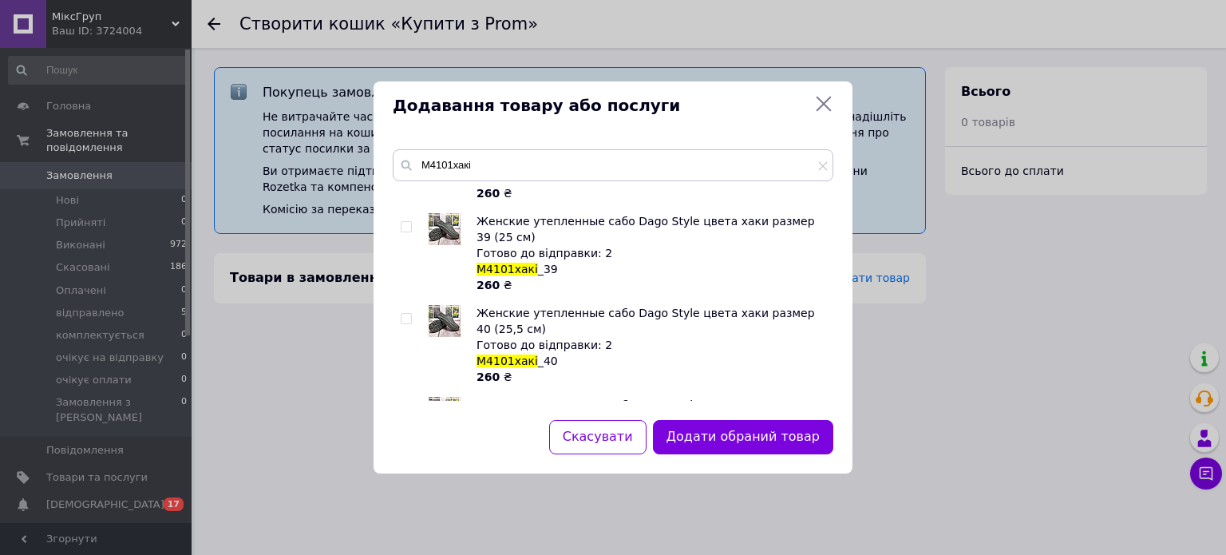
click at [401, 314] on input "checkbox" at bounding box center [406, 319] width 10 height 10
checkbox input "true"
click at [747, 447] on button "Додати обрані товари" at bounding box center [746, 437] width 176 height 34
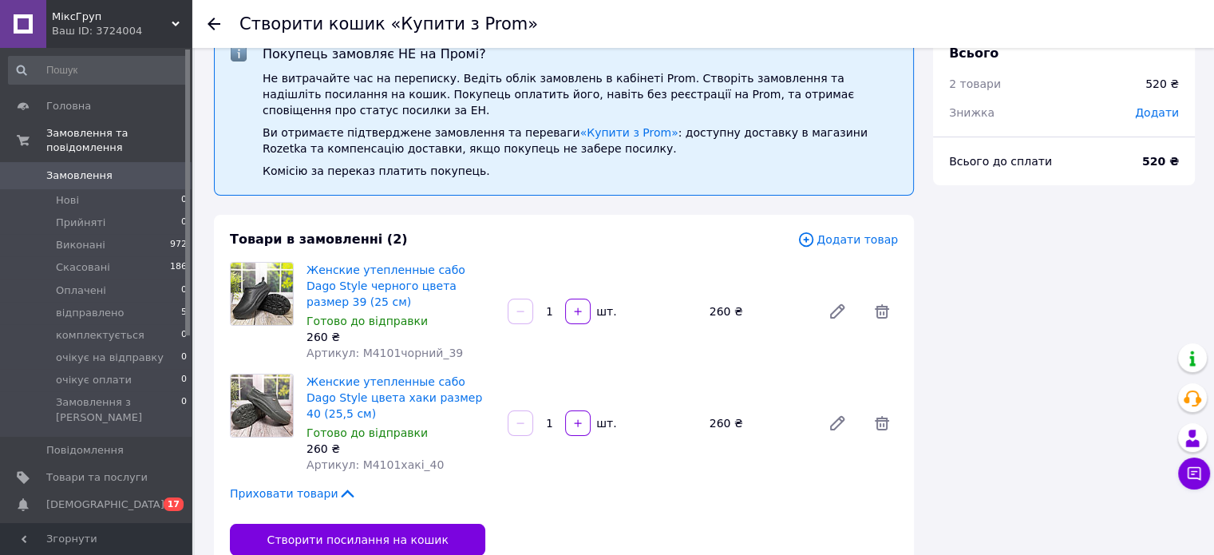
scroll to position [42, 0]
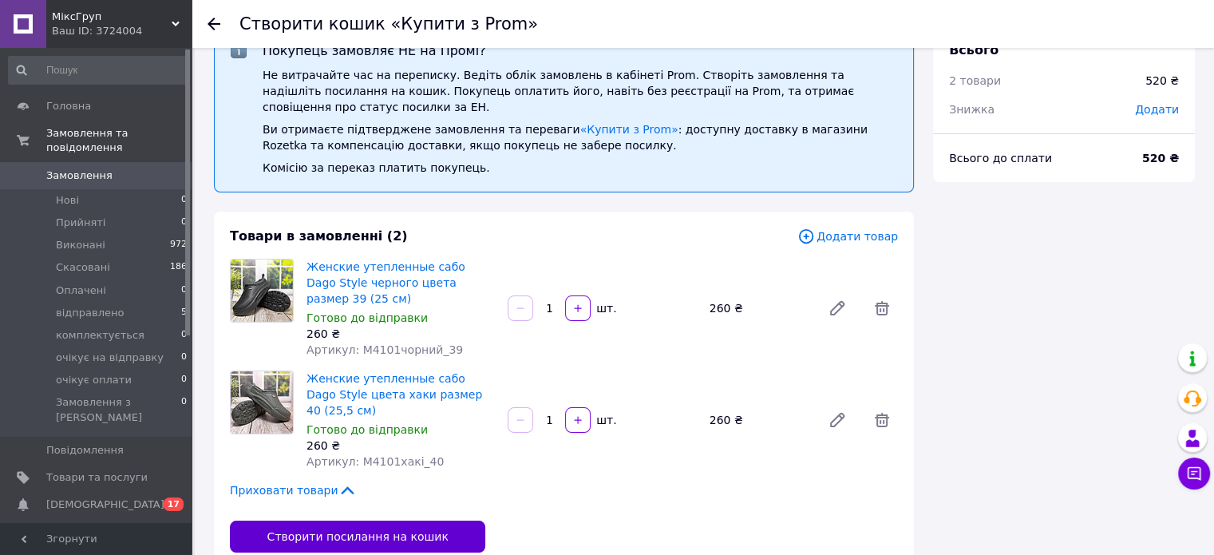
click at [390, 521] on button "Створити посилання на кошик" at bounding box center [357, 537] width 255 height 32
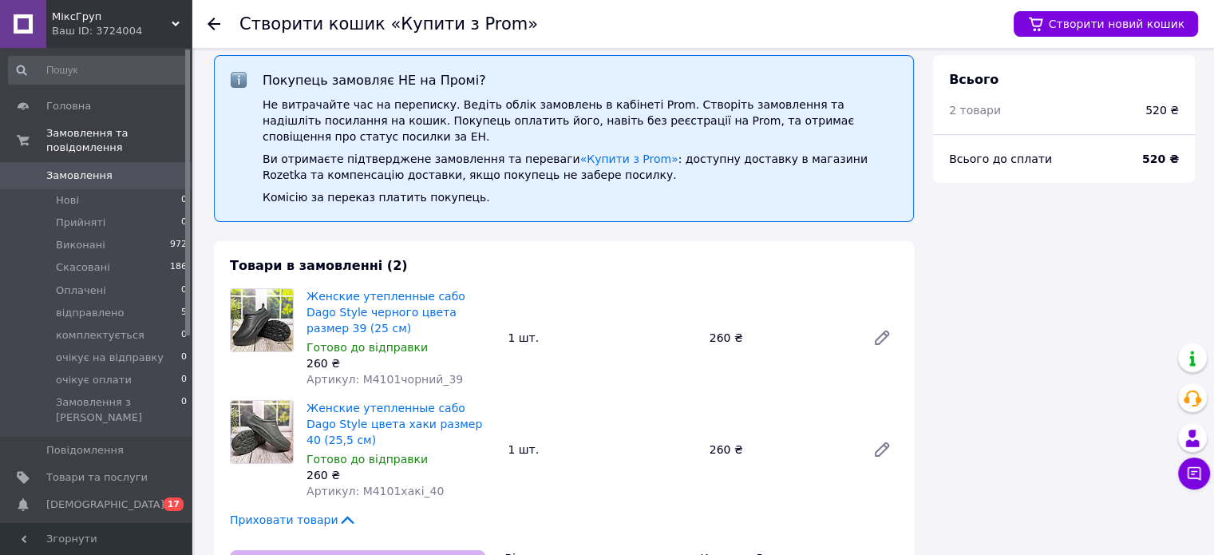
scroll to position [0, 0]
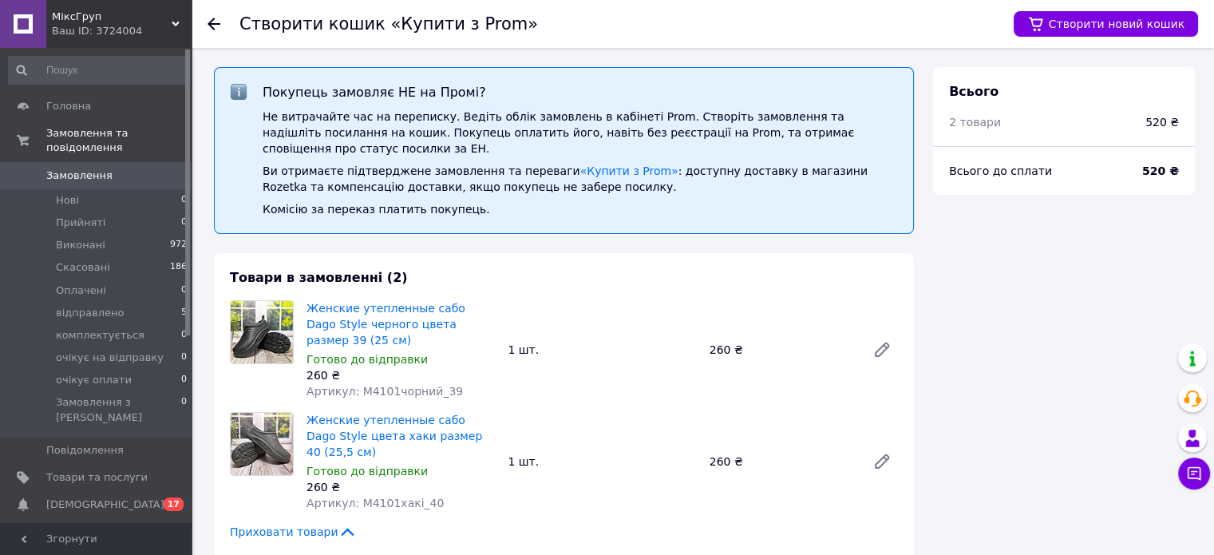
click at [216, 24] on use at bounding box center [214, 24] width 13 height 13
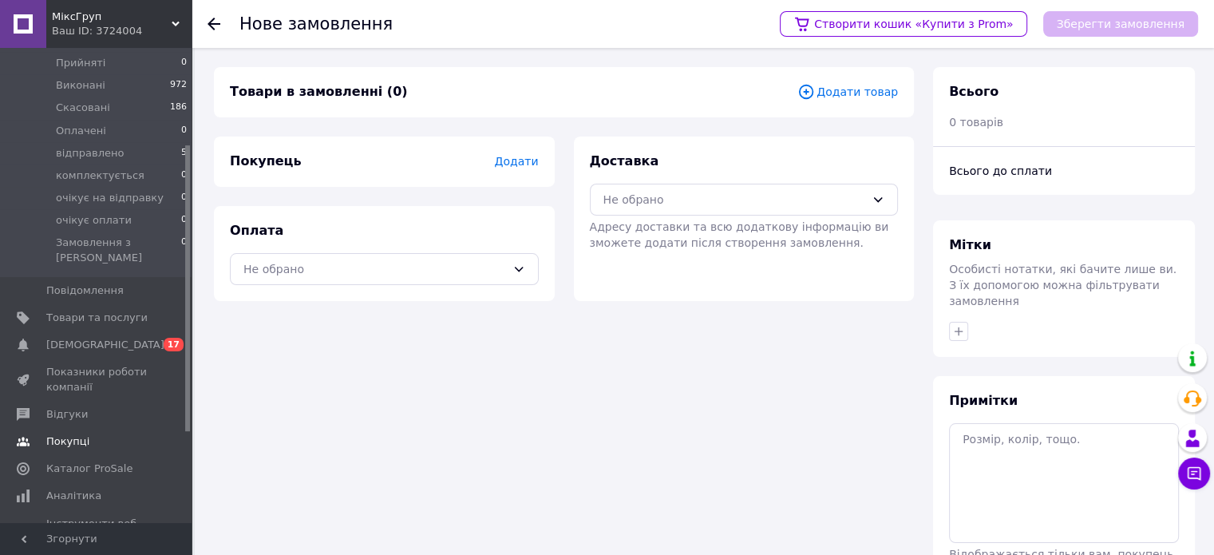
click at [69, 434] on span "Покупці" at bounding box center [67, 441] width 43 height 14
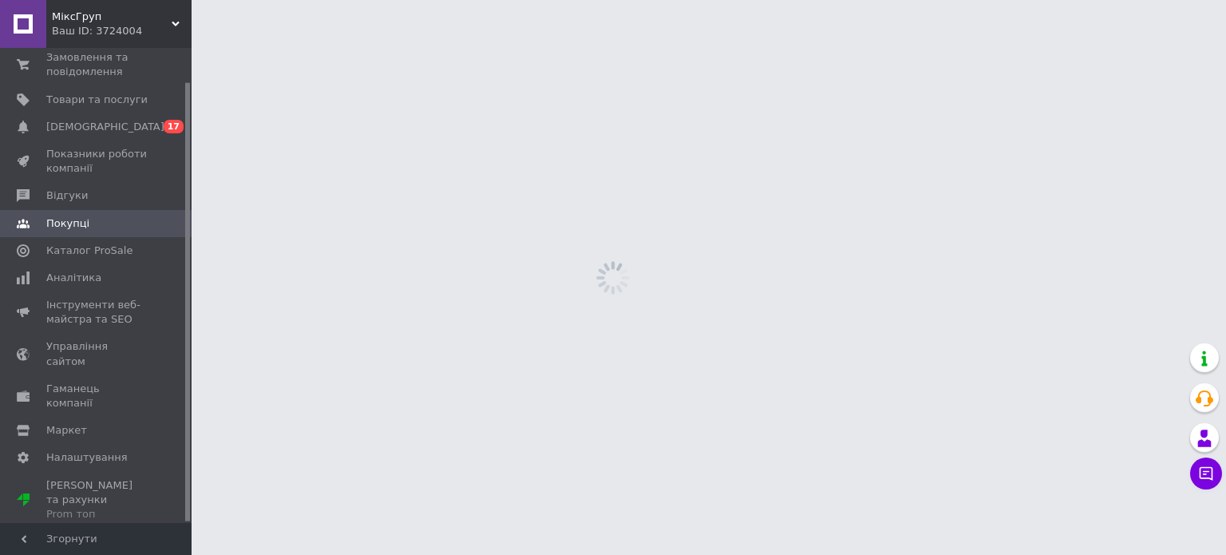
scroll to position [36, 0]
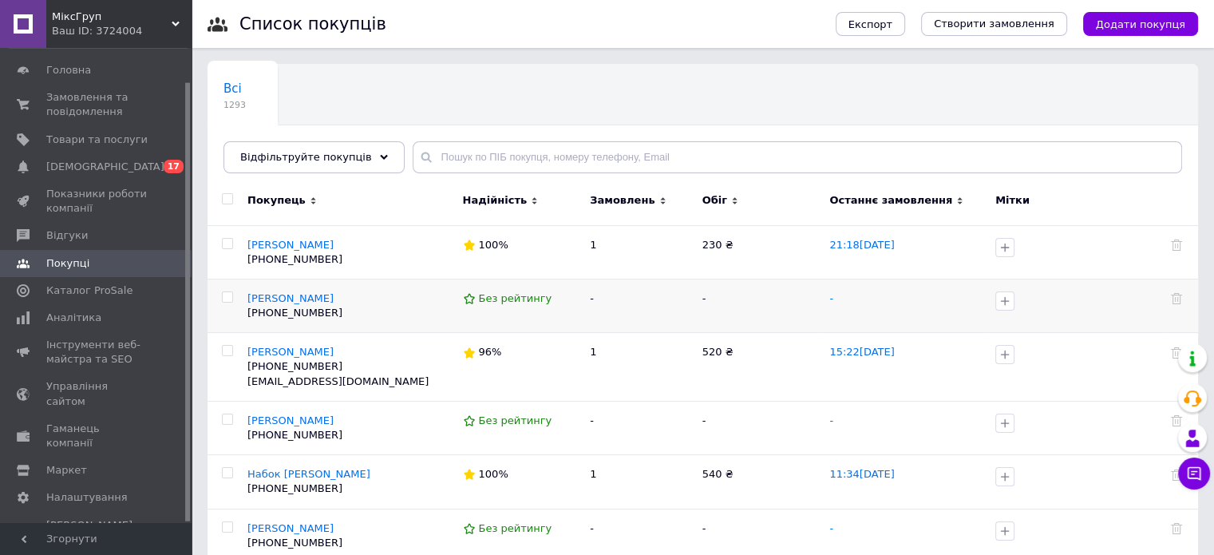
click at [317, 299] on p "Інна І" at bounding box center [351, 298] width 208 height 14
click at [260, 295] on span "Інна І" at bounding box center [290, 298] width 86 height 12
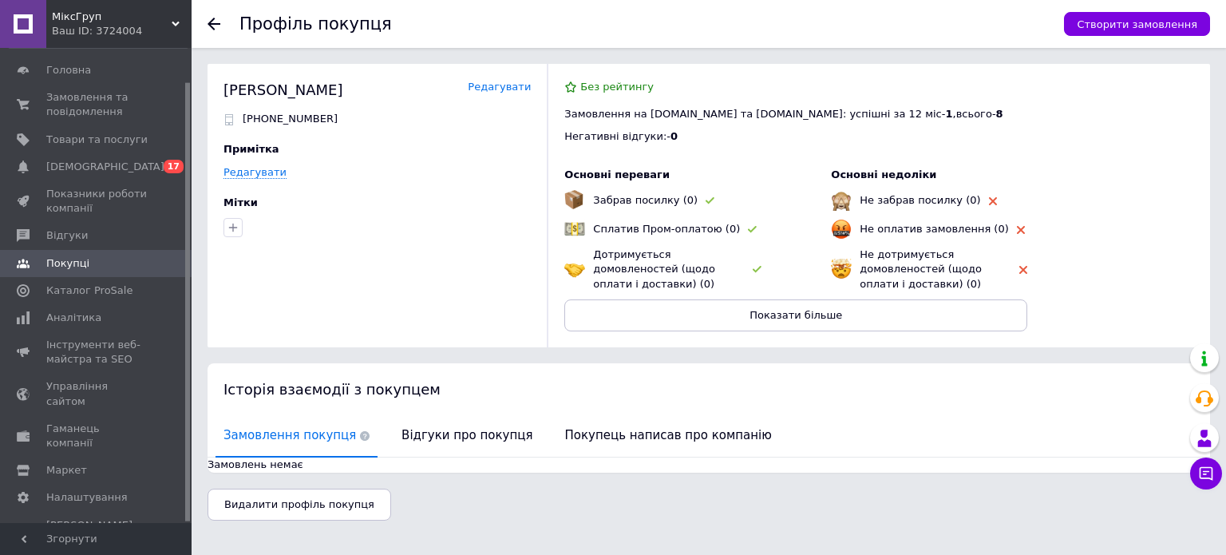
click at [517, 85] on link "Редагувати" at bounding box center [499, 87] width 63 height 15
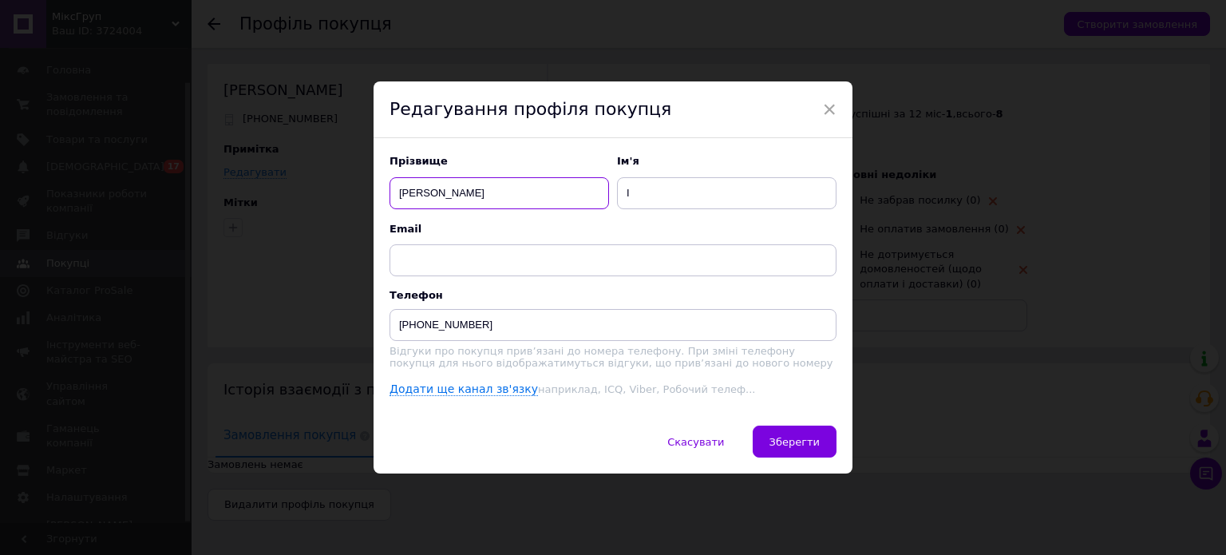
drag, startPoint x: 443, startPoint y: 185, endPoint x: 391, endPoint y: 175, distance: 52.9
click at [391, 177] on input "Інна" at bounding box center [500, 193] width 220 height 32
type input "Ковальова"
click at [673, 184] on input "І" at bounding box center [727, 193] width 220 height 32
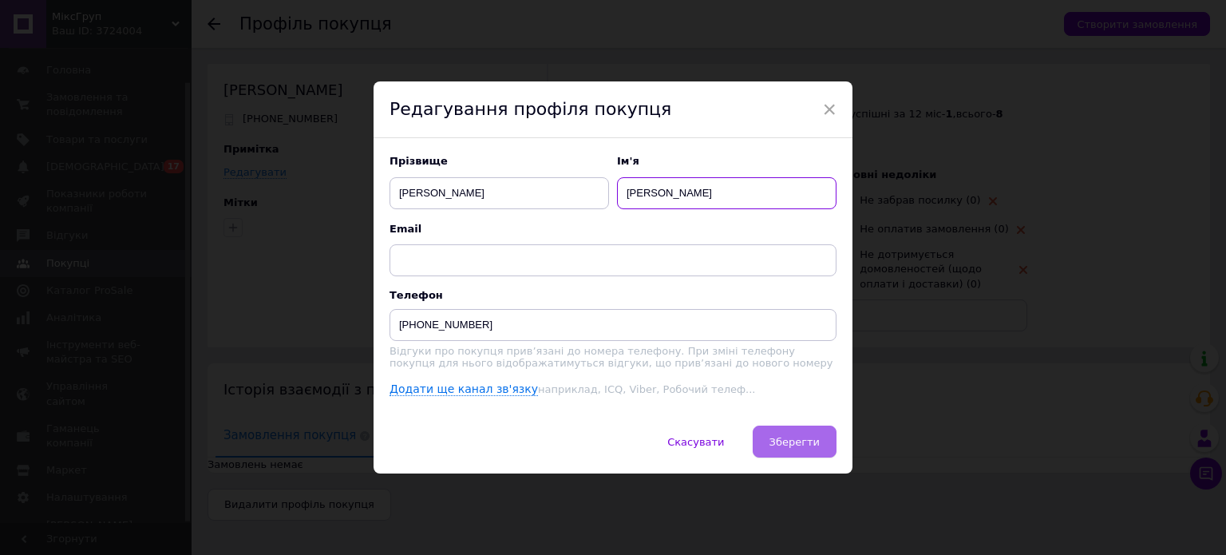
type input "[PERSON_NAME]"
click at [790, 444] on span "Зберегти" at bounding box center [795, 442] width 50 height 12
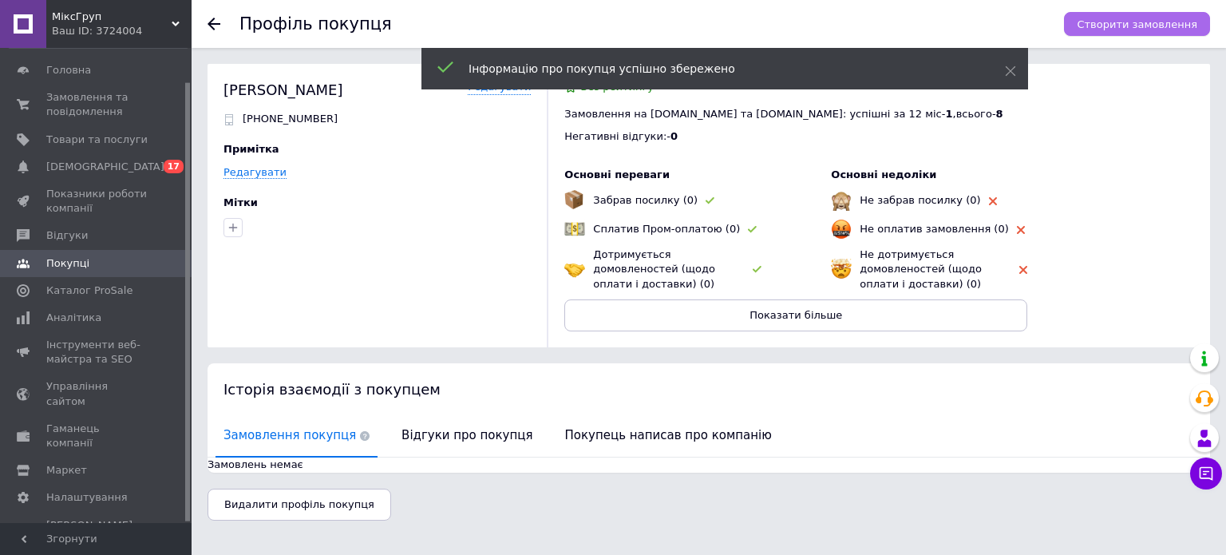
click at [1150, 26] on span "Створити замовлення" at bounding box center [1137, 24] width 121 height 12
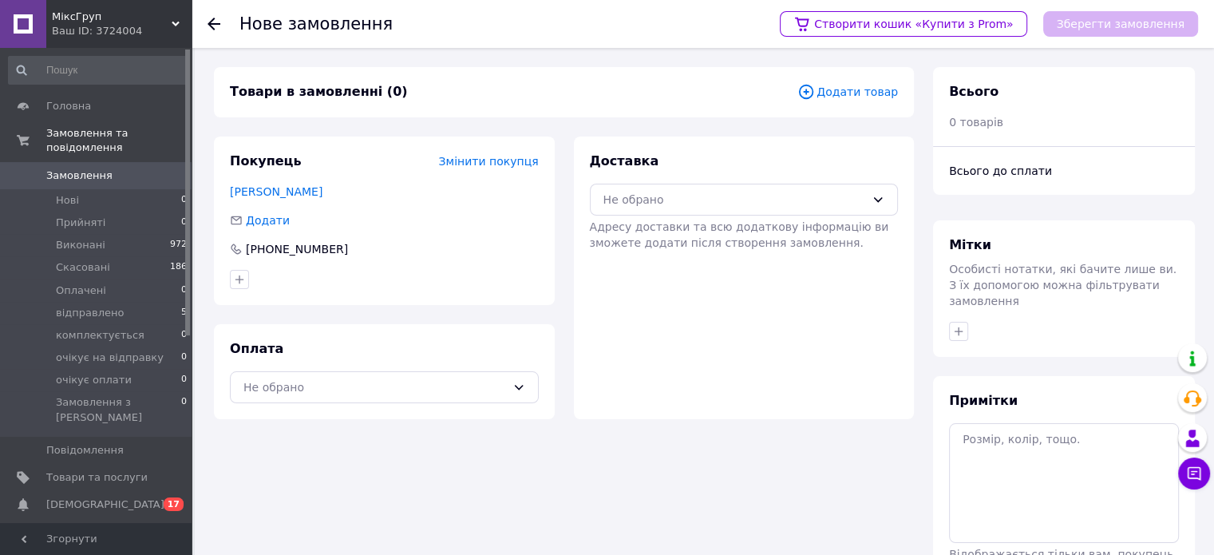
click at [871, 98] on span "Додати товар" at bounding box center [848, 92] width 101 height 18
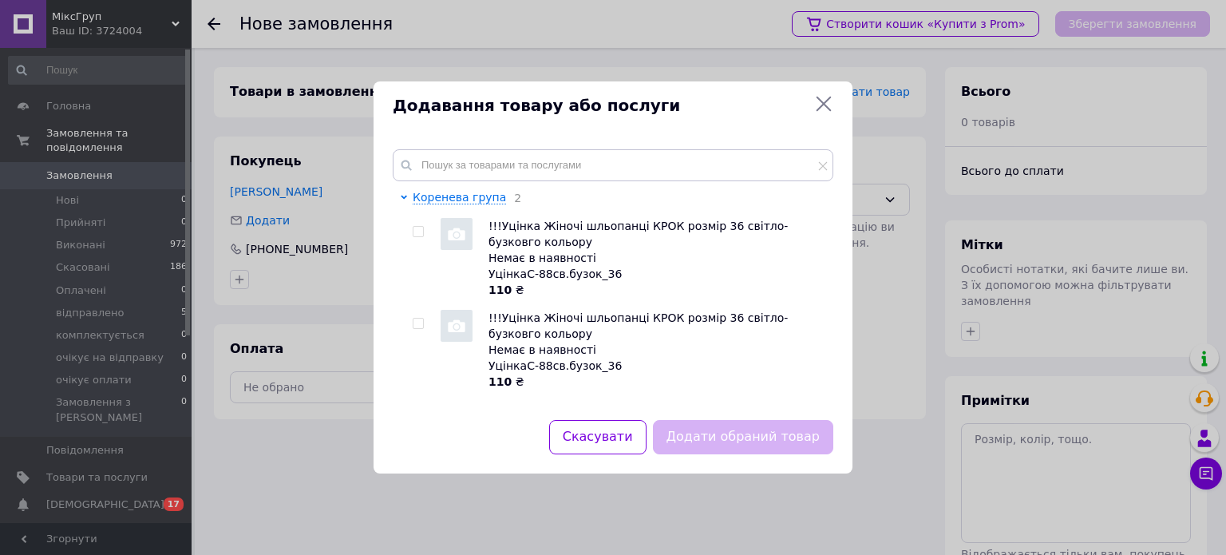
drag, startPoint x: 445, startPoint y: 148, endPoint x: 451, endPoint y: 159, distance: 12.5
click at [446, 149] on div "Коренева група 2 !!!Уцінка Жіночі шльопанці КРОК розмір 36 світло-бузковго коль…" at bounding box center [613, 275] width 479 height 290
click at [459, 180] on input "text" at bounding box center [613, 165] width 441 height 32
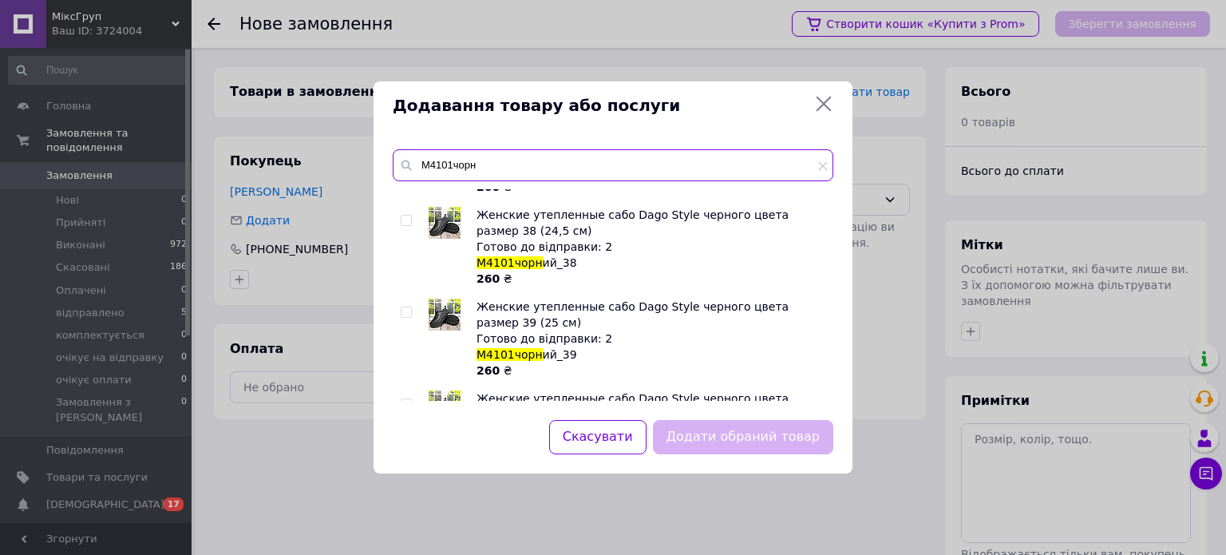
scroll to position [80, 0]
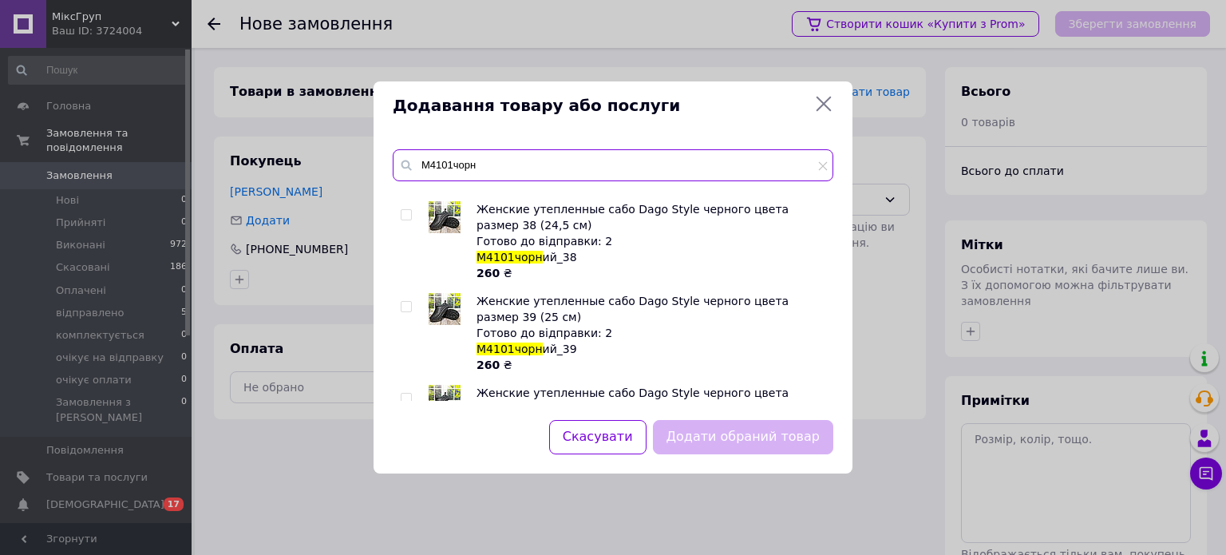
type input "М4101чорн"
click at [408, 302] on input "checkbox" at bounding box center [406, 307] width 10 height 10
checkbox input "true"
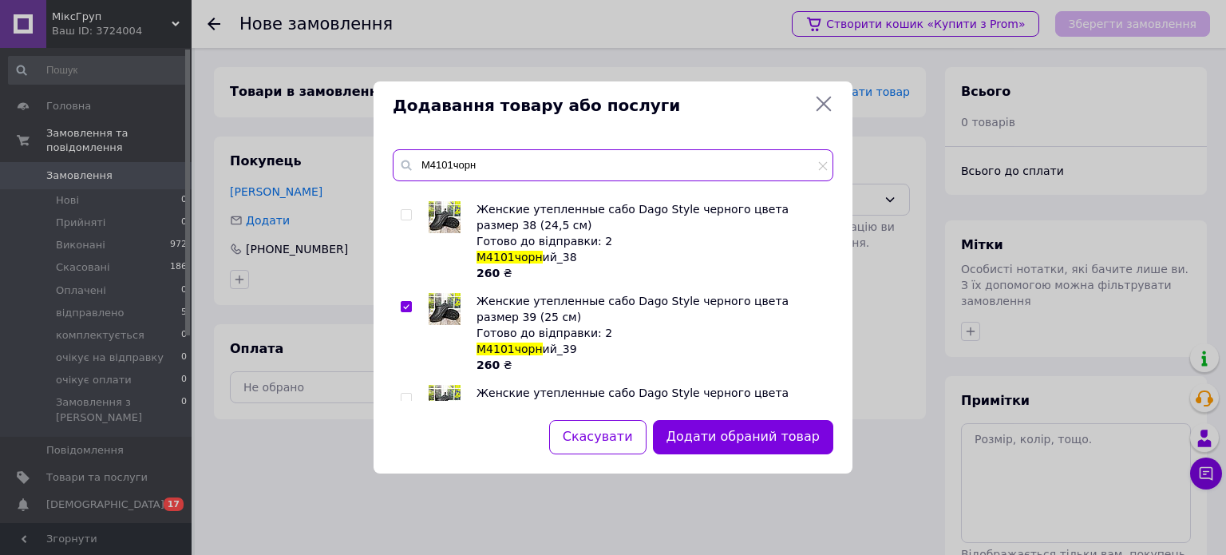
click at [485, 165] on input "М4101чорн" at bounding box center [613, 165] width 441 height 32
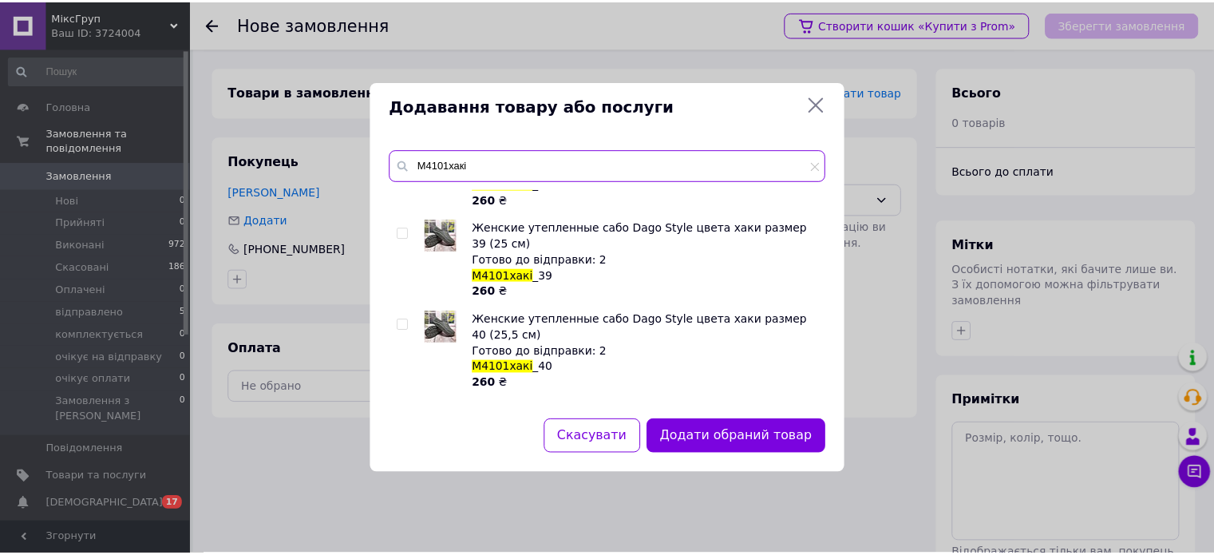
scroll to position [160, 0]
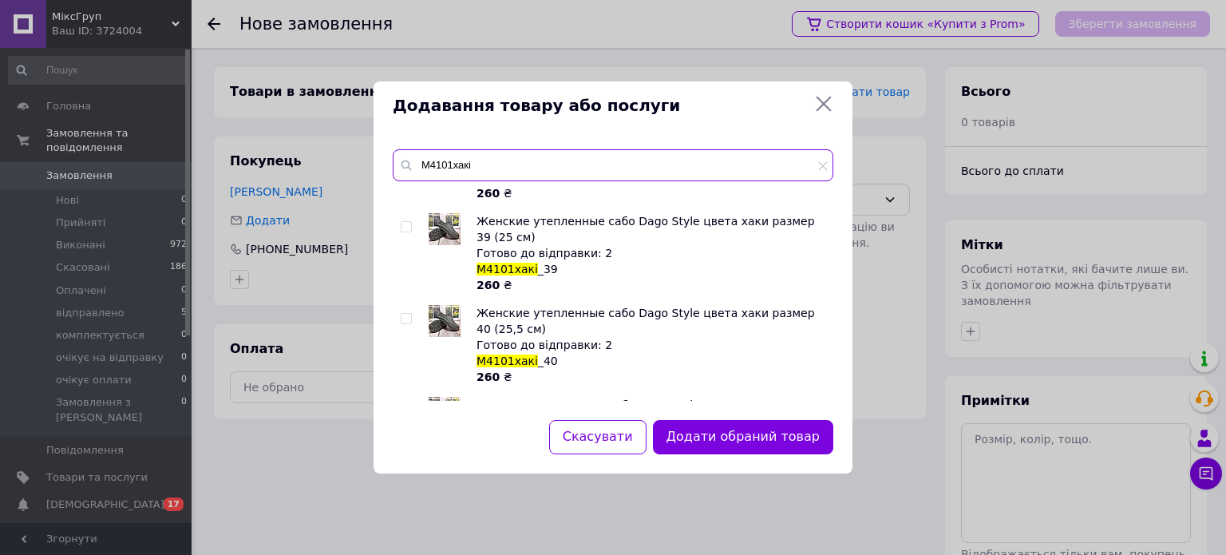
type input "М4101хакі"
click at [405, 314] on input "checkbox" at bounding box center [406, 319] width 10 height 10
checkbox input "true"
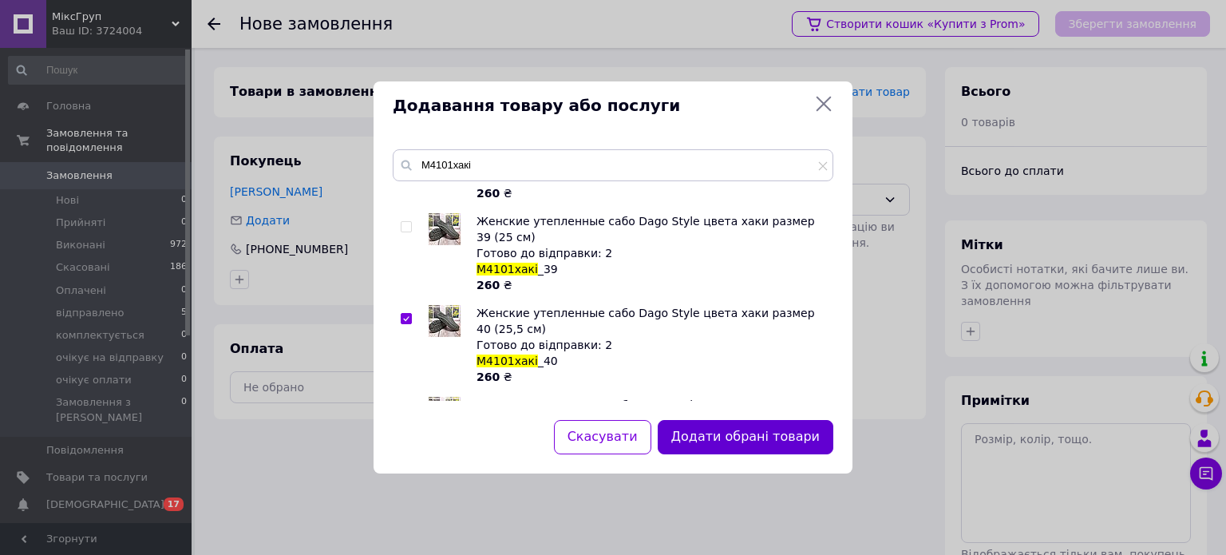
click at [754, 440] on button "Додати обрані товари" at bounding box center [746, 437] width 176 height 34
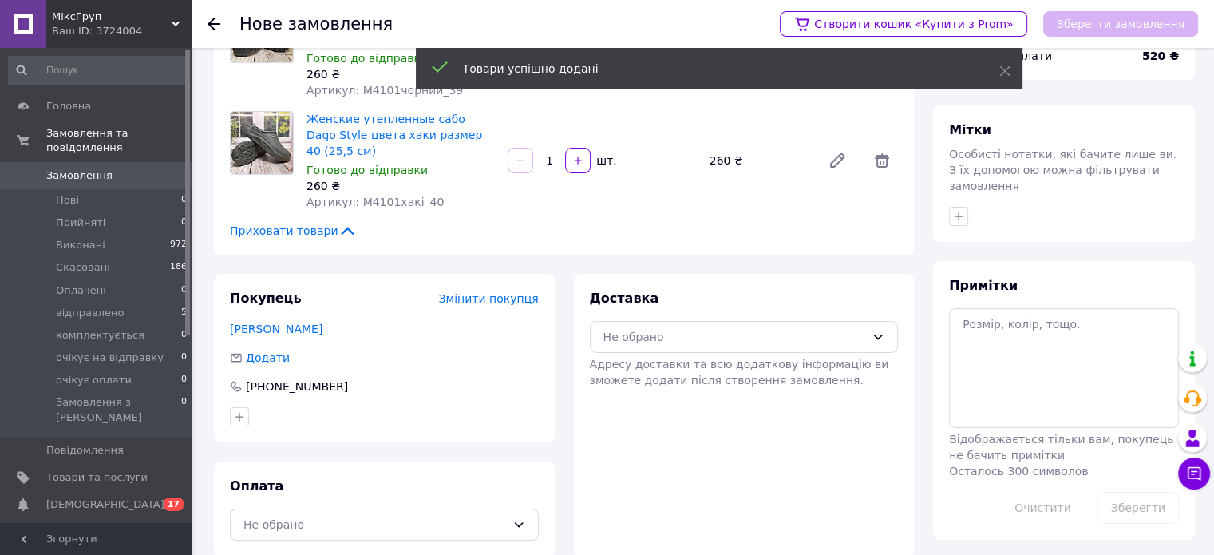
scroll to position [119, 0]
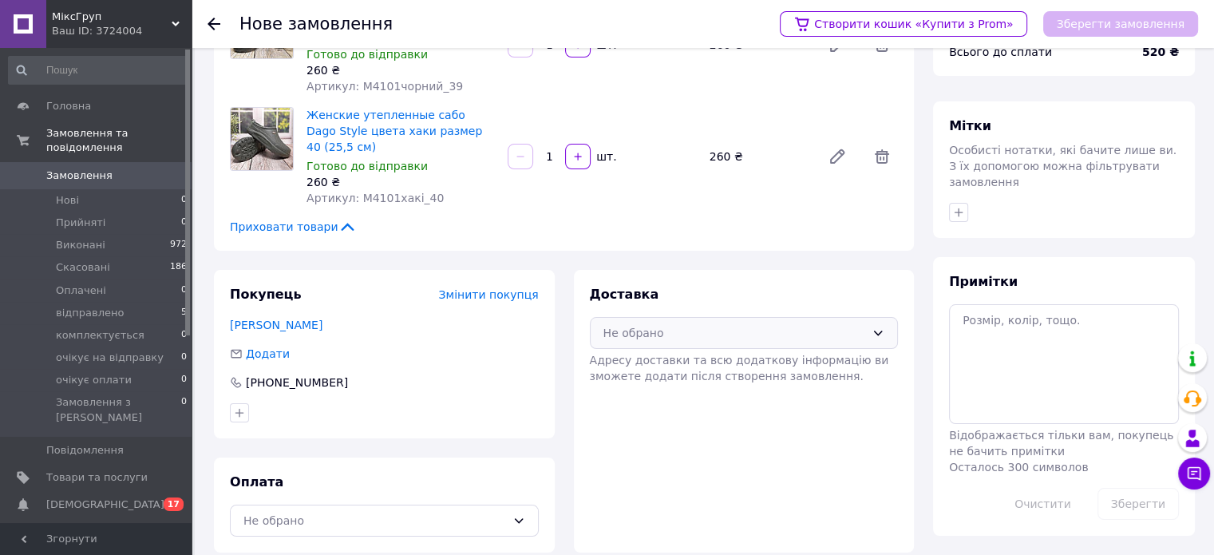
click at [711, 324] on div "Не обрано" at bounding box center [735, 333] width 263 height 18
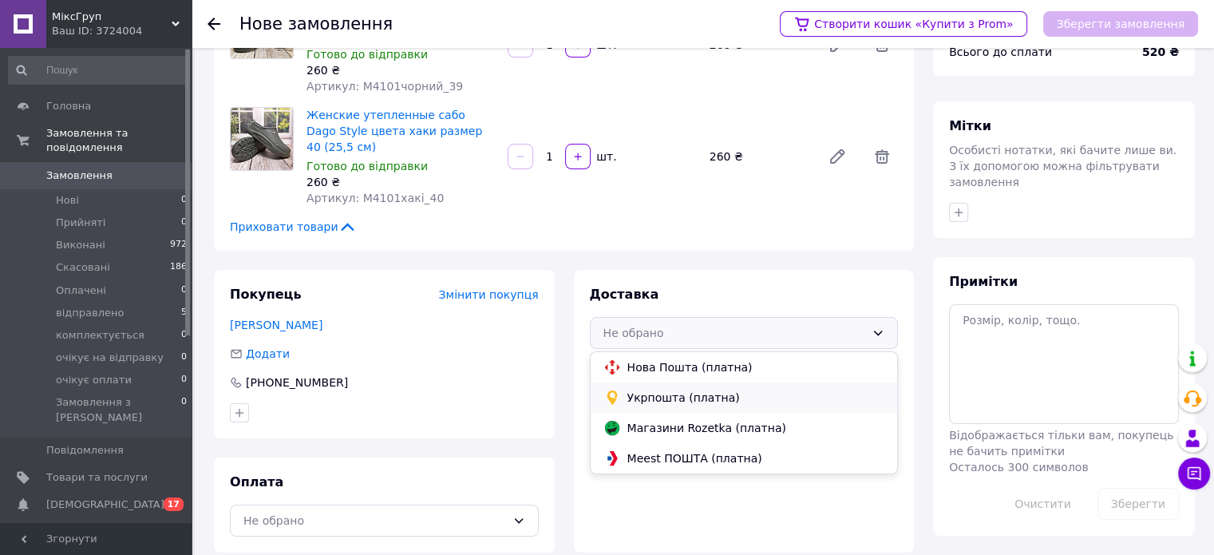
click at [683, 390] on span "Укрпошта (платна)" at bounding box center [757, 398] width 258 height 16
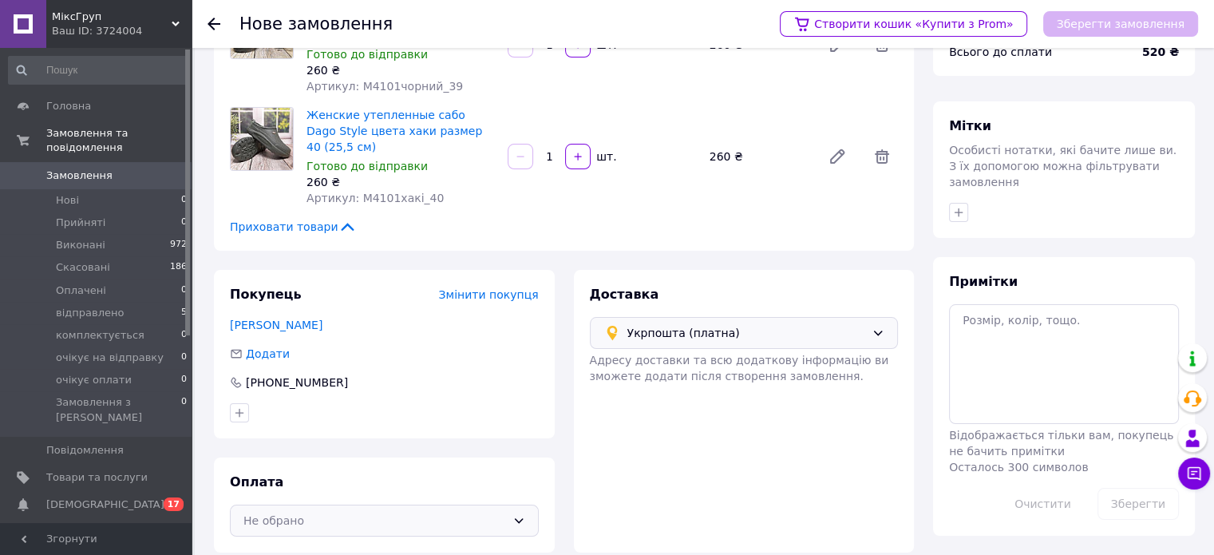
click at [350, 512] on div "Не обрано" at bounding box center [375, 521] width 263 height 18
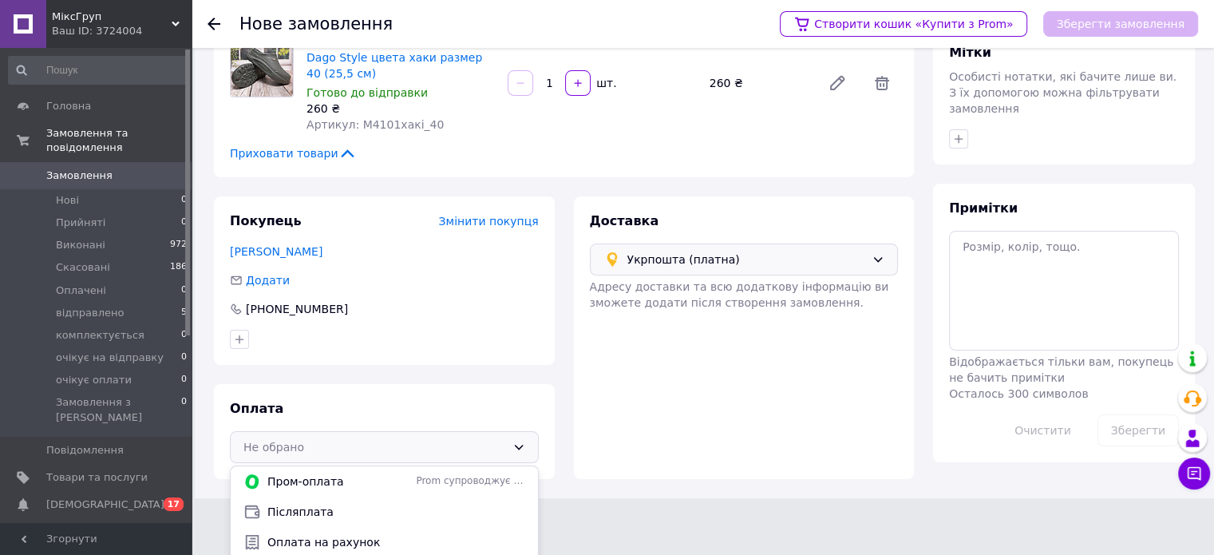
scroll to position [209, 0]
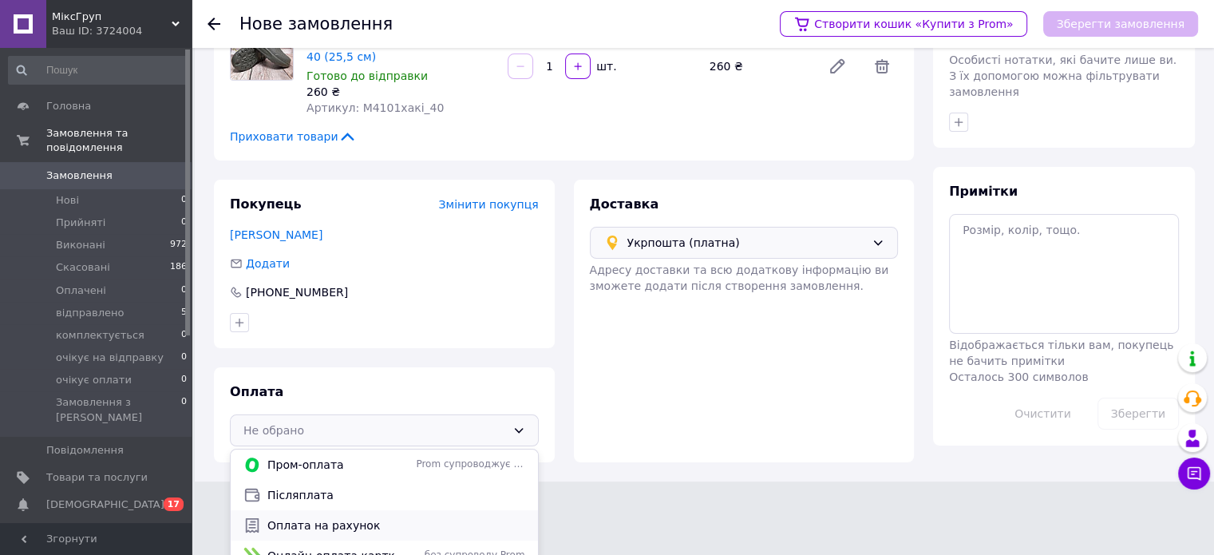
click at [319, 517] on span "Оплата на рахунок" at bounding box center [396, 525] width 258 height 16
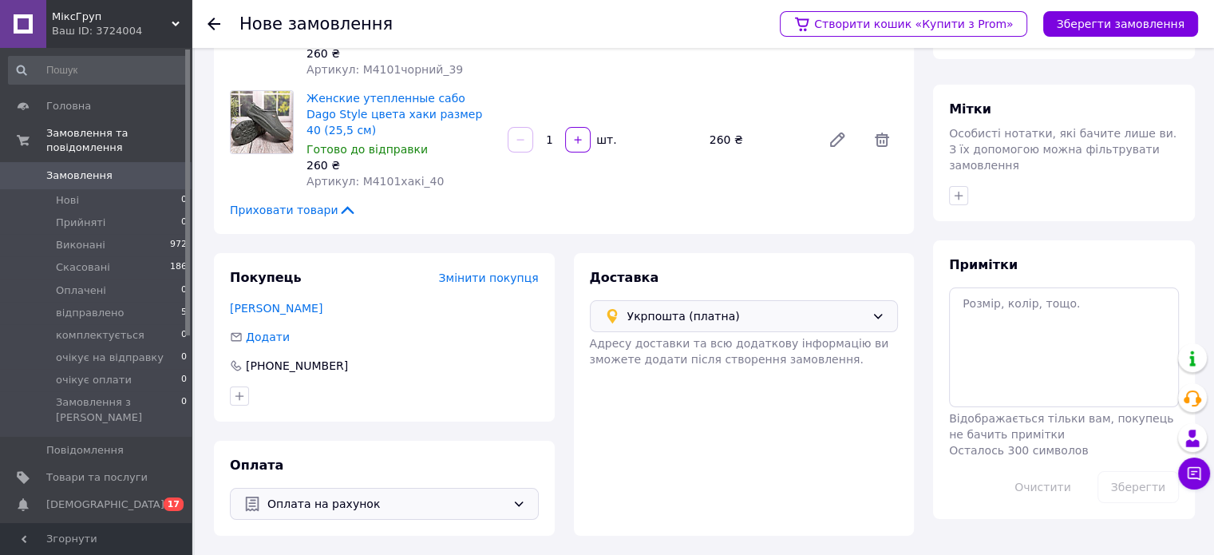
scroll to position [119, 0]
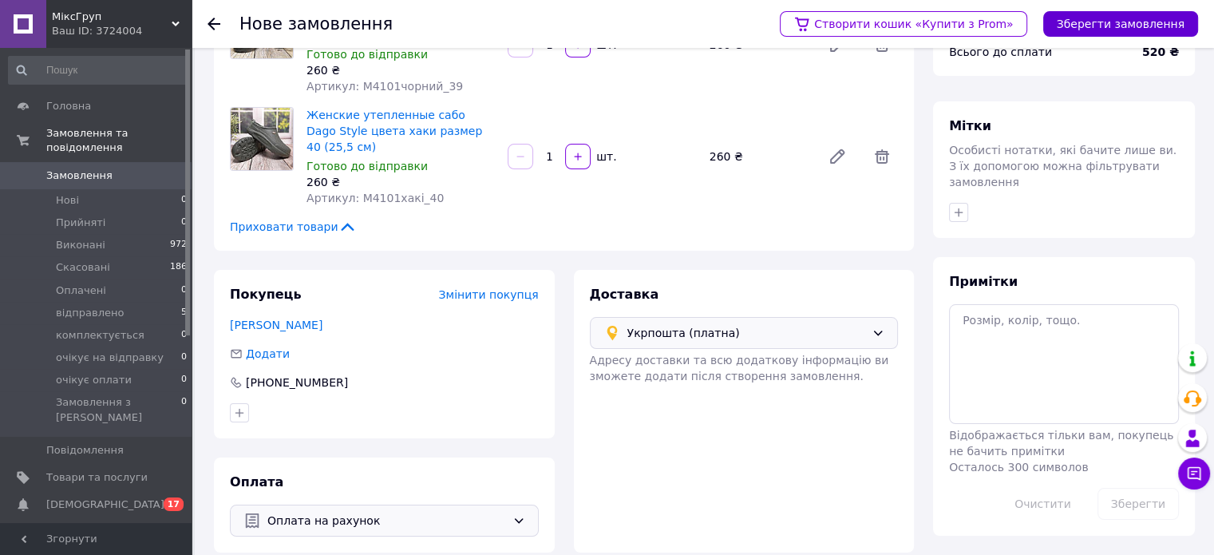
click at [1121, 34] on button "Зберегти замовлення" at bounding box center [1120, 24] width 155 height 26
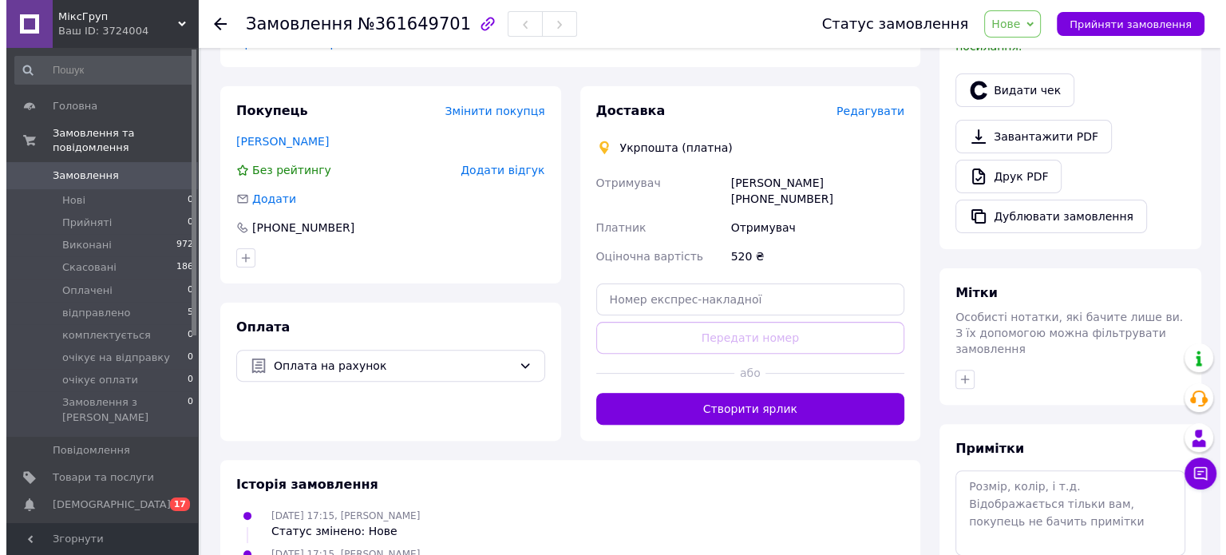
scroll to position [438, 0]
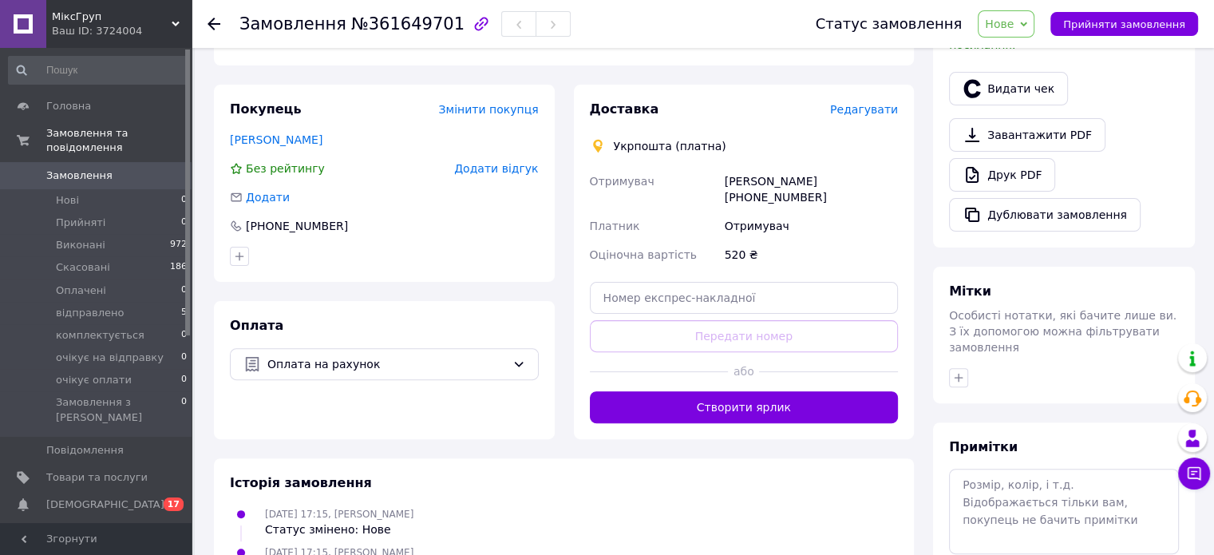
click at [882, 103] on span "Редагувати" at bounding box center [864, 109] width 68 height 13
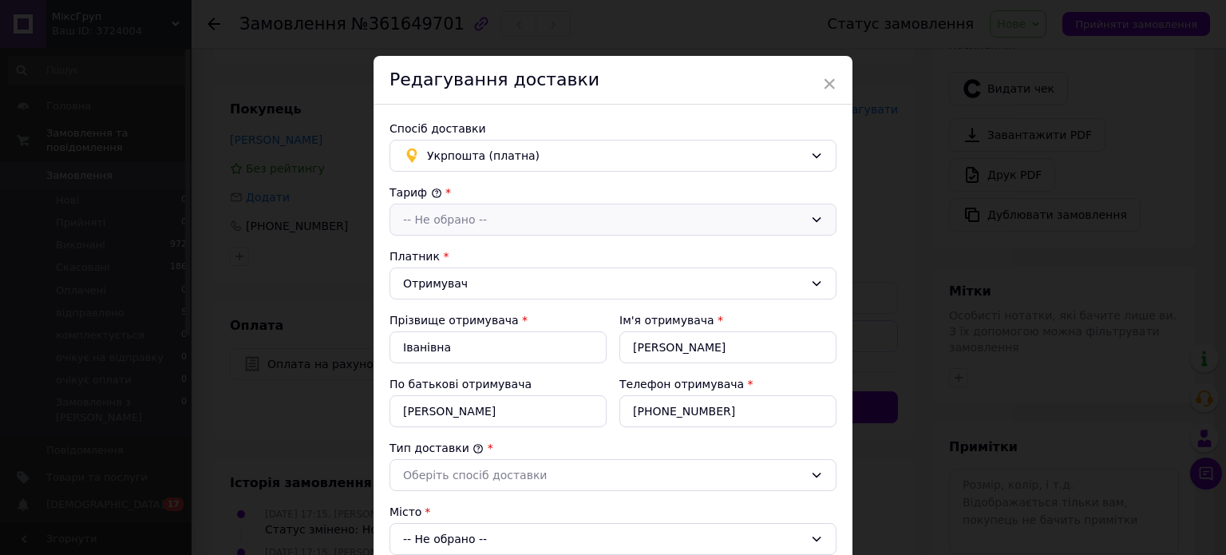
click at [469, 219] on div "-- Не обрано --" at bounding box center [603, 220] width 401 height 18
click at [434, 258] on li "Стандарт" at bounding box center [612, 254] width 445 height 30
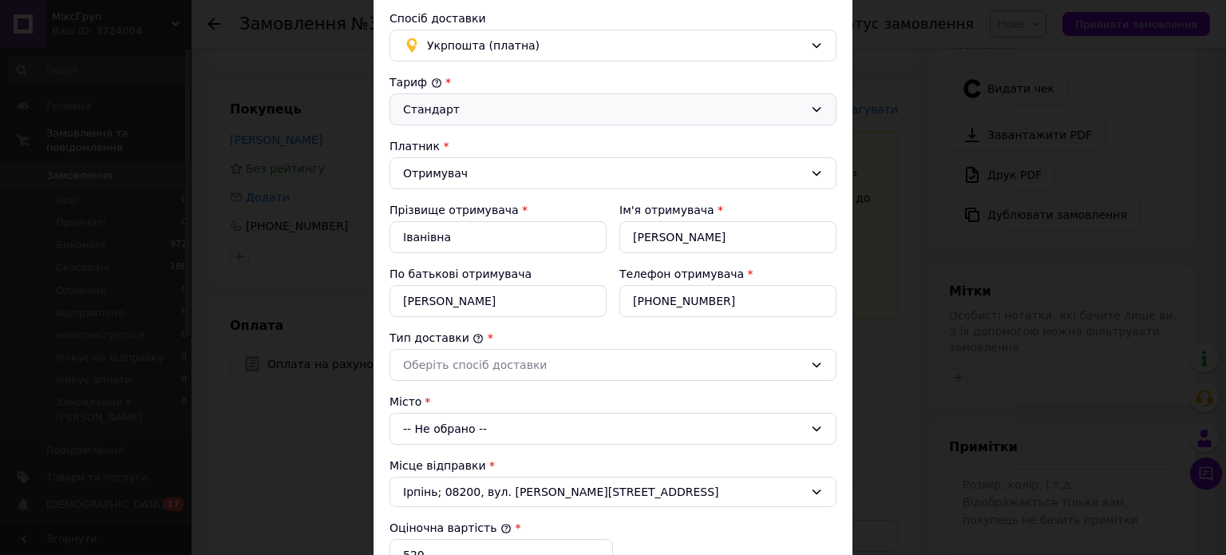
scroll to position [240, 0]
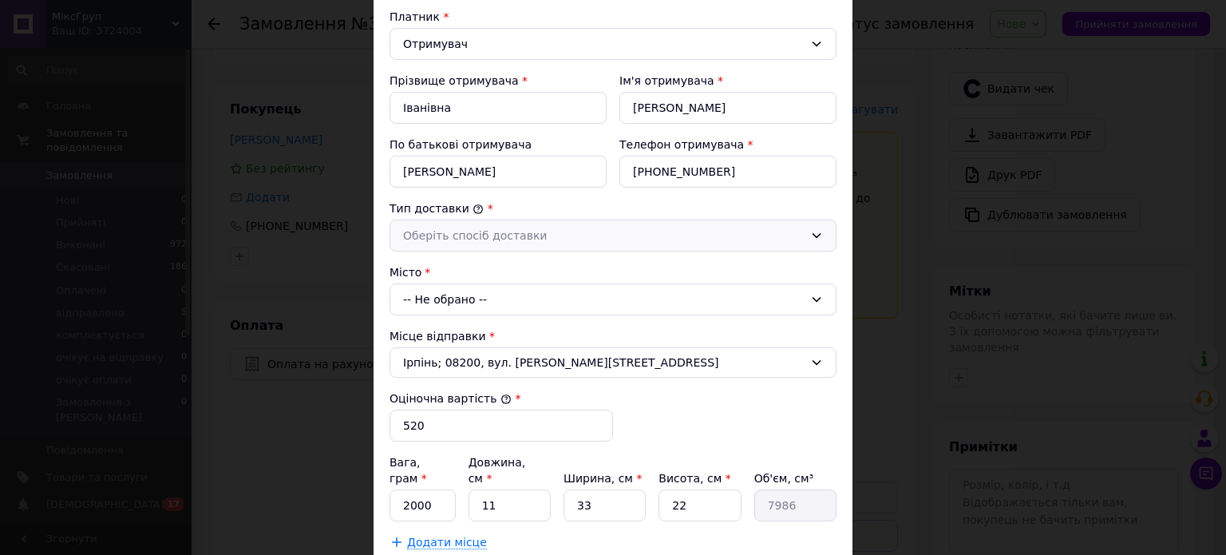
click at [469, 239] on div "Оберіть спосіб доставки" at bounding box center [603, 236] width 401 height 18
click at [461, 267] on li "Склад - склад" at bounding box center [612, 270] width 445 height 30
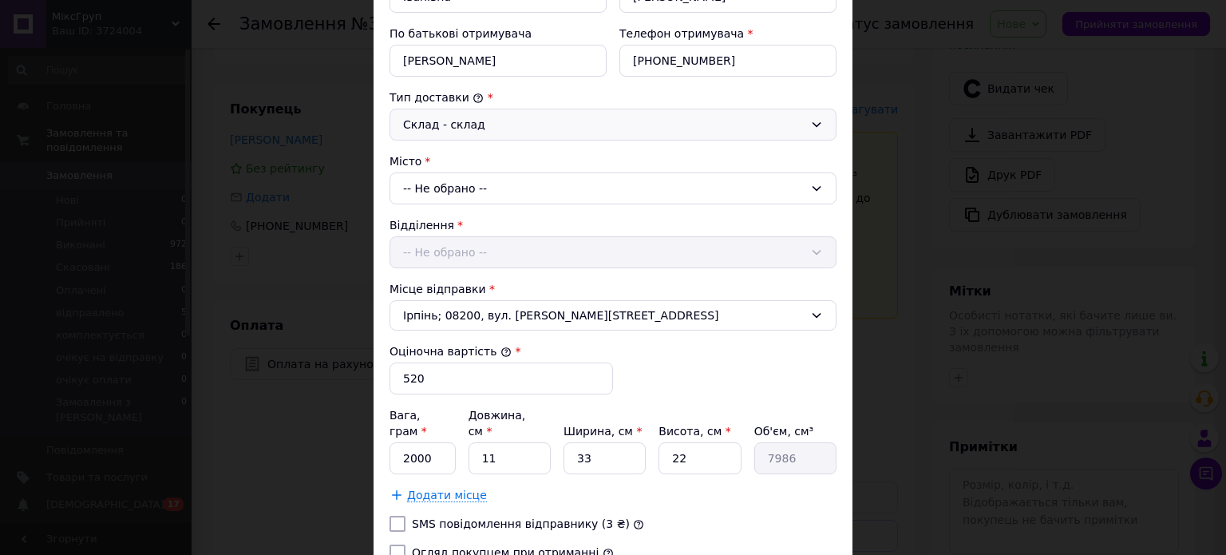
scroll to position [399, 0]
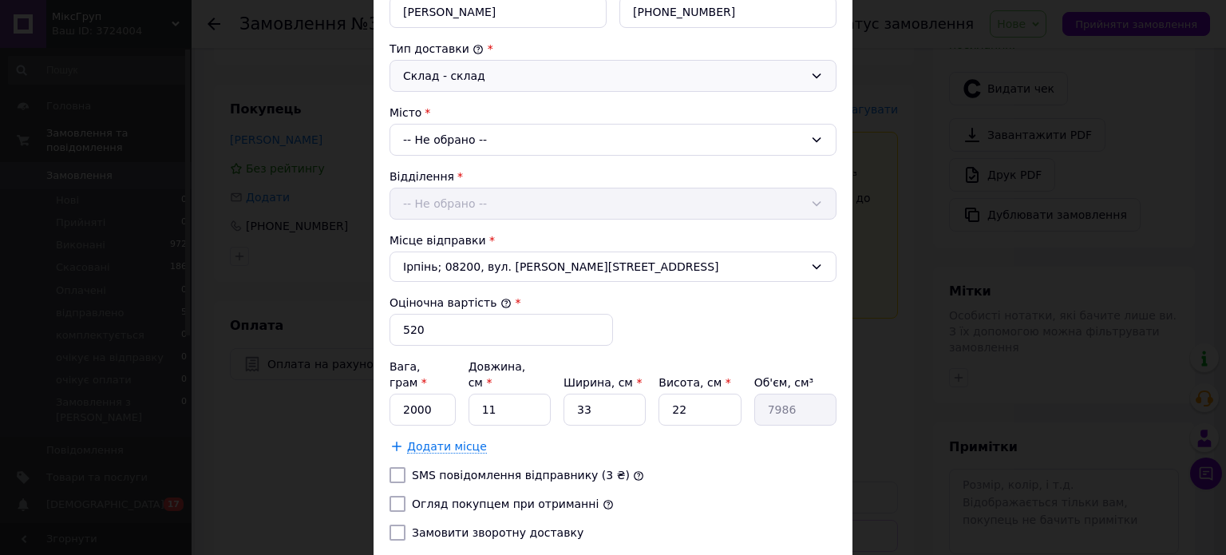
click at [455, 209] on div "Відділення -- Не обрано --" at bounding box center [613, 193] width 447 height 51
click at [452, 204] on div "Відділення -- Не обрано --" at bounding box center [613, 193] width 447 height 51
click at [449, 132] on div "-- Не обрано --" at bounding box center [613, 140] width 447 height 32
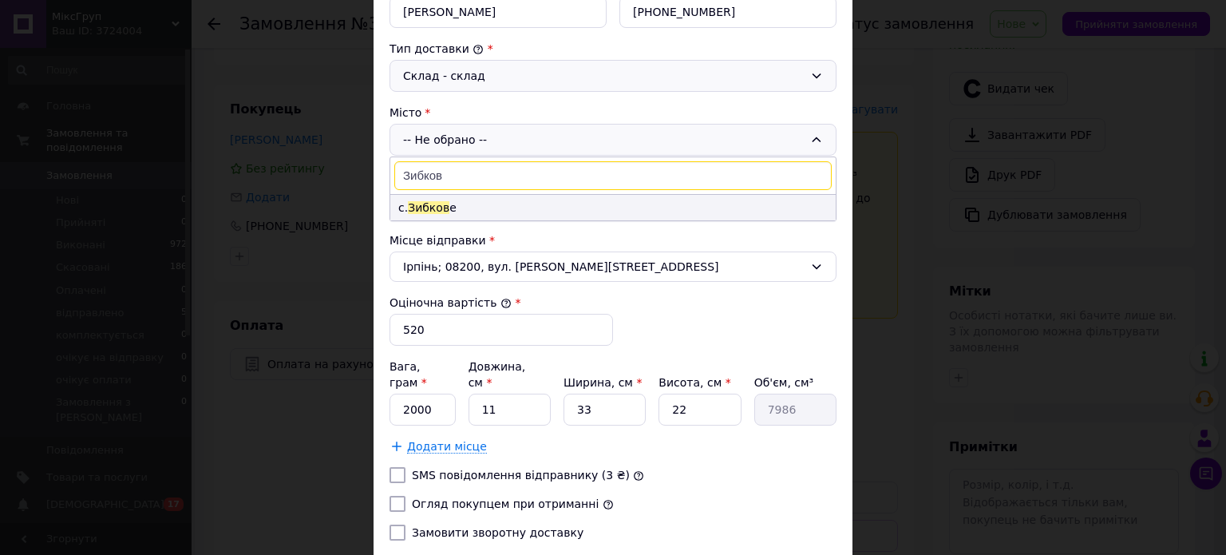
type input "Зибков"
click at [426, 208] on span "Зибков" at bounding box center [429, 207] width 42 height 13
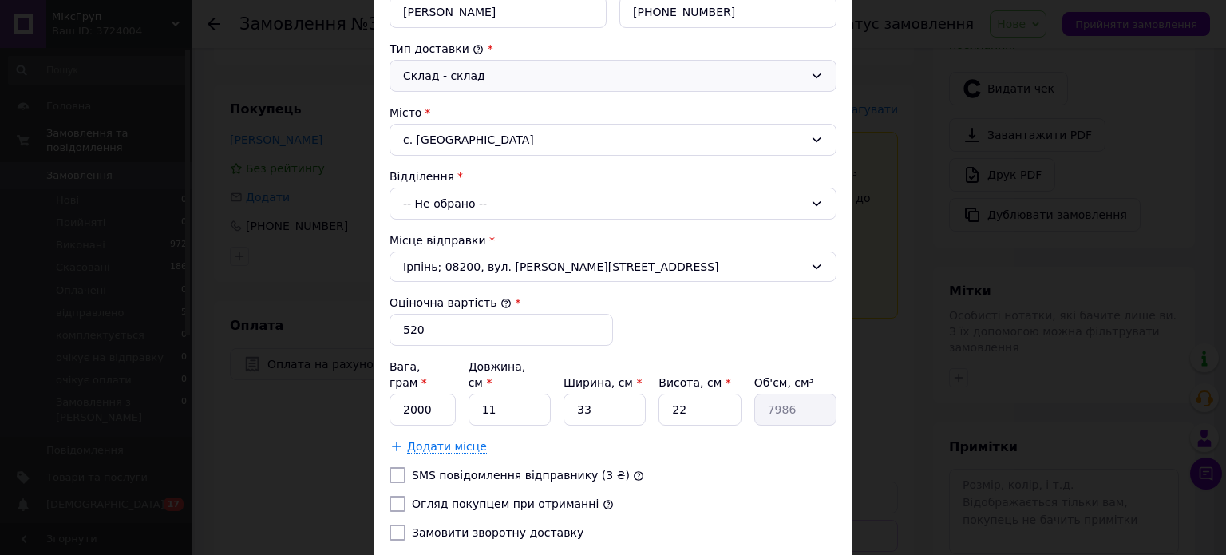
click at [431, 209] on div "-- Не обрано --" at bounding box center [613, 204] width 447 height 32
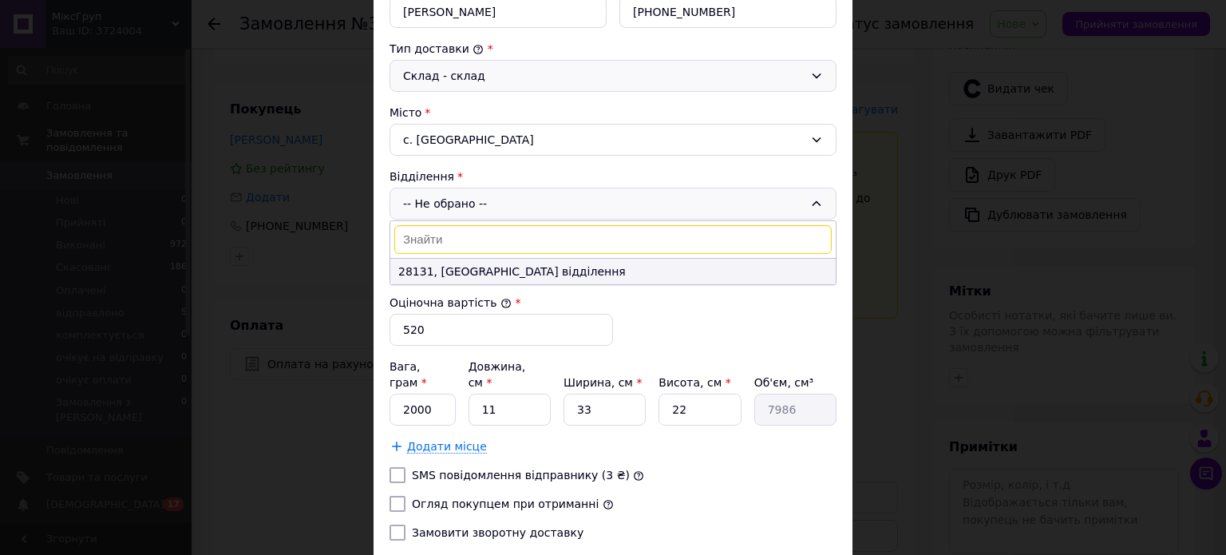
click at [434, 277] on li "28131, [GEOGRAPHIC_DATA] відділення" at bounding box center [612, 272] width 445 height 26
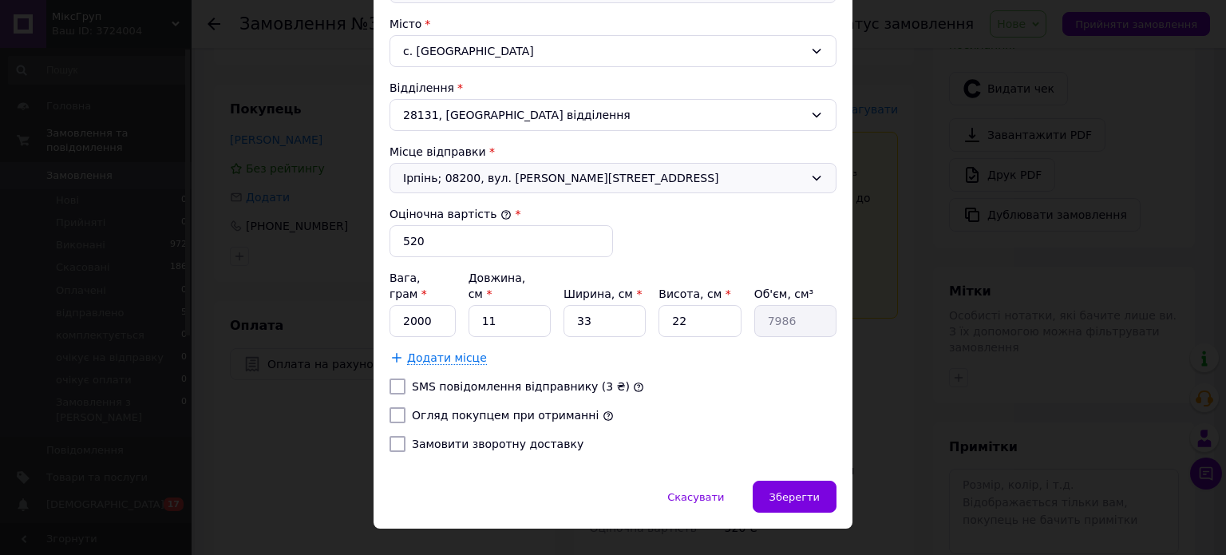
scroll to position [497, 0]
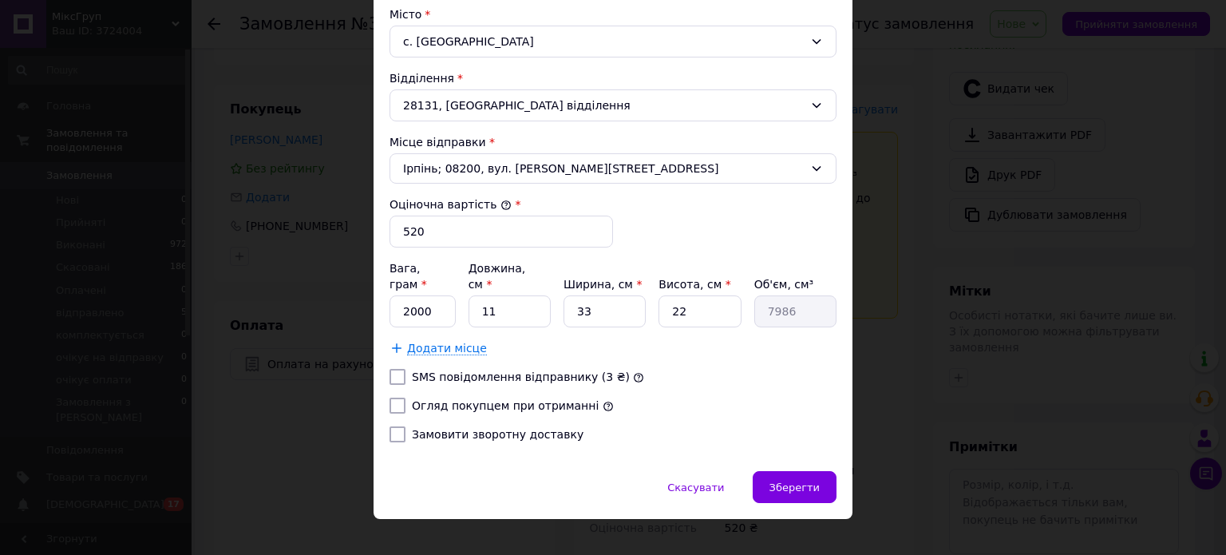
click at [392, 398] on input "Огляд покупцем при отриманні" at bounding box center [398, 406] width 16 height 16
checkbox input "true"
drag, startPoint x: 430, startPoint y: 293, endPoint x: 412, endPoint y: 283, distance: 20.0
click at [396, 295] on input "2000" at bounding box center [423, 311] width 66 height 32
type input "1000"
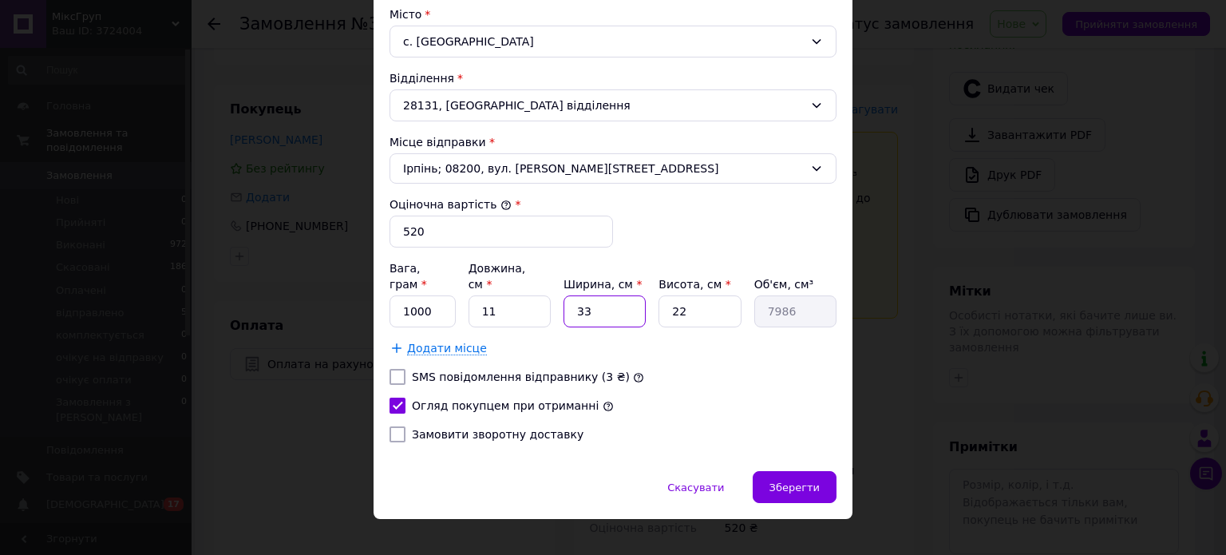
click at [579, 295] on input "33" at bounding box center [605, 311] width 82 height 32
drag, startPoint x: 497, startPoint y: 293, endPoint x: 479, endPoint y: 293, distance: 17.6
click at [479, 295] on input "11" at bounding box center [510, 311] width 82 height 32
type input "3"
type input "2178"
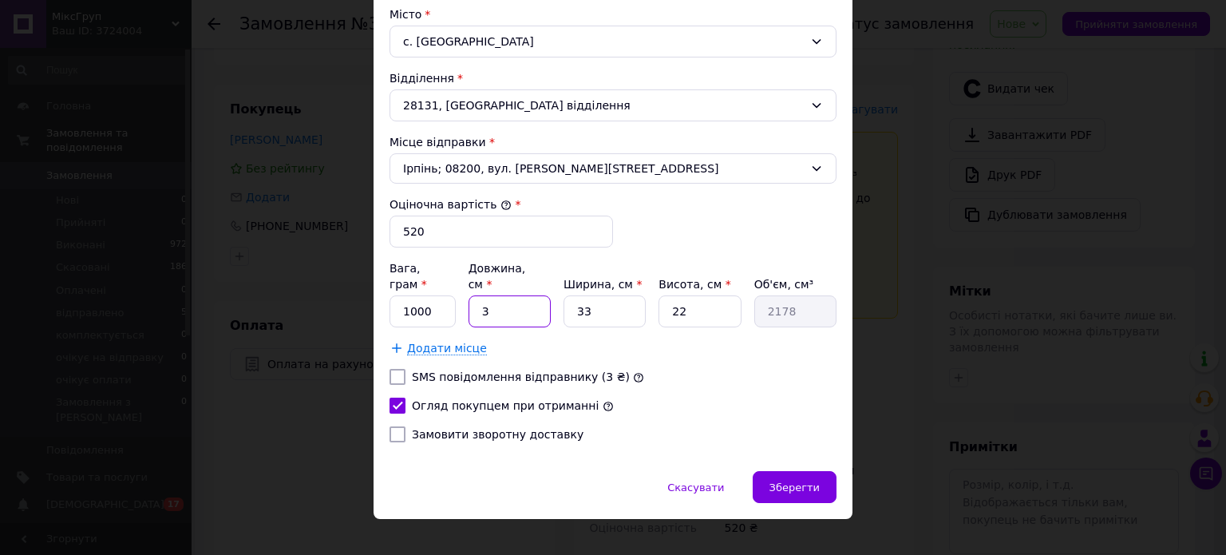
type input "33"
type input "23958"
type input "33"
drag, startPoint x: 585, startPoint y: 283, endPoint x: 572, endPoint y: 280, distance: 13.2
click at [574, 295] on input "33" at bounding box center [605, 311] width 82 height 32
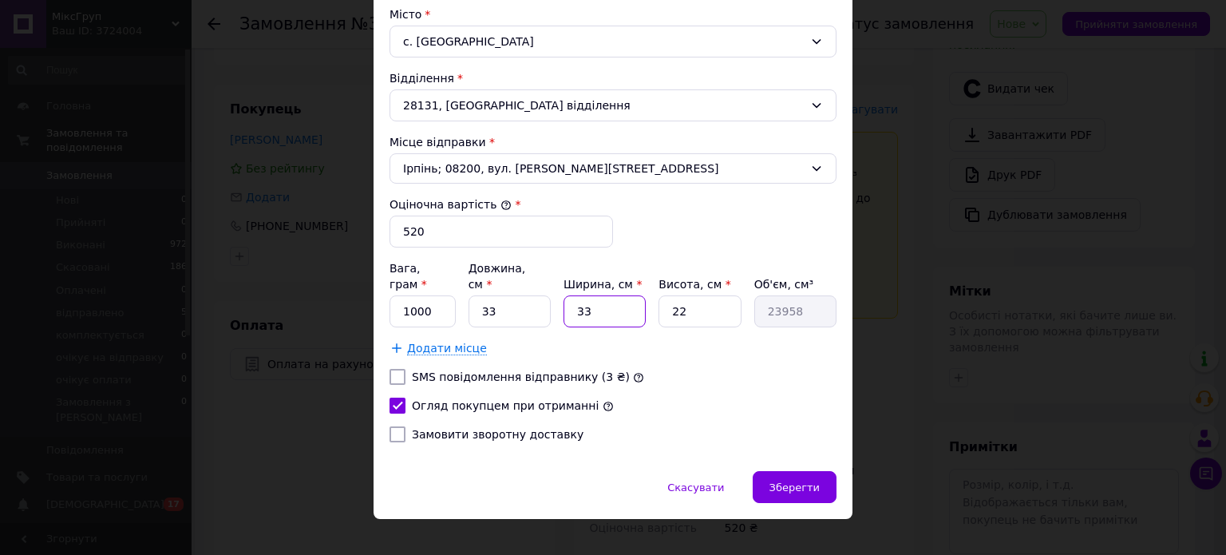
type input "2"
type input "1452"
type input "22"
type input "15972"
type input "22"
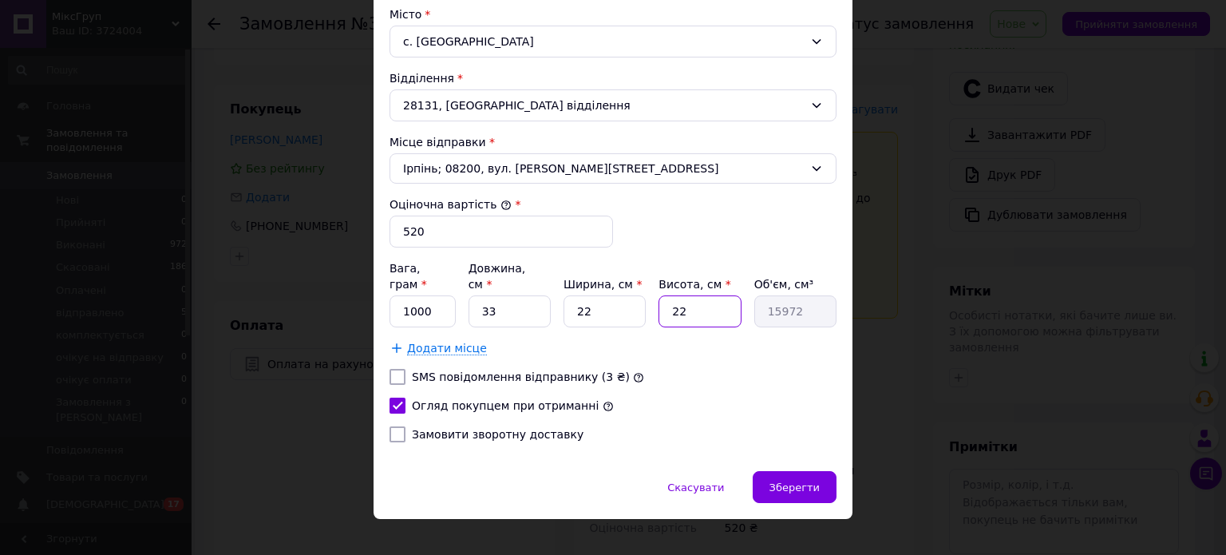
drag, startPoint x: 683, startPoint y: 289, endPoint x: 665, endPoint y: 283, distance: 18.4
click at [665, 295] on input "22" at bounding box center [700, 311] width 82 height 32
type input "1"
type input "726"
type input "18"
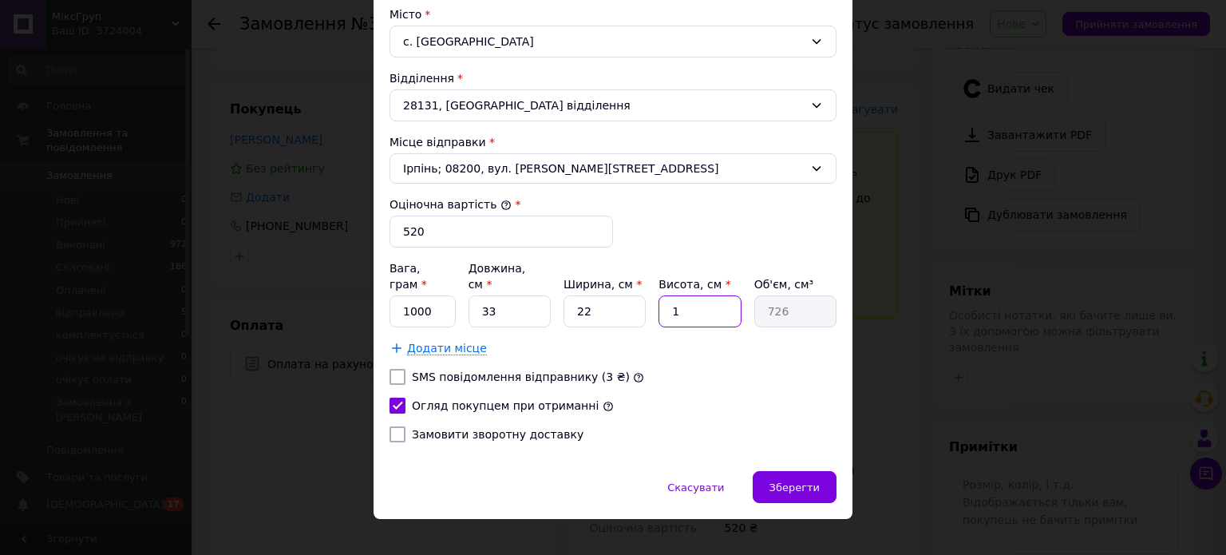
type input "13068"
type input "18"
click at [783, 481] on span "Зберегти" at bounding box center [795, 487] width 50 height 12
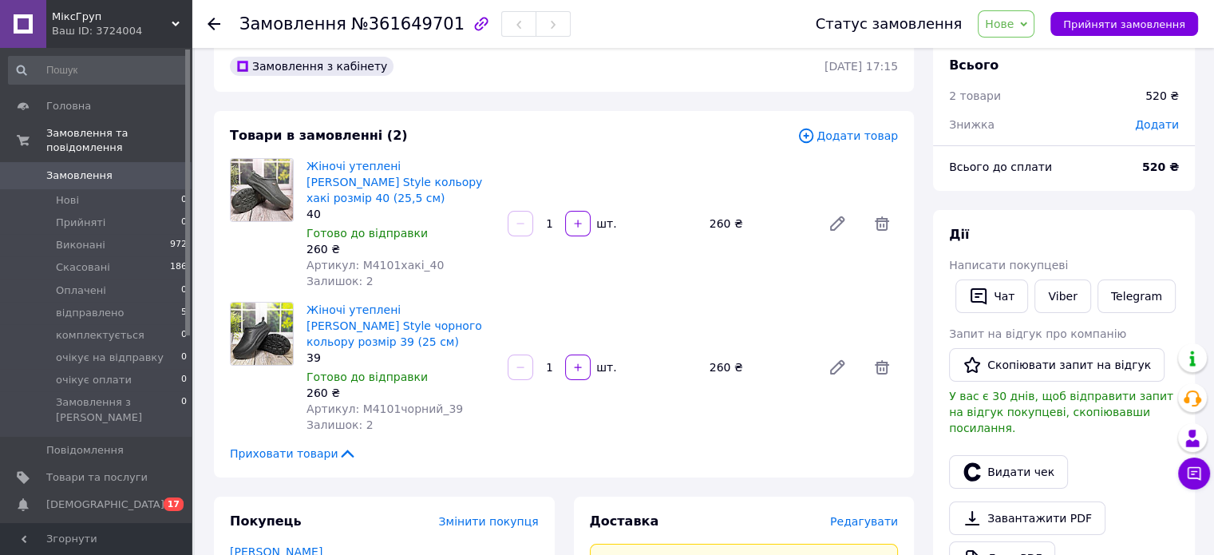
scroll to position [0, 0]
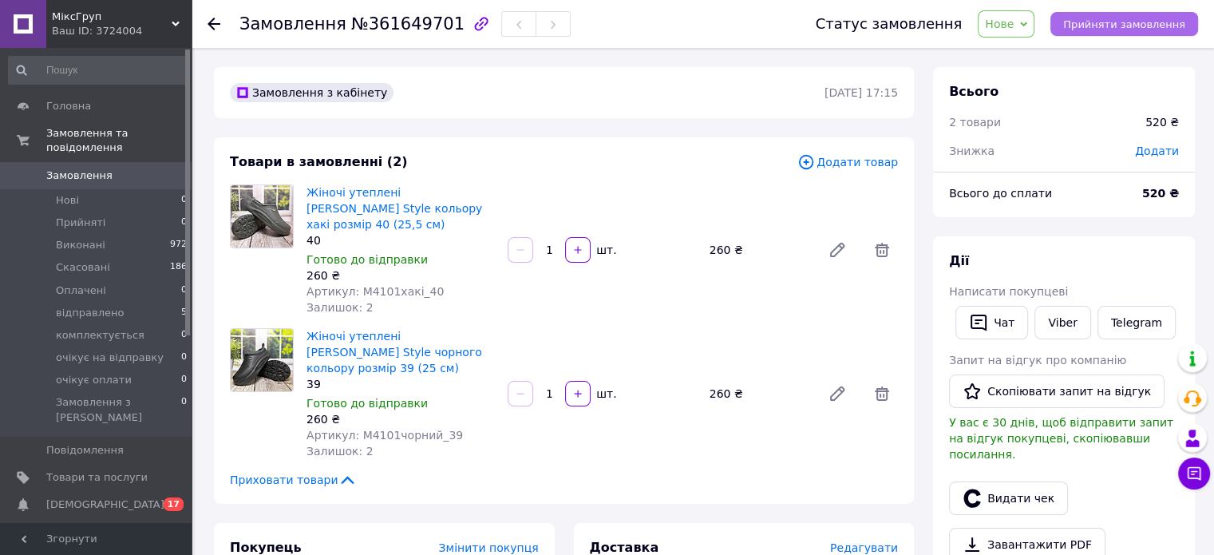
click at [1123, 30] on span "Прийняти замовлення" at bounding box center [1124, 24] width 122 height 12
click at [1050, 325] on link "Viber" at bounding box center [1063, 323] width 56 height 34
click at [474, 25] on icon "button" at bounding box center [481, 24] width 14 height 14
click at [220, 25] on div at bounding box center [224, 24] width 32 height 48
click at [213, 19] on use at bounding box center [214, 24] width 13 height 13
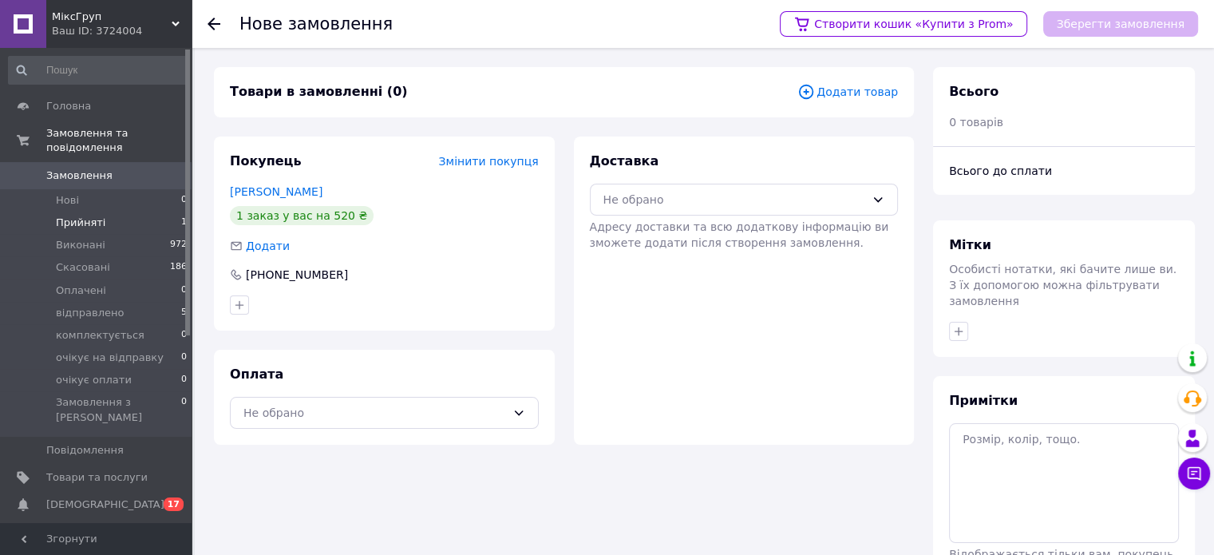
click at [98, 216] on span "Прийняті" at bounding box center [80, 223] width 49 height 14
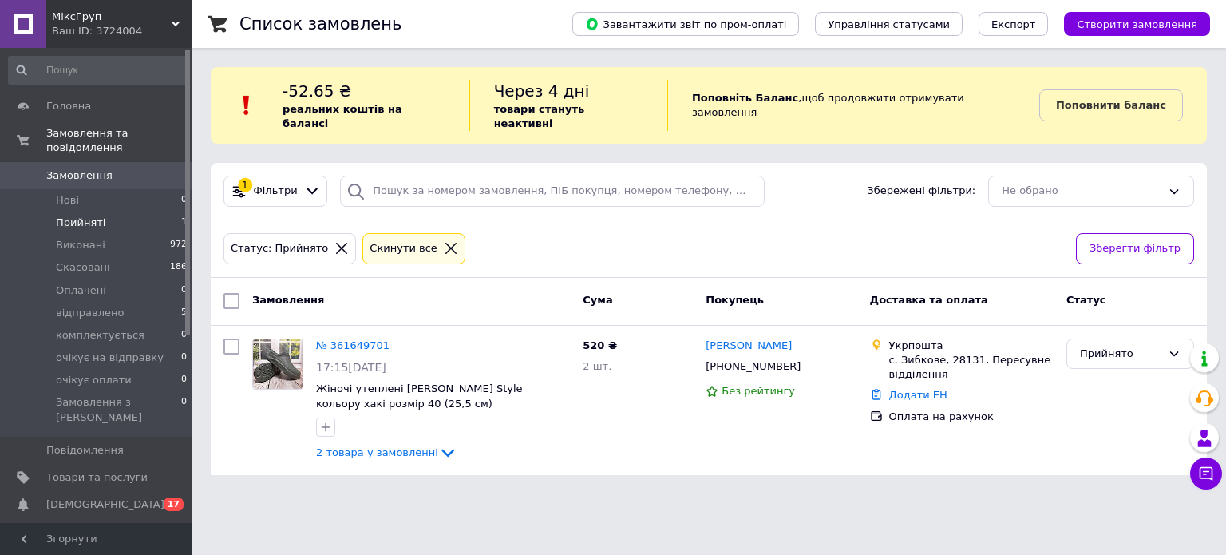
click at [83, 216] on span "Прийняті" at bounding box center [80, 223] width 49 height 14
click at [441, 449] on icon at bounding box center [447, 453] width 13 height 8
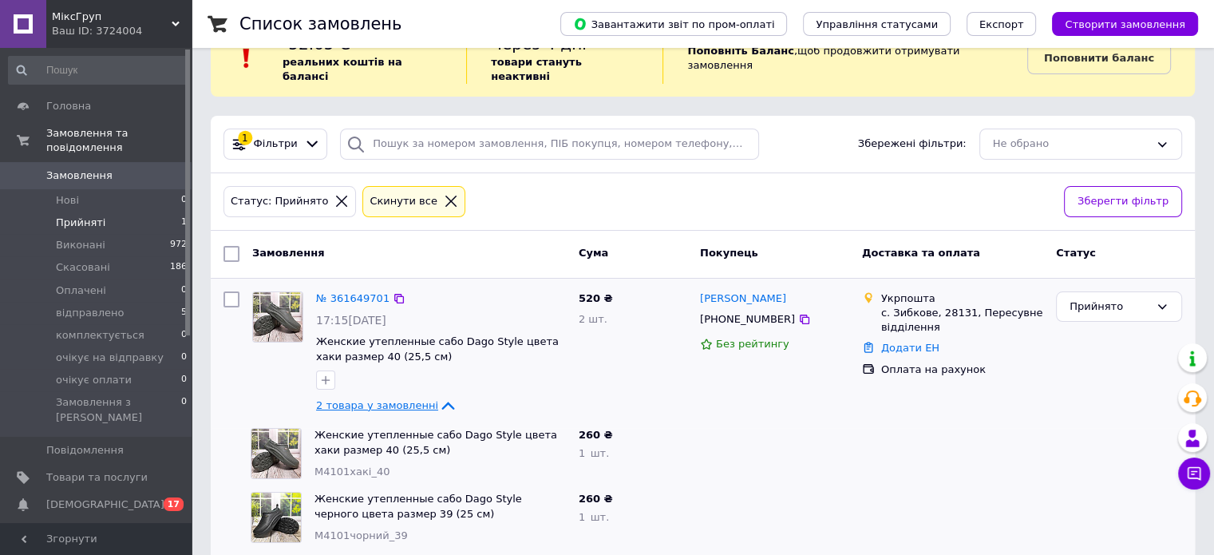
scroll to position [52, 0]
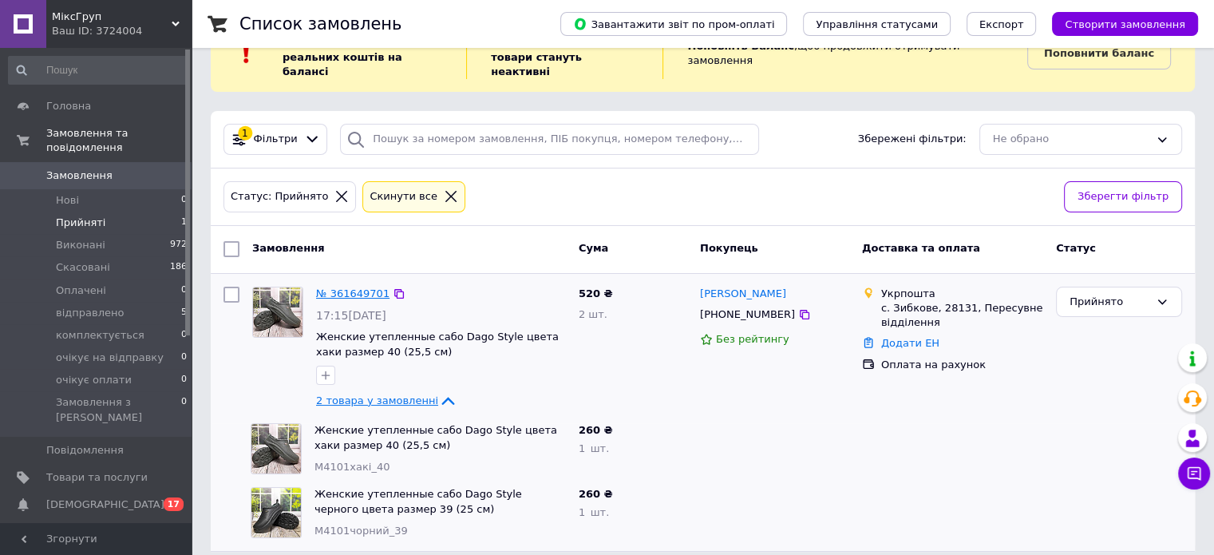
click at [333, 287] on link "№ 361649701" at bounding box center [352, 293] width 73 height 12
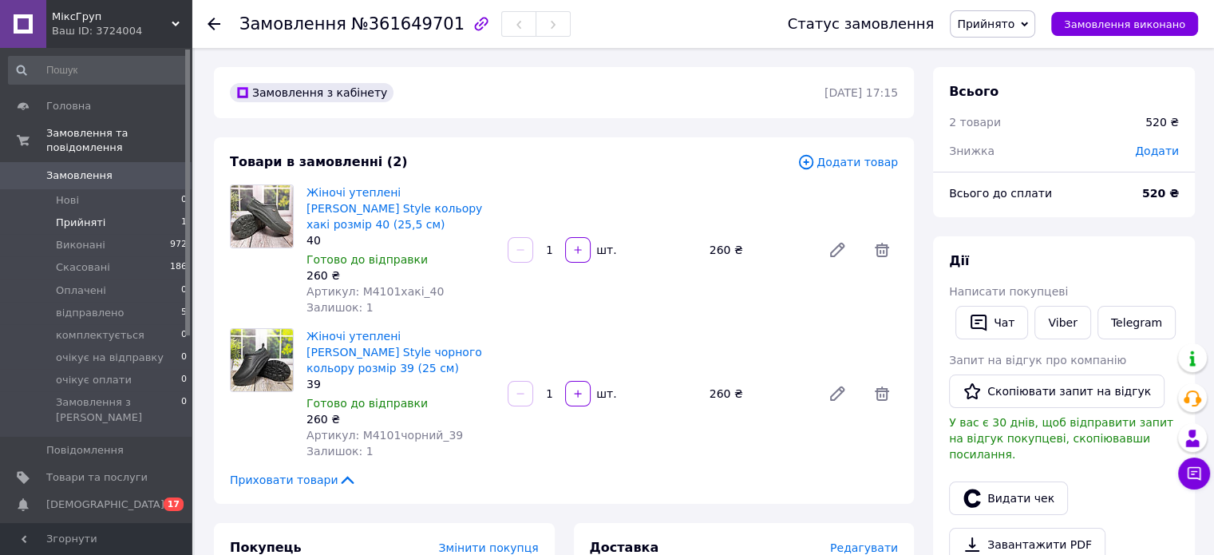
drag, startPoint x: 65, startPoint y: 166, endPoint x: 101, endPoint y: 199, distance: 48.6
click at [65, 168] on span "Замовлення" at bounding box center [79, 175] width 66 height 14
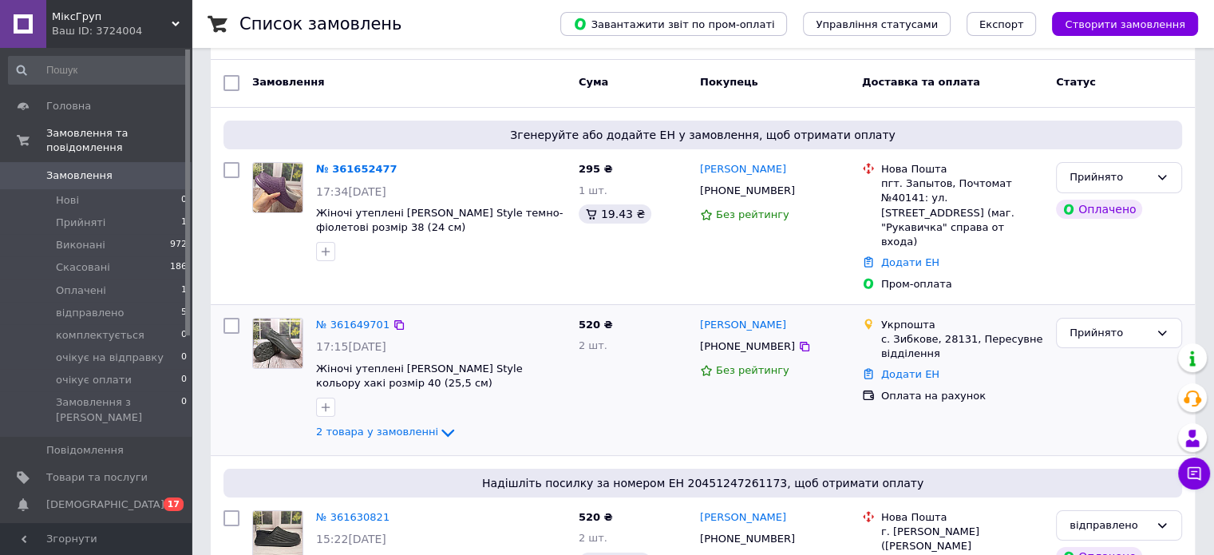
scroll to position [160, 0]
click at [327, 164] on link "№ 361652477" at bounding box center [356, 170] width 81 height 12
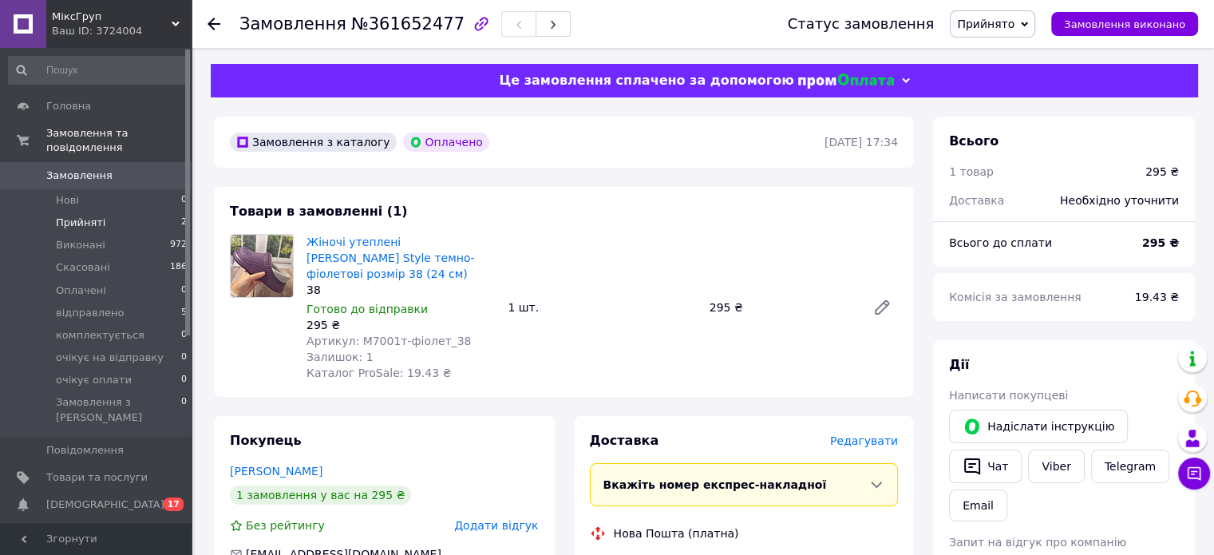
drag, startPoint x: 81, startPoint y: 204, endPoint x: 103, endPoint y: 218, distance: 25.9
click at [81, 216] on span "Прийняті" at bounding box center [80, 223] width 49 height 14
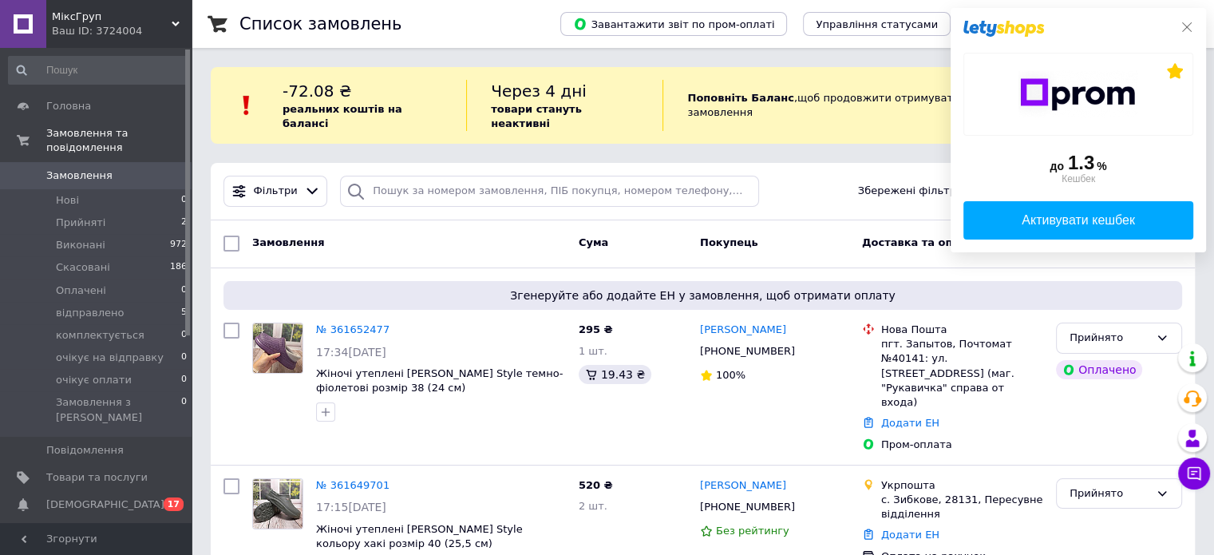
click at [1190, 25] on icon at bounding box center [1187, 27] width 10 height 10
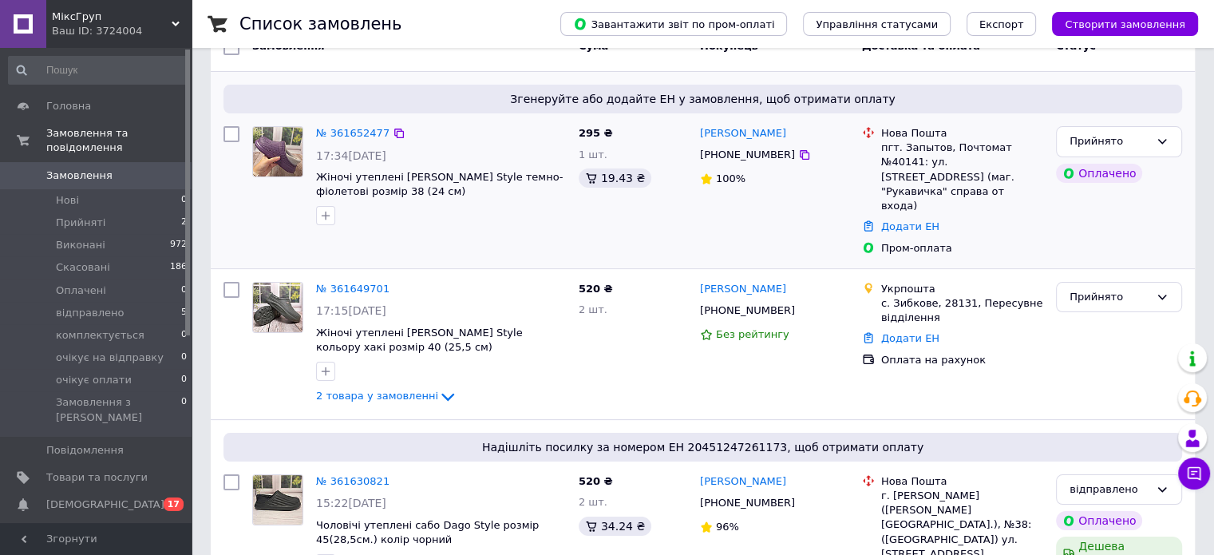
scroll to position [240, 0]
